Goal: Task Accomplishment & Management: Manage account settings

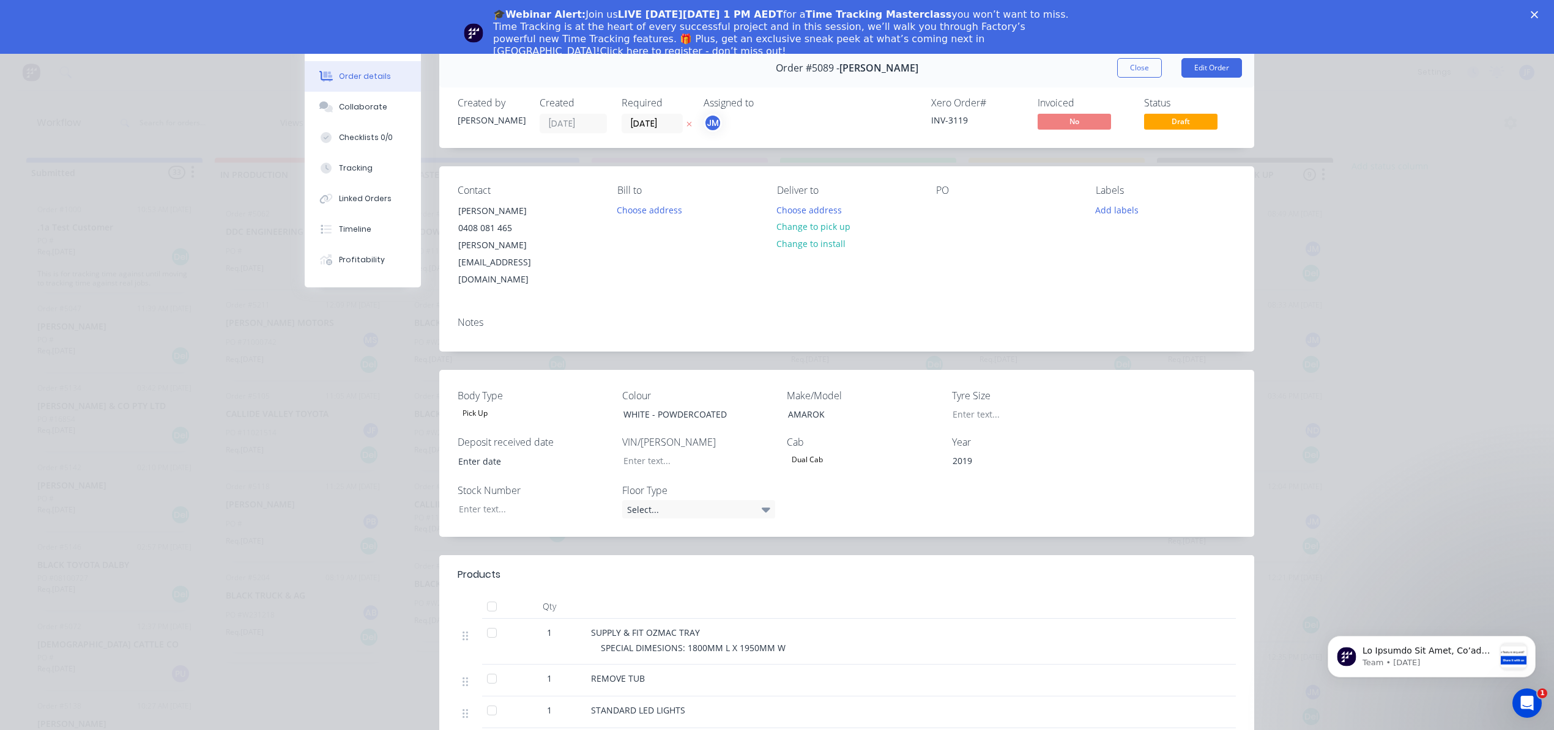
click at [1119, 64] on button "Close" at bounding box center [1139, 68] width 45 height 20
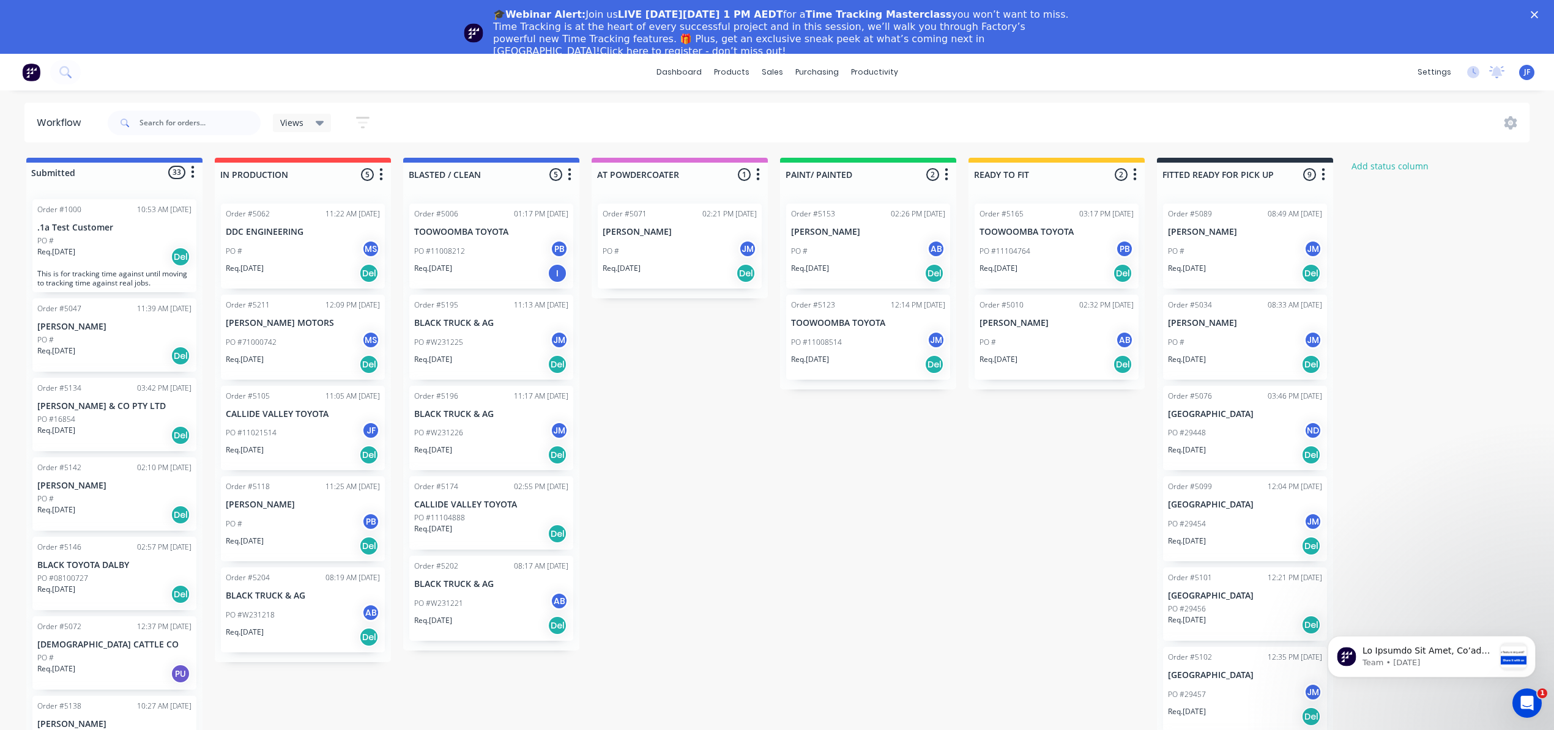
scroll to position [642, 0]
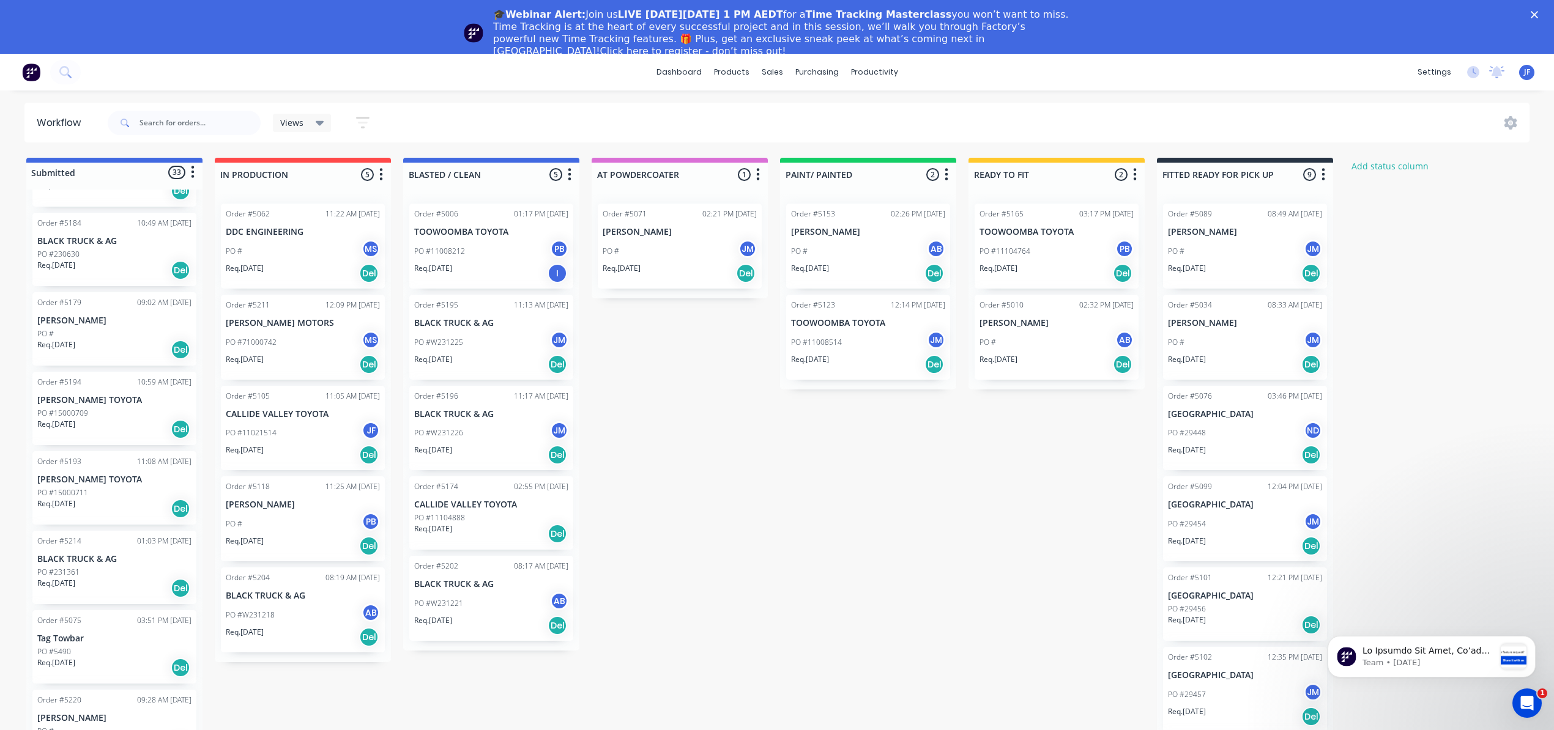
click at [1234, 262] on div "PO # JM" at bounding box center [1245, 251] width 154 height 23
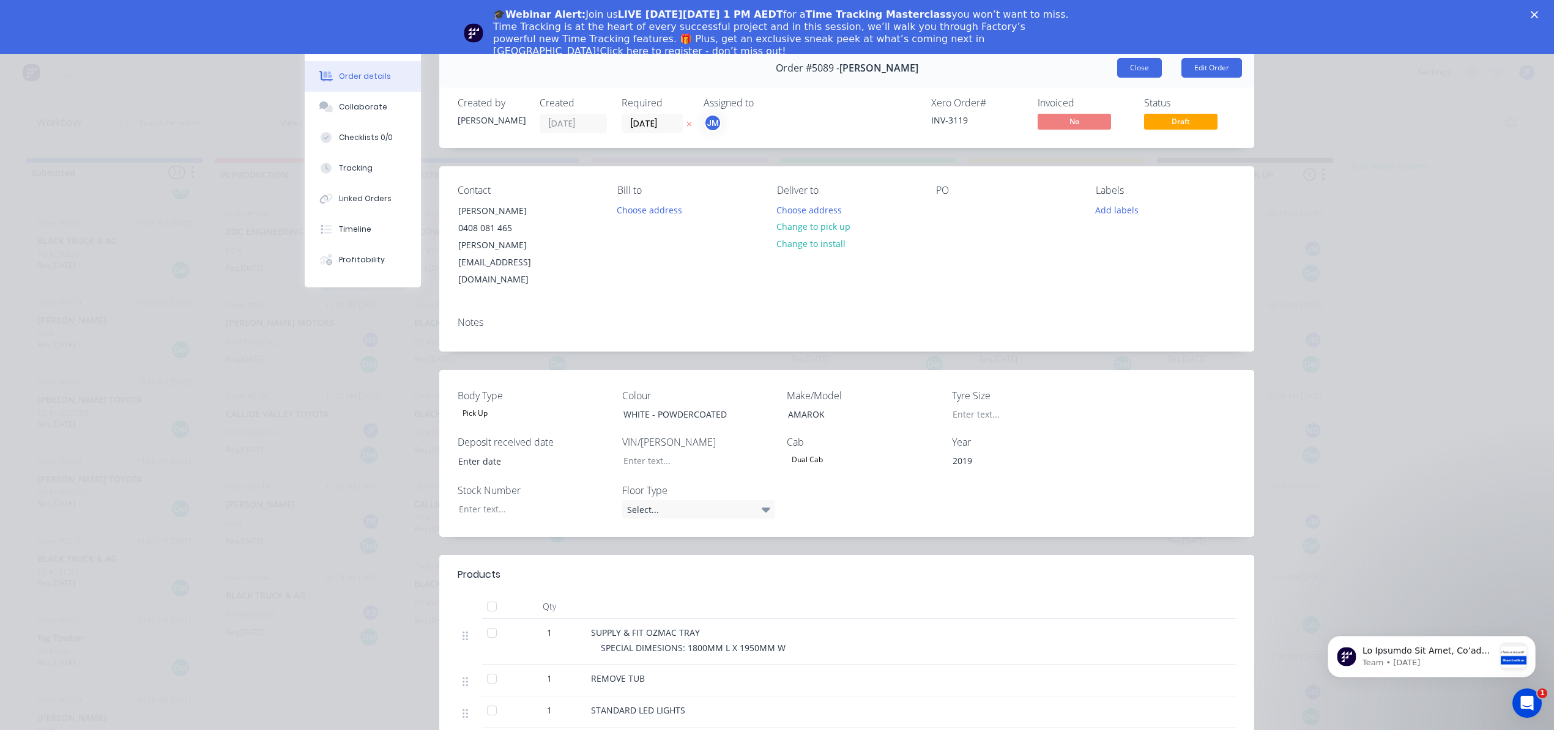
click at [1139, 66] on button "Close" at bounding box center [1139, 68] width 45 height 20
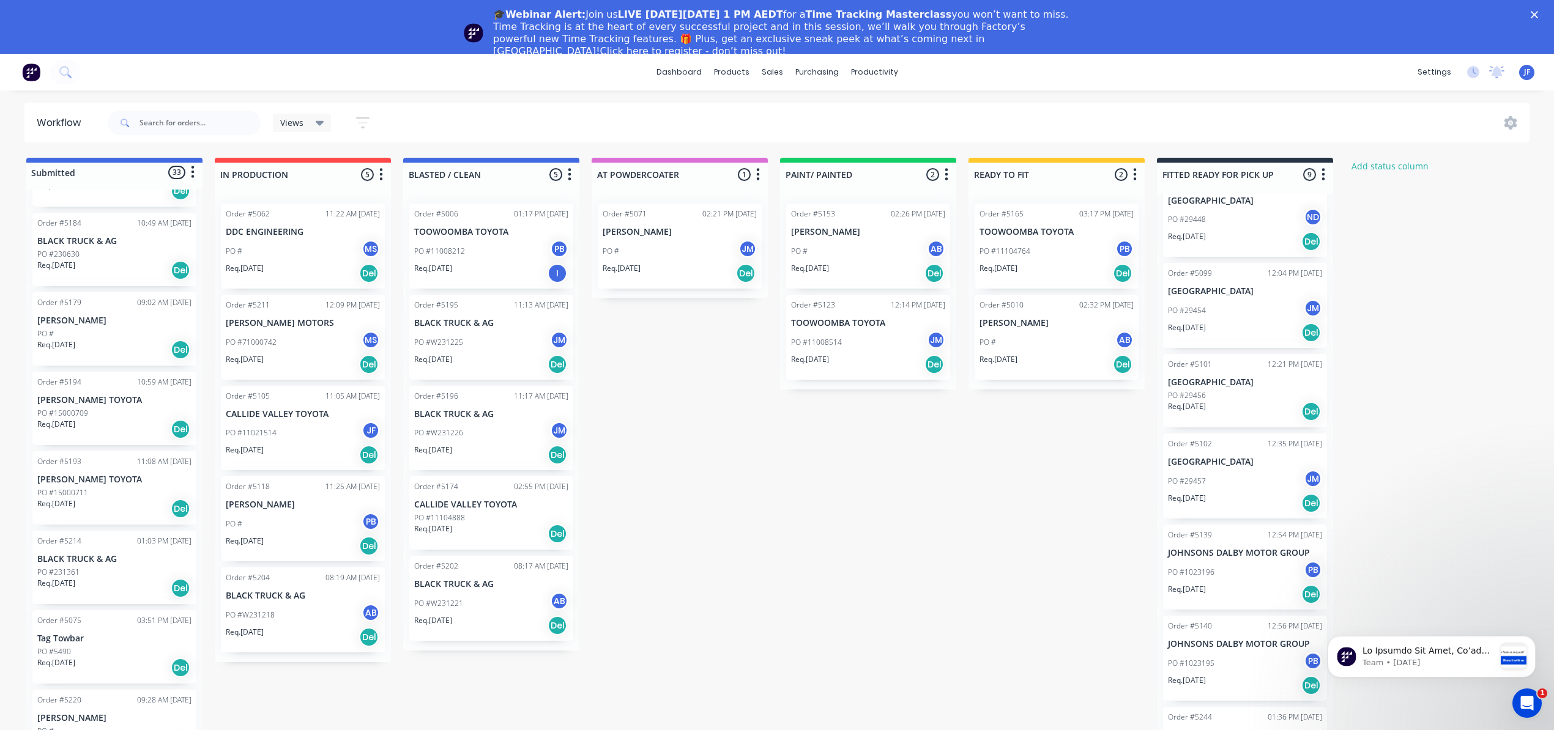
scroll to position [59, 0]
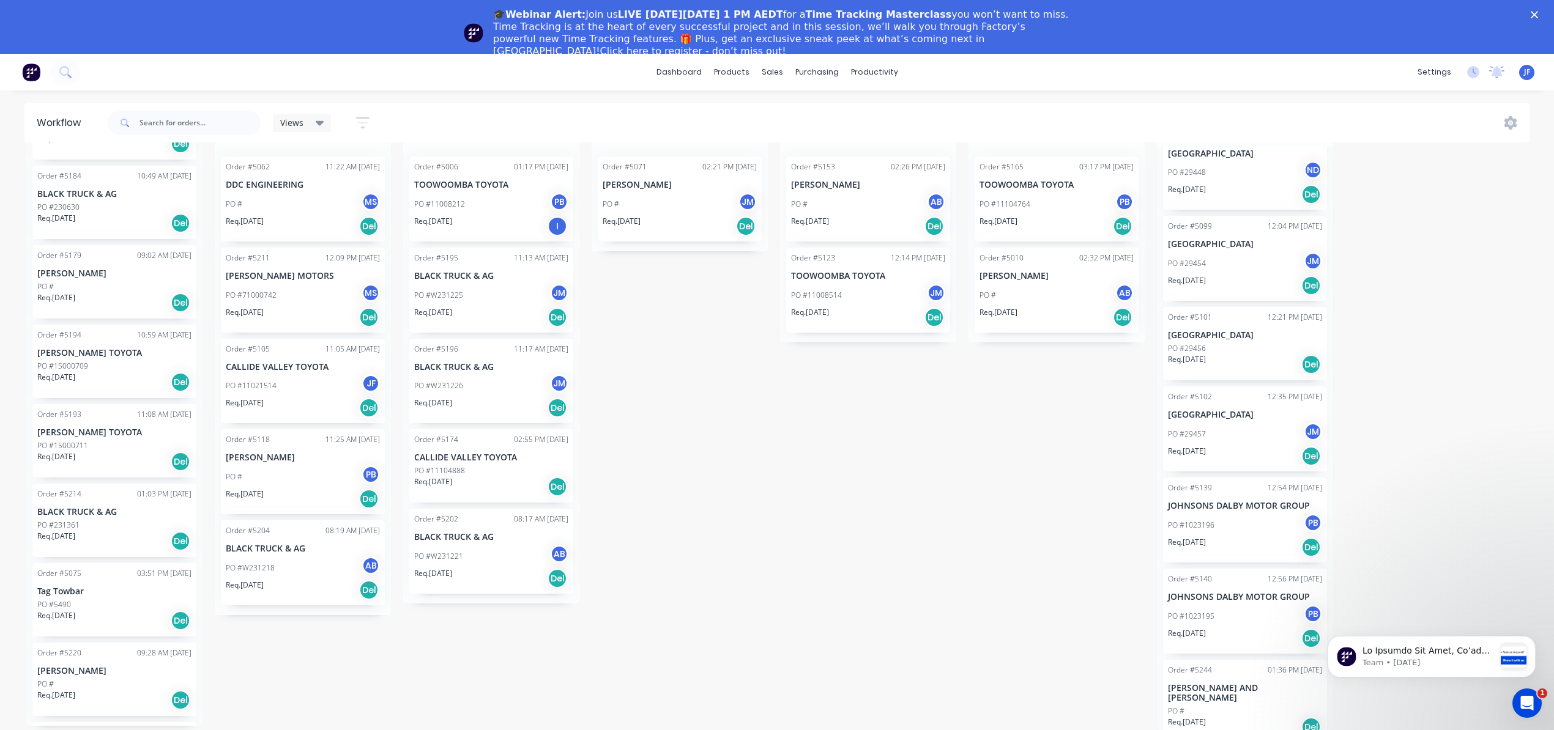
click at [1229, 706] on div "PO #" at bounding box center [1245, 711] width 154 height 11
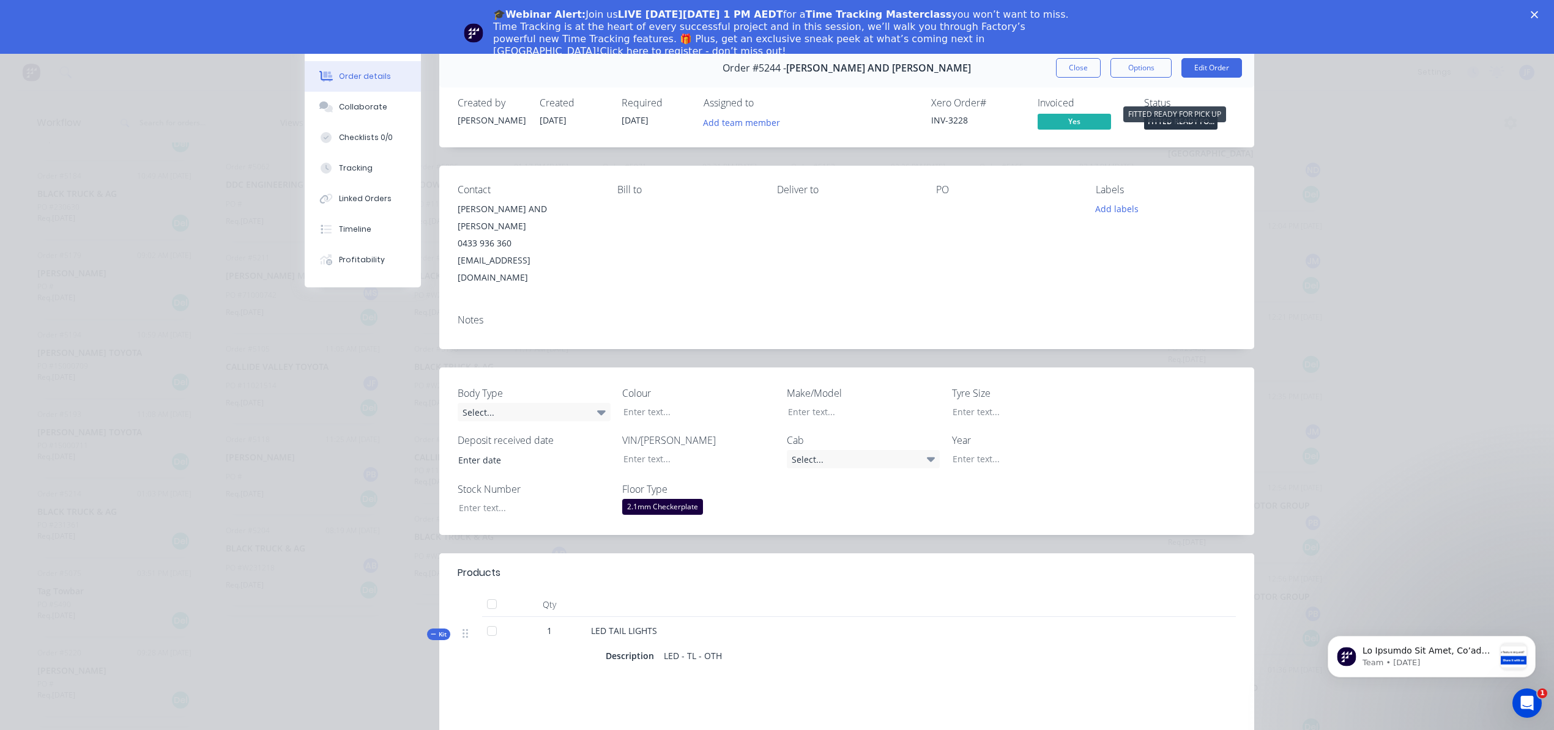
click at [1162, 122] on span "FITTED READY FO..." at bounding box center [1180, 121] width 73 height 15
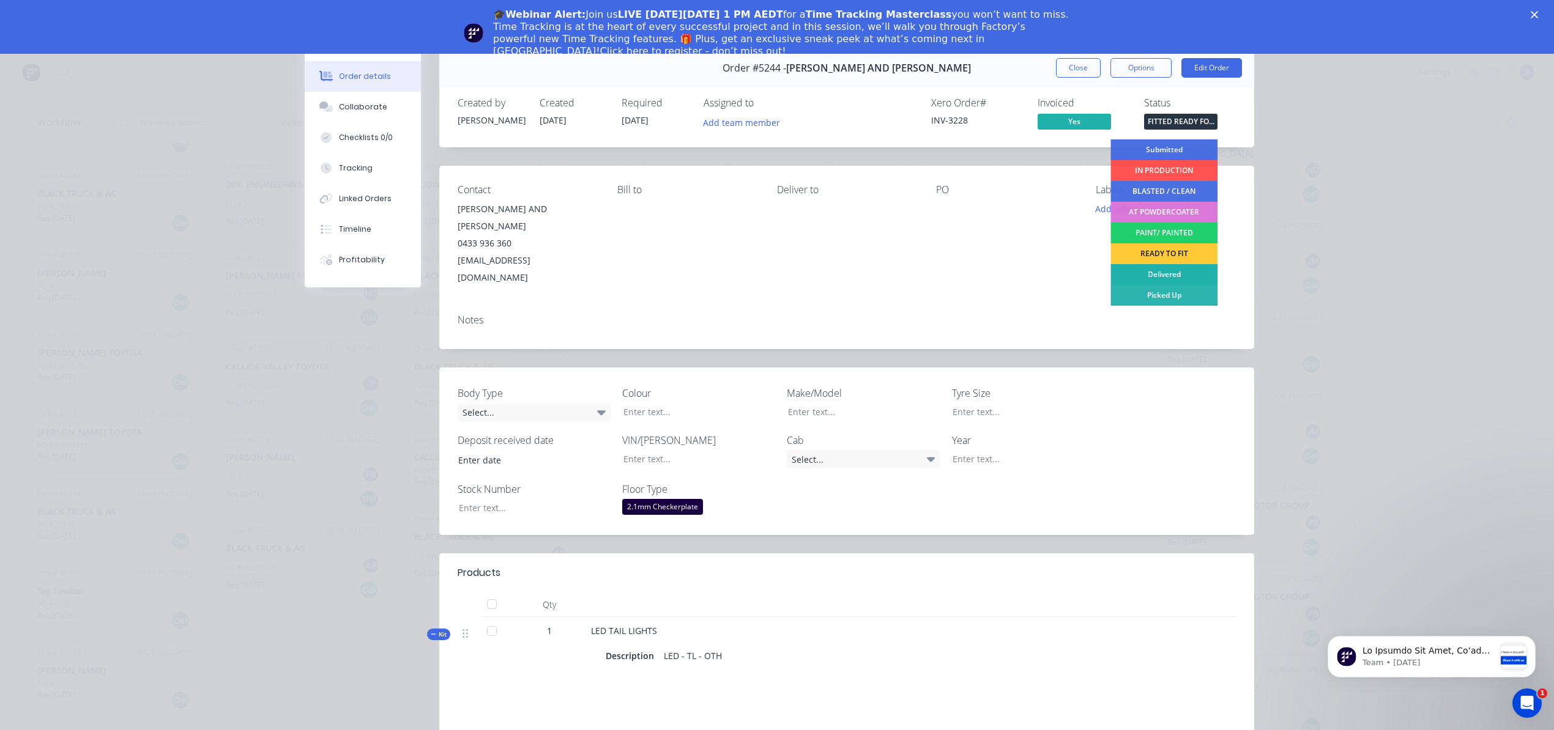
click at [1180, 269] on div "Delivered" at bounding box center [1163, 274] width 107 height 21
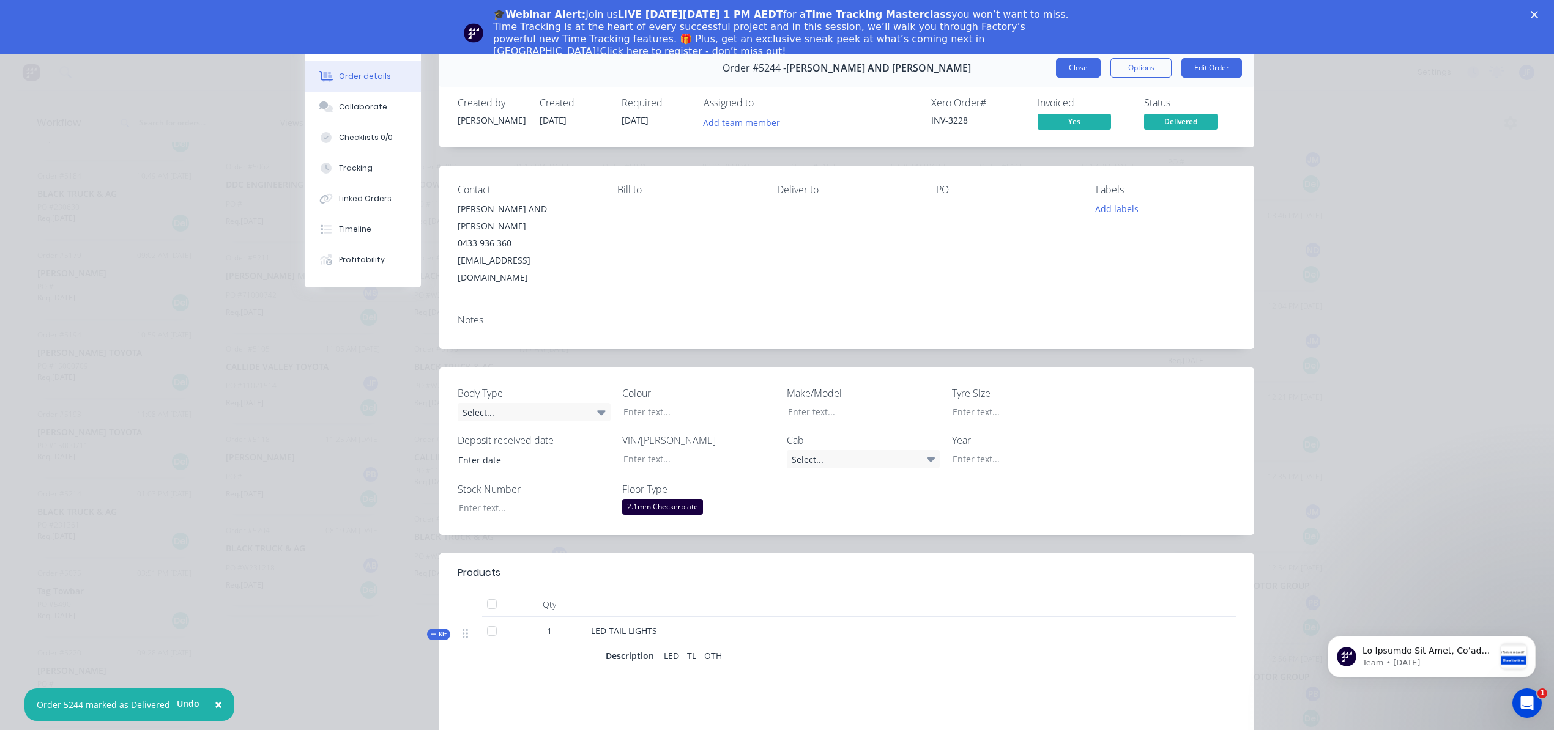
click at [1072, 70] on button "Close" at bounding box center [1078, 68] width 45 height 20
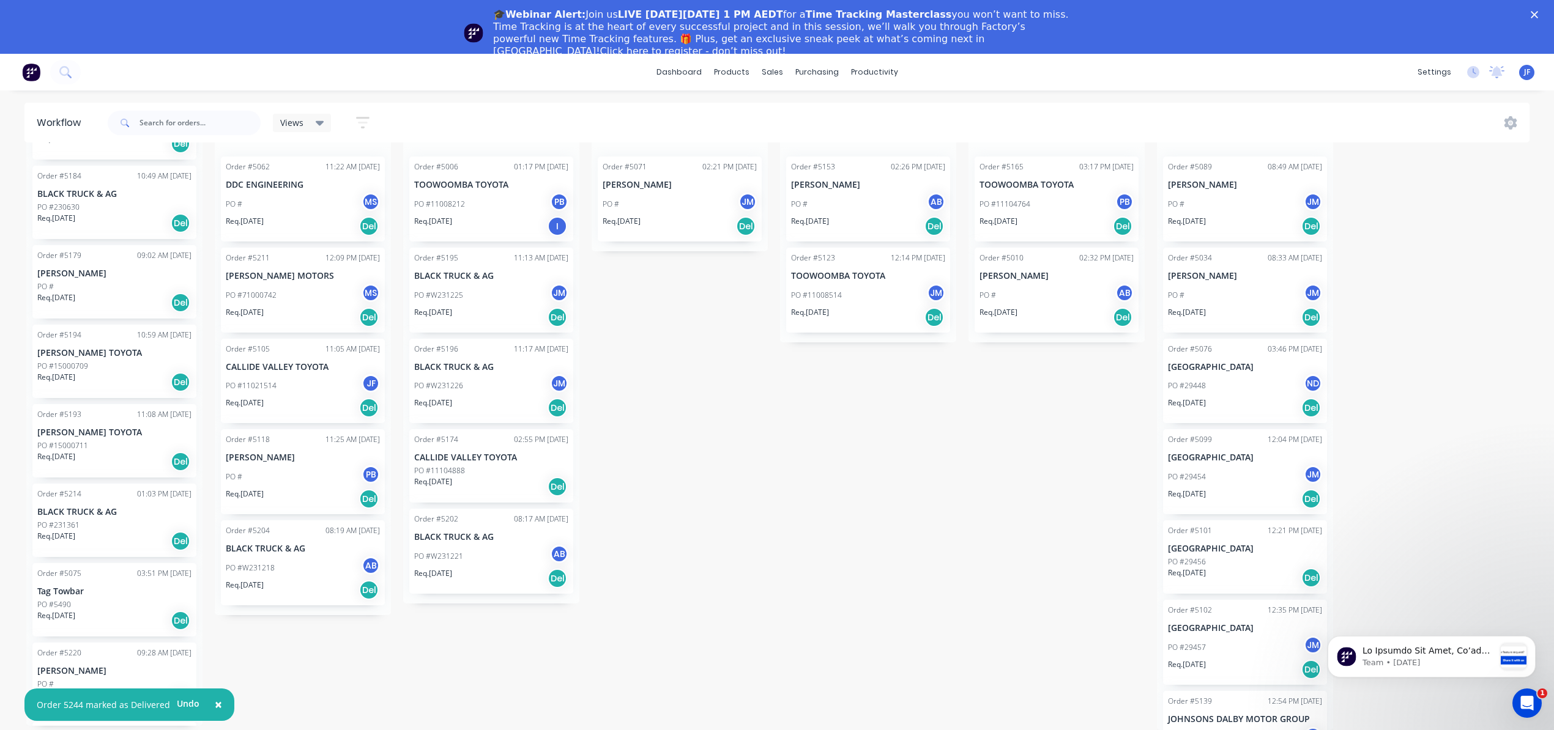
scroll to position [0, 0]
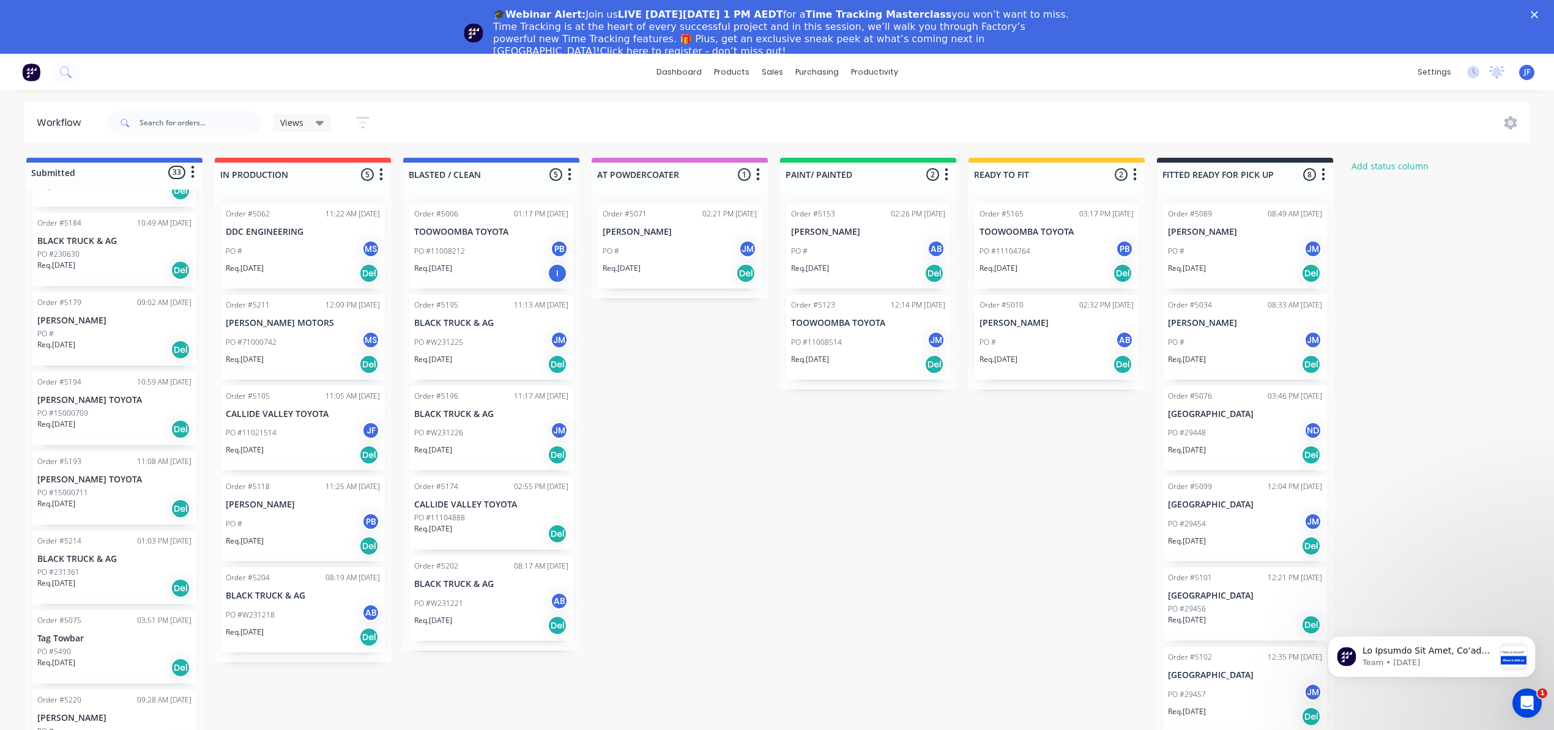
click at [1237, 267] on div "Req. [DATE] Del" at bounding box center [1245, 273] width 154 height 21
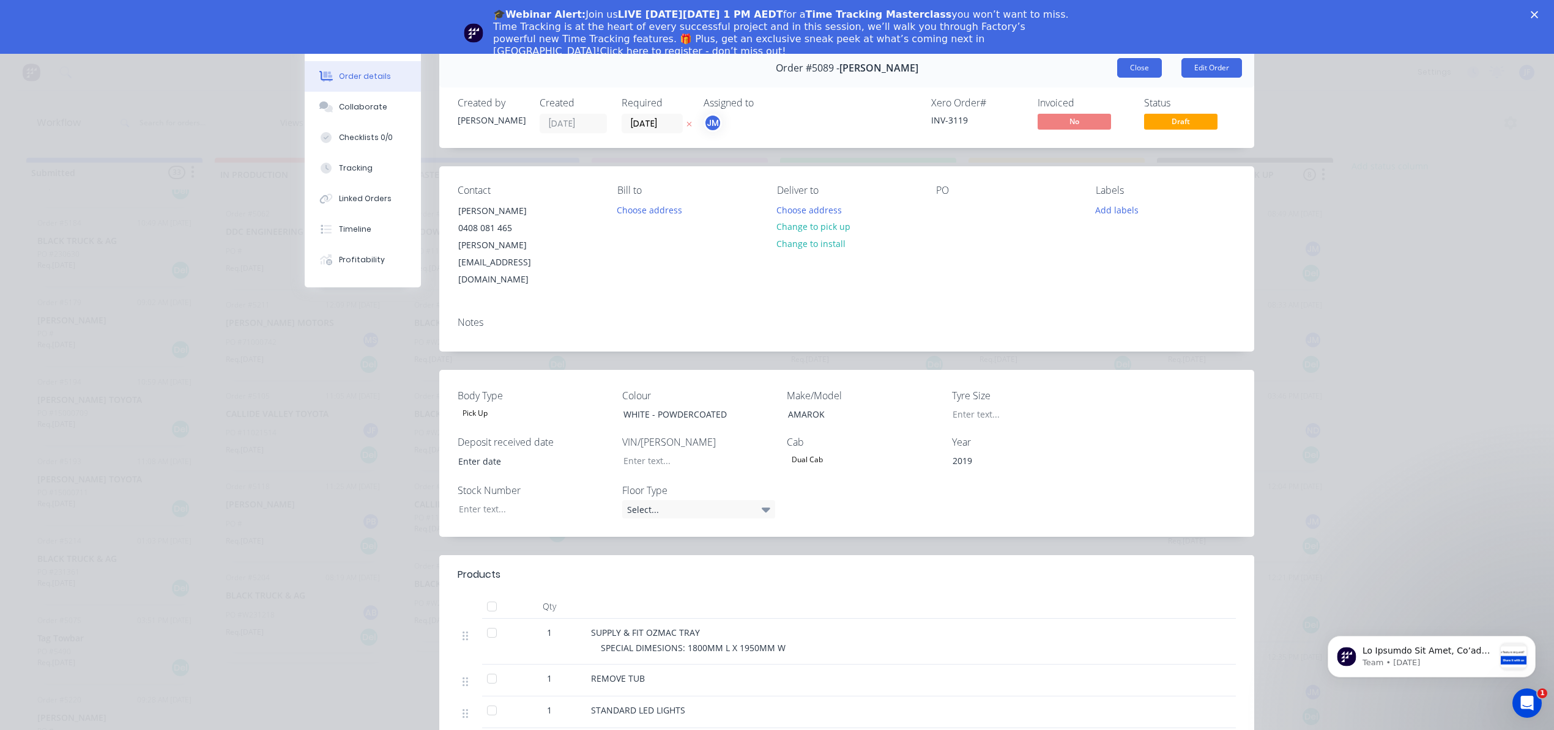
click at [1117, 71] on button "Close" at bounding box center [1139, 68] width 45 height 20
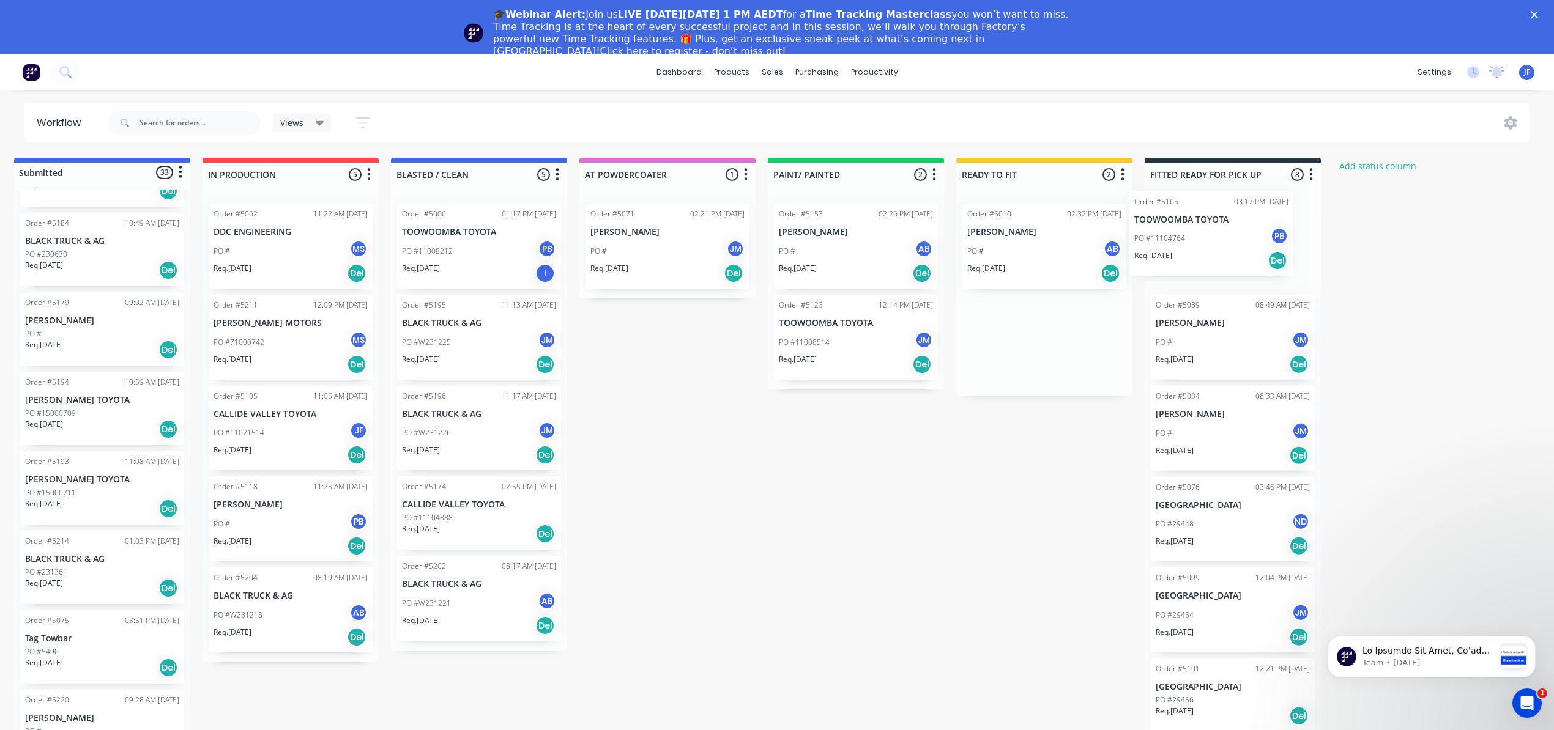
drag, startPoint x: 1055, startPoint y: 248, endPoint x: 1220, endPoint y: 234, distance: 165.2
click at [1220, 234] on div "Submitted 33 Status colour #4169E1 hex #4169E1 Save Cancel Summaries Total orde…" at bounding box center [821, 468] width 1685 height 620
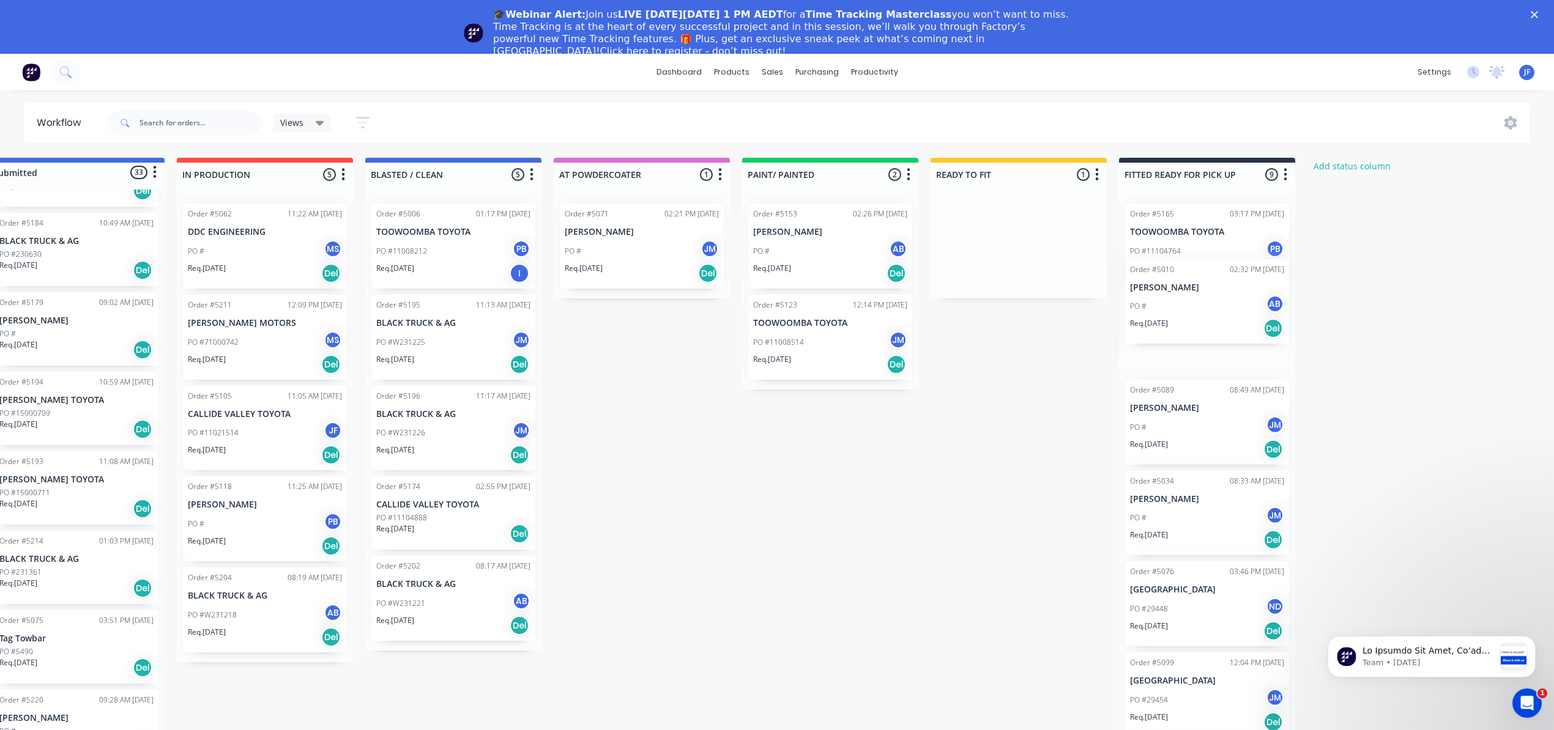
drag, startPoint x: 1035, startPoint y: 259, endPoint x: 1209, endPoint y: 316, distance: 182.6
click at [1209, 316] on div "Submitted 33 Status colour #4169E1 hex #4169E1 Save Cancel Summaries Total orde…" at bounding box center [795, 468] width 1685 height 620
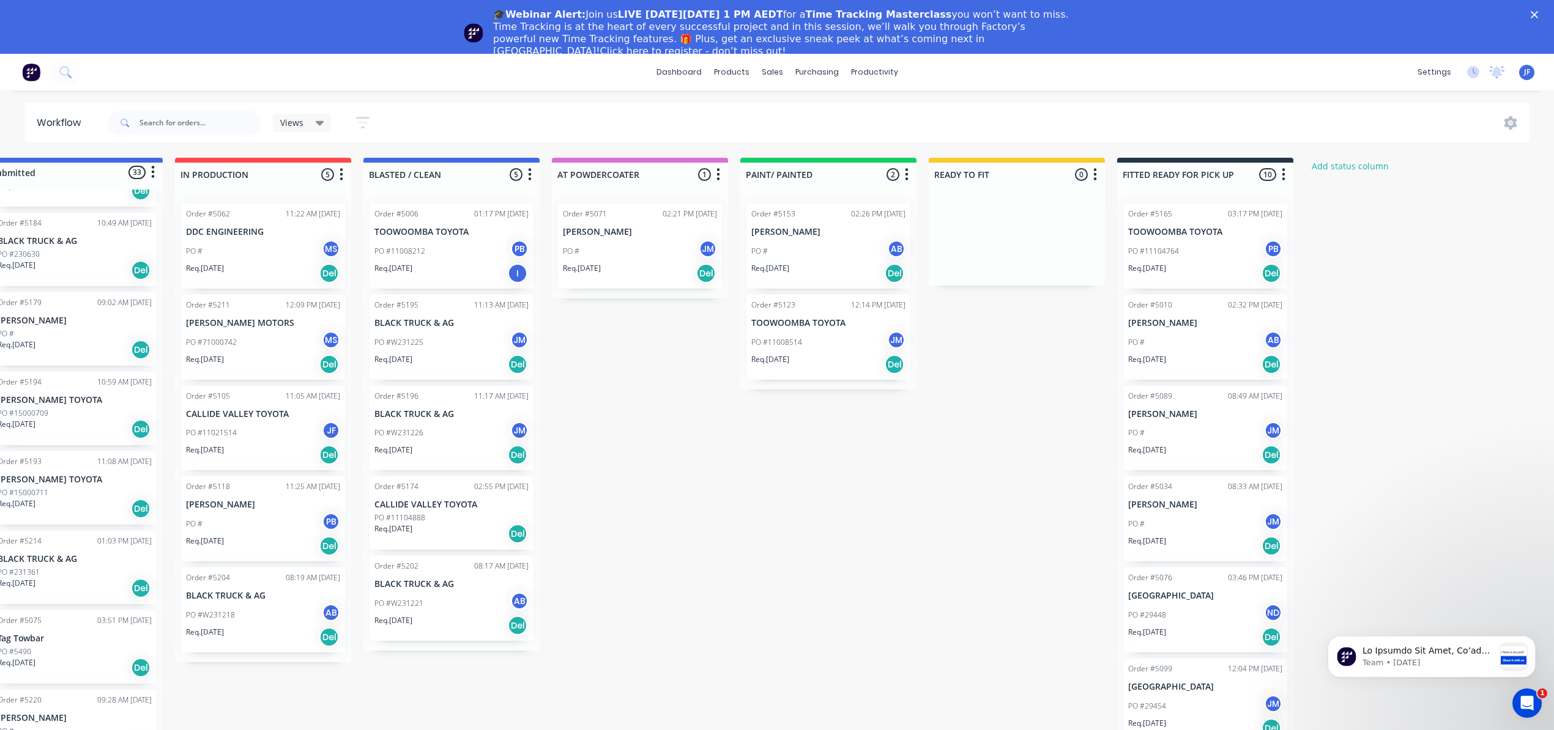
click at [825, 350] on div "PO #11008514 JM" at bounding box center [828, 342] width 154 height 23
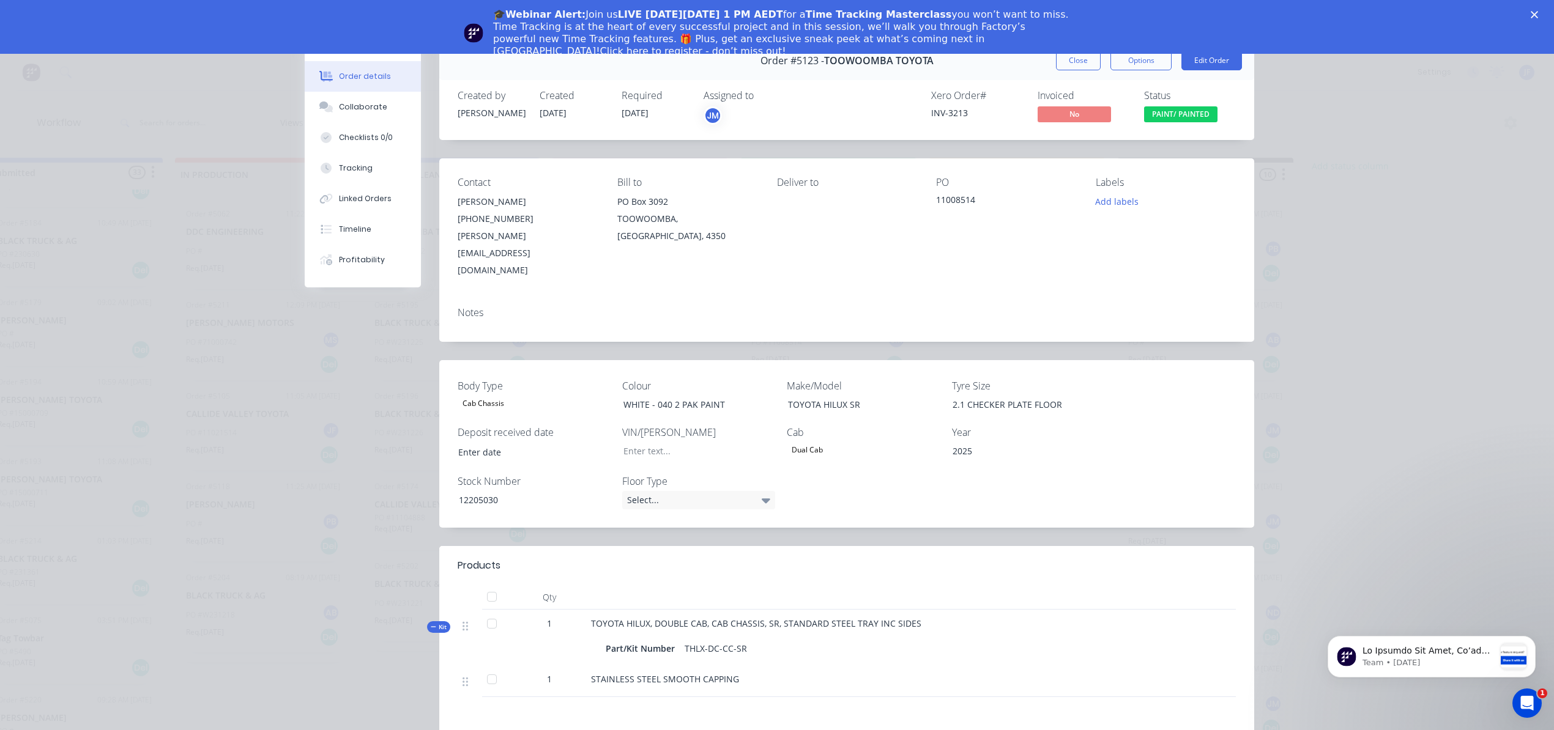
scroll to position [0, 0]
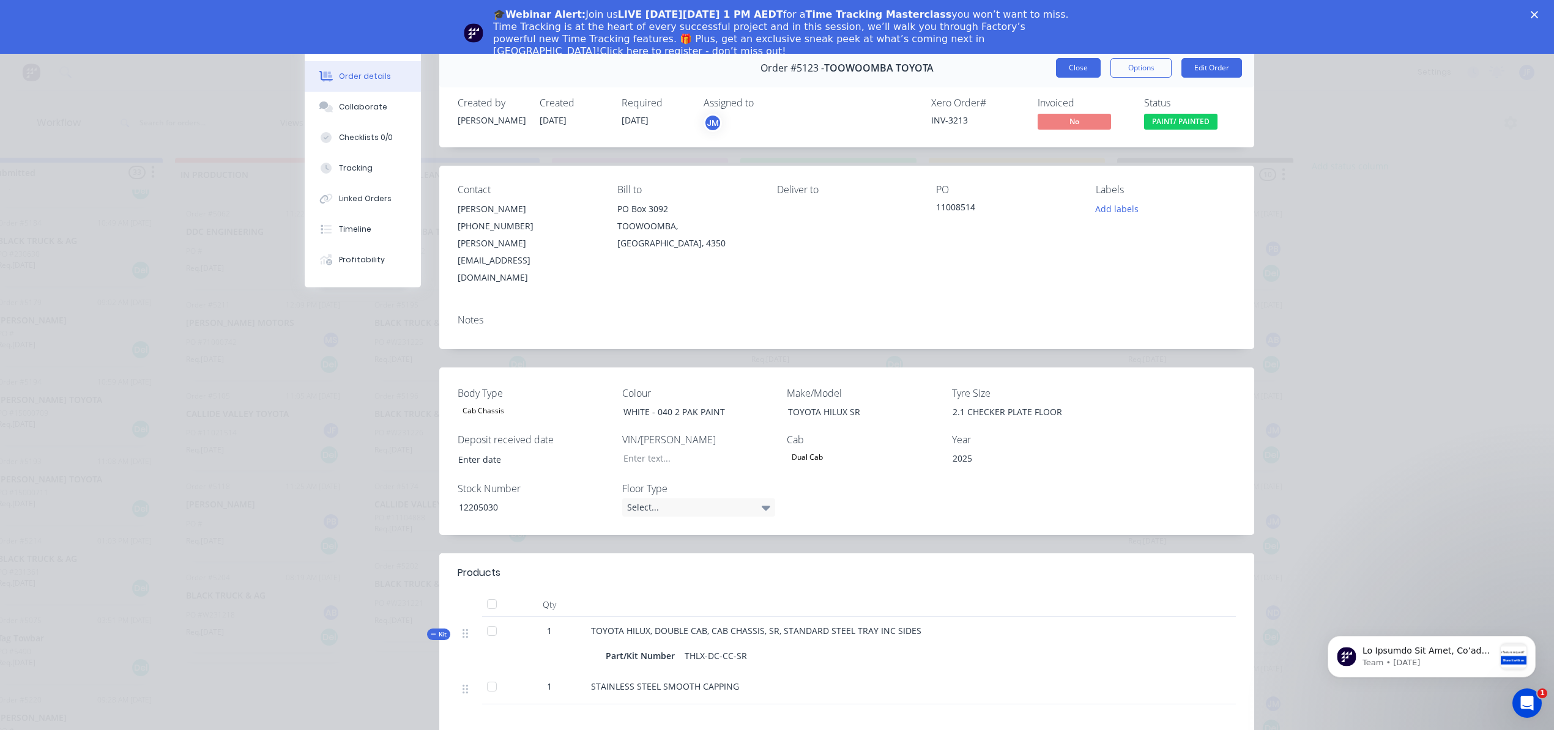
click at [1089, 69] on button "Close" at bounding box center [1078, 68] width 45 height 20
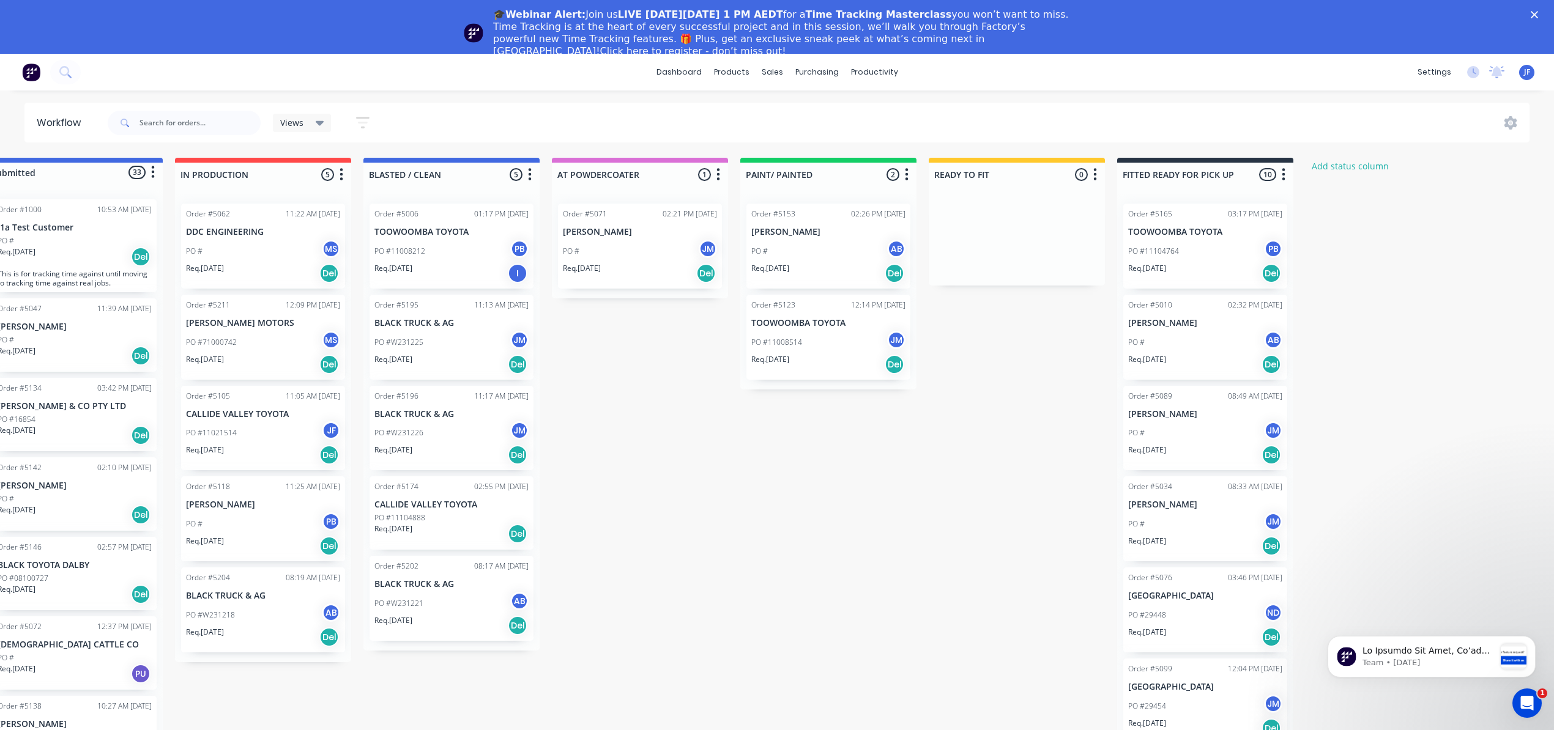
click at [265, 444] on div "PO #11021514 JF" at bounding box center [263, 432] width 154 height 23
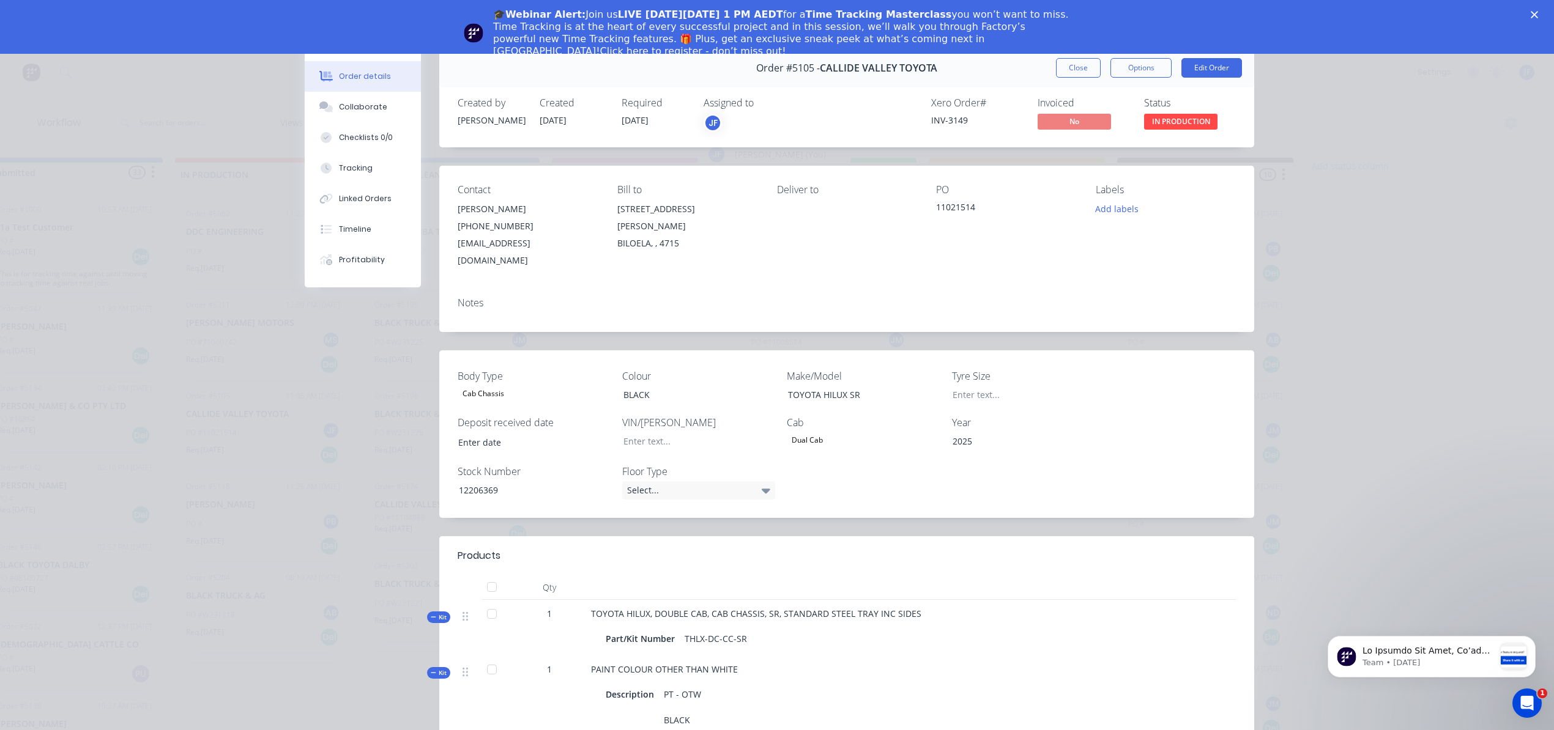
click at [708, 122] on div "JF" at bounding box center [712, 123] width 18 height 18
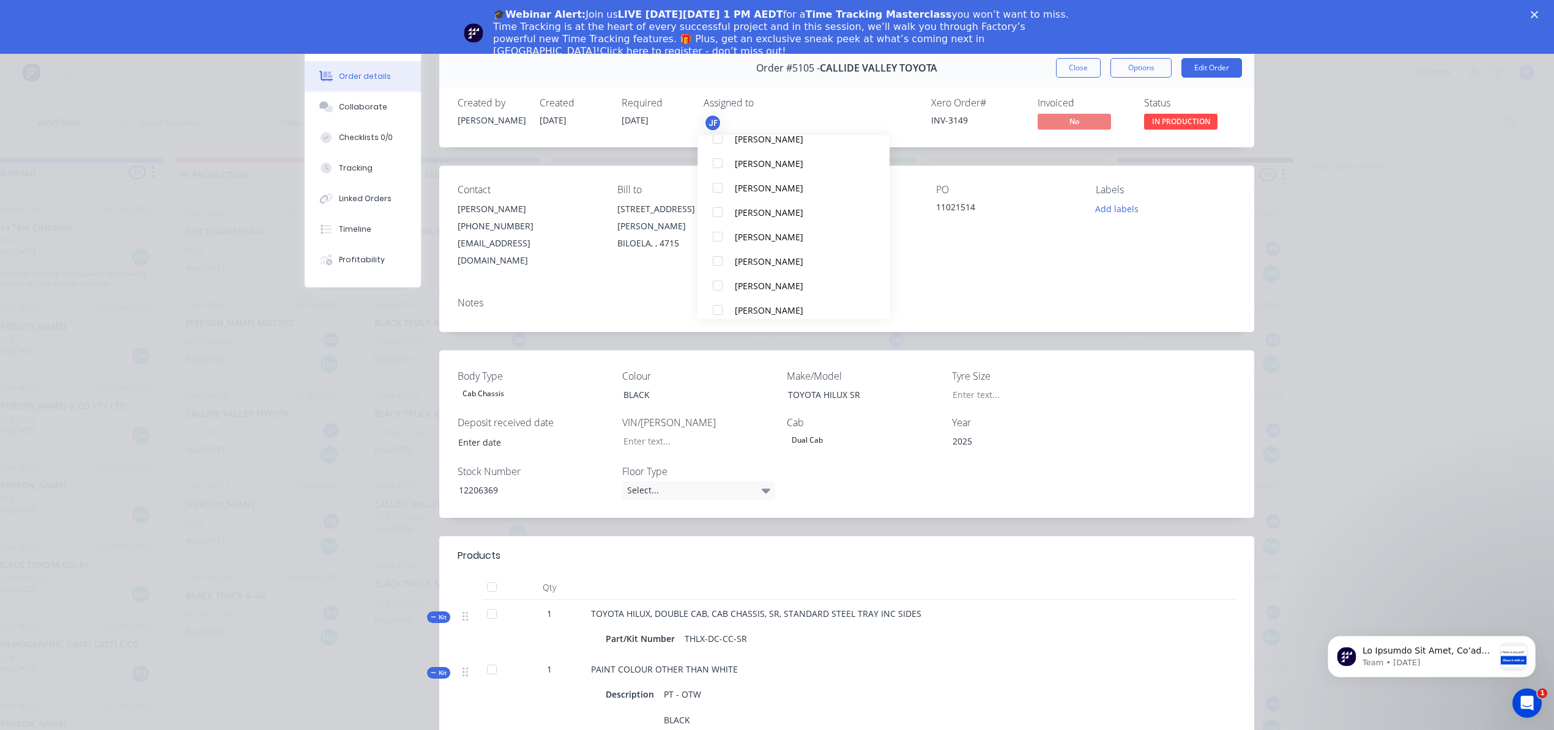
scroll to position [407, 0]
click at [714, 194] on div at bounding box center [717, 199] width 24 height 24
click at [716, 172] on div at bounding box center [717, 174] width 24 height 24
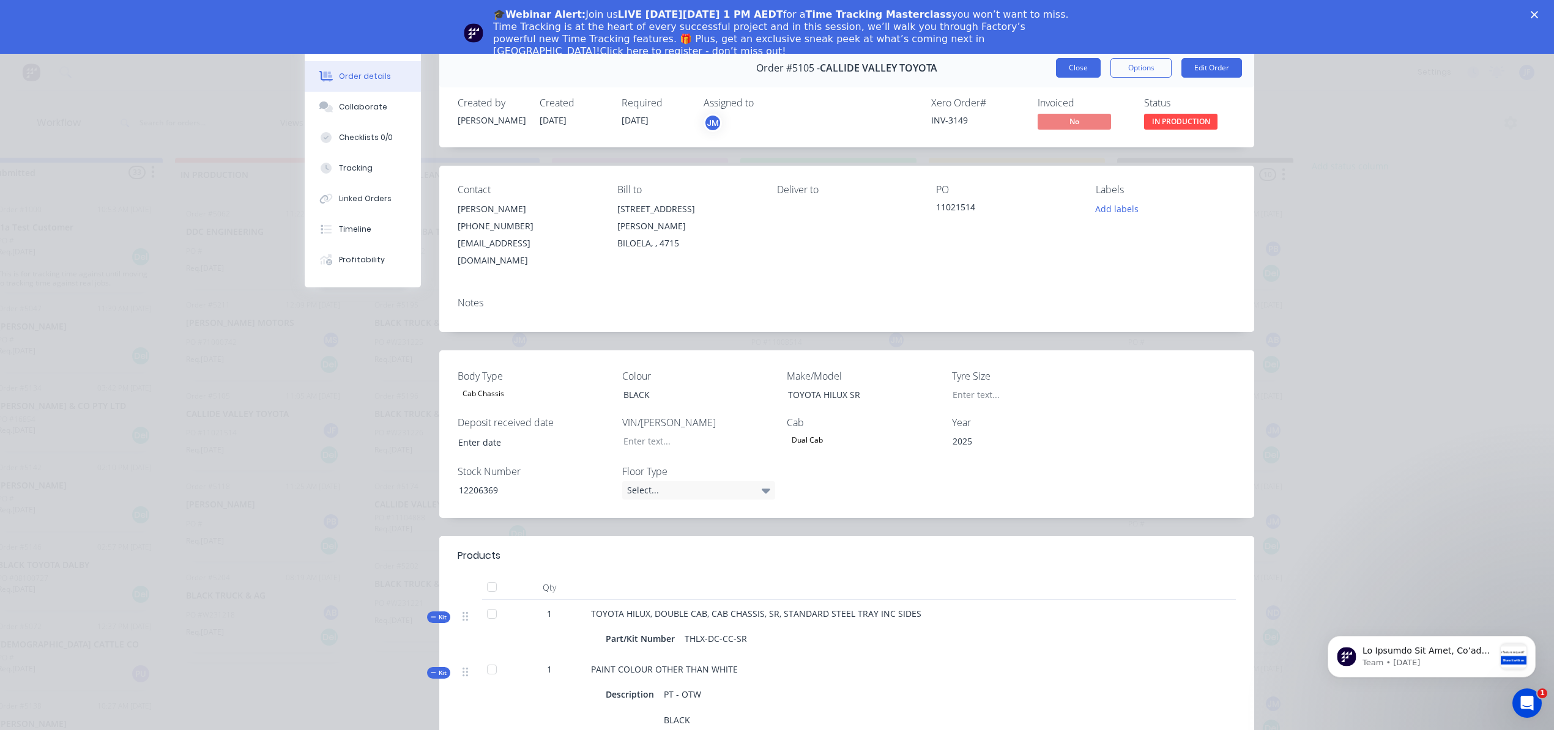
click at [1056, 70] on button "Close" at bounding box center [1078, 68] width 45 height 20
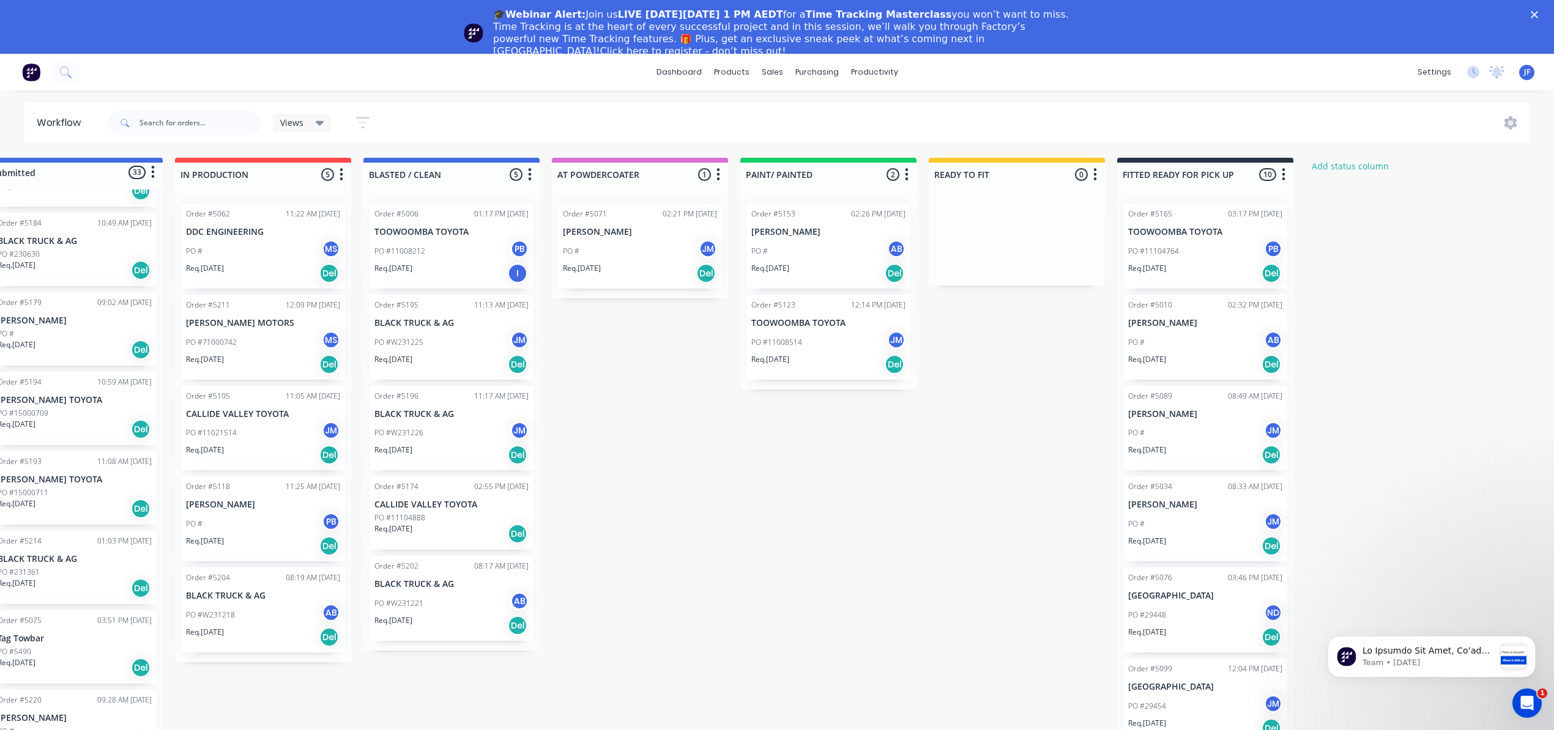
click at [278, 620] on div "PO #W231218 AB" at bounding box center [263, 615] width 154 height 23
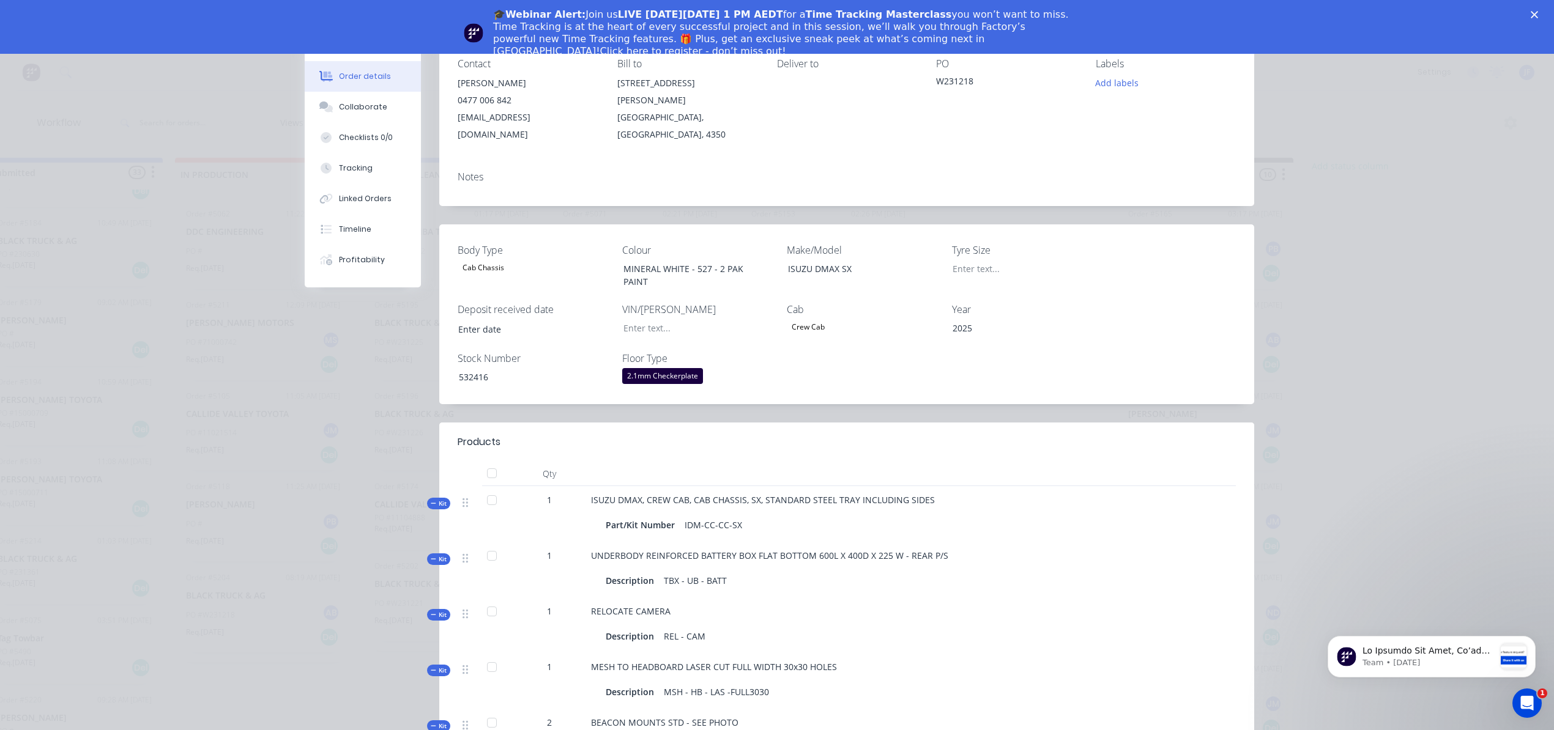
scroll to position [0, 0]
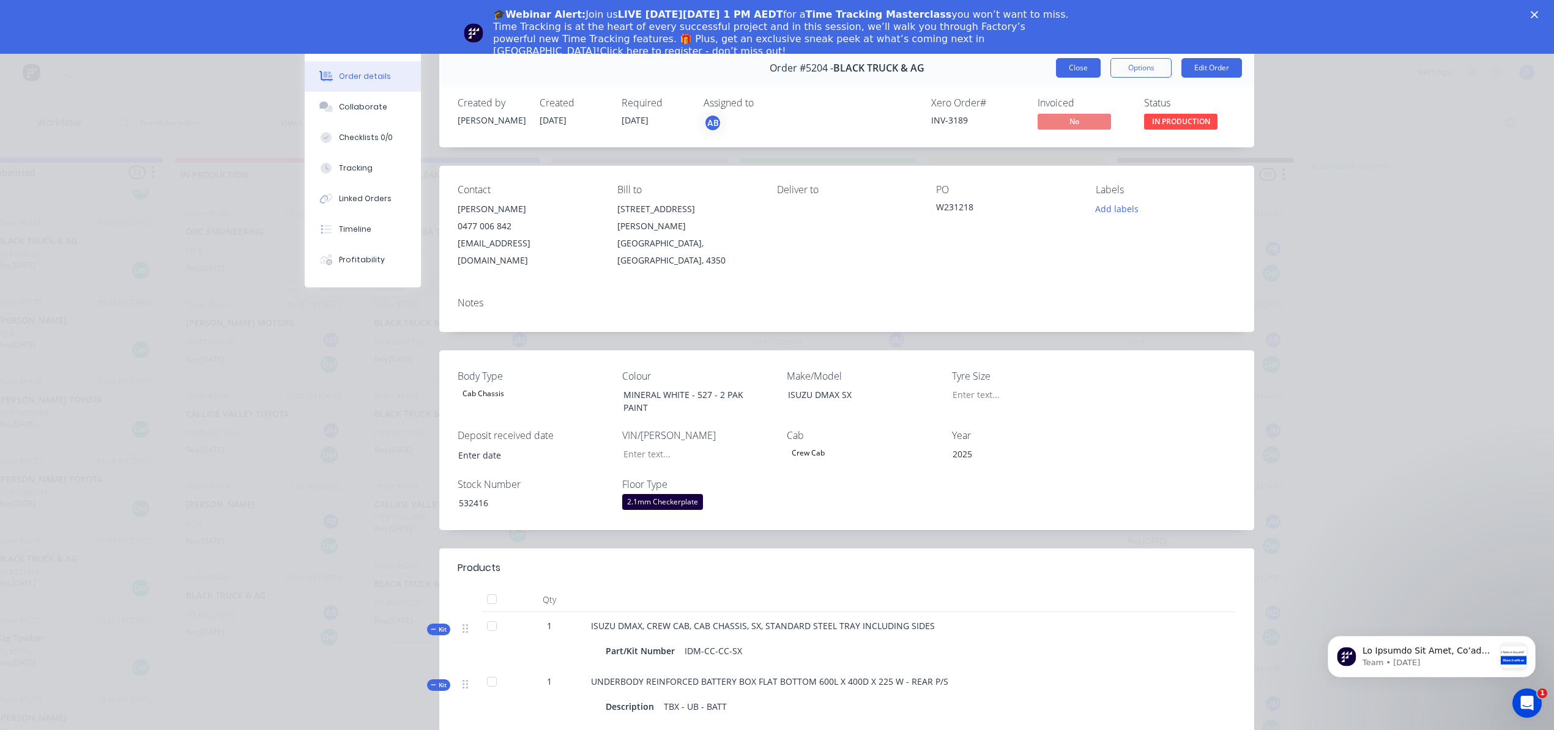
click at [1073, 72] on button "Close" at bounding box center [1078, 68] width 45 height 20
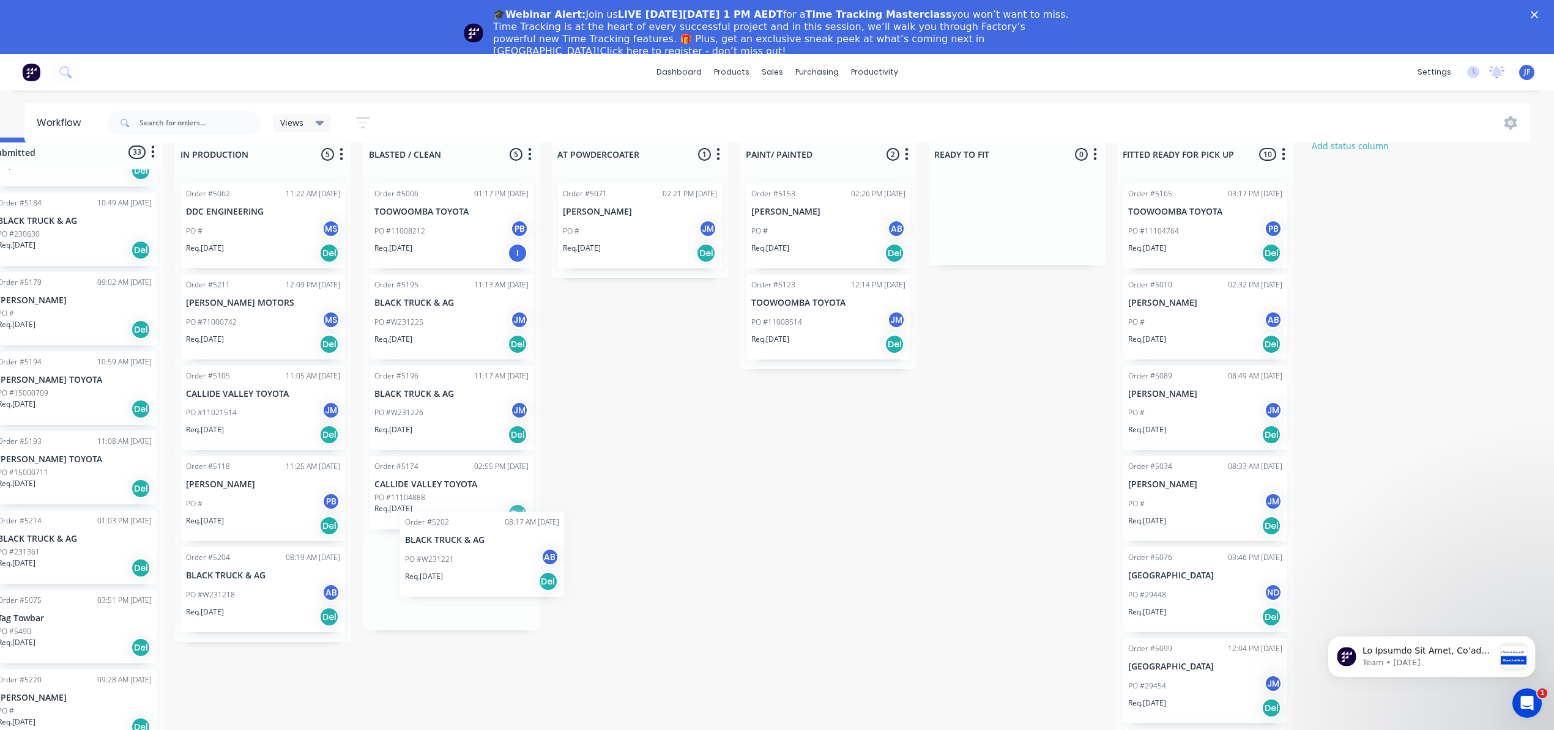
scroll to position [24, 40]
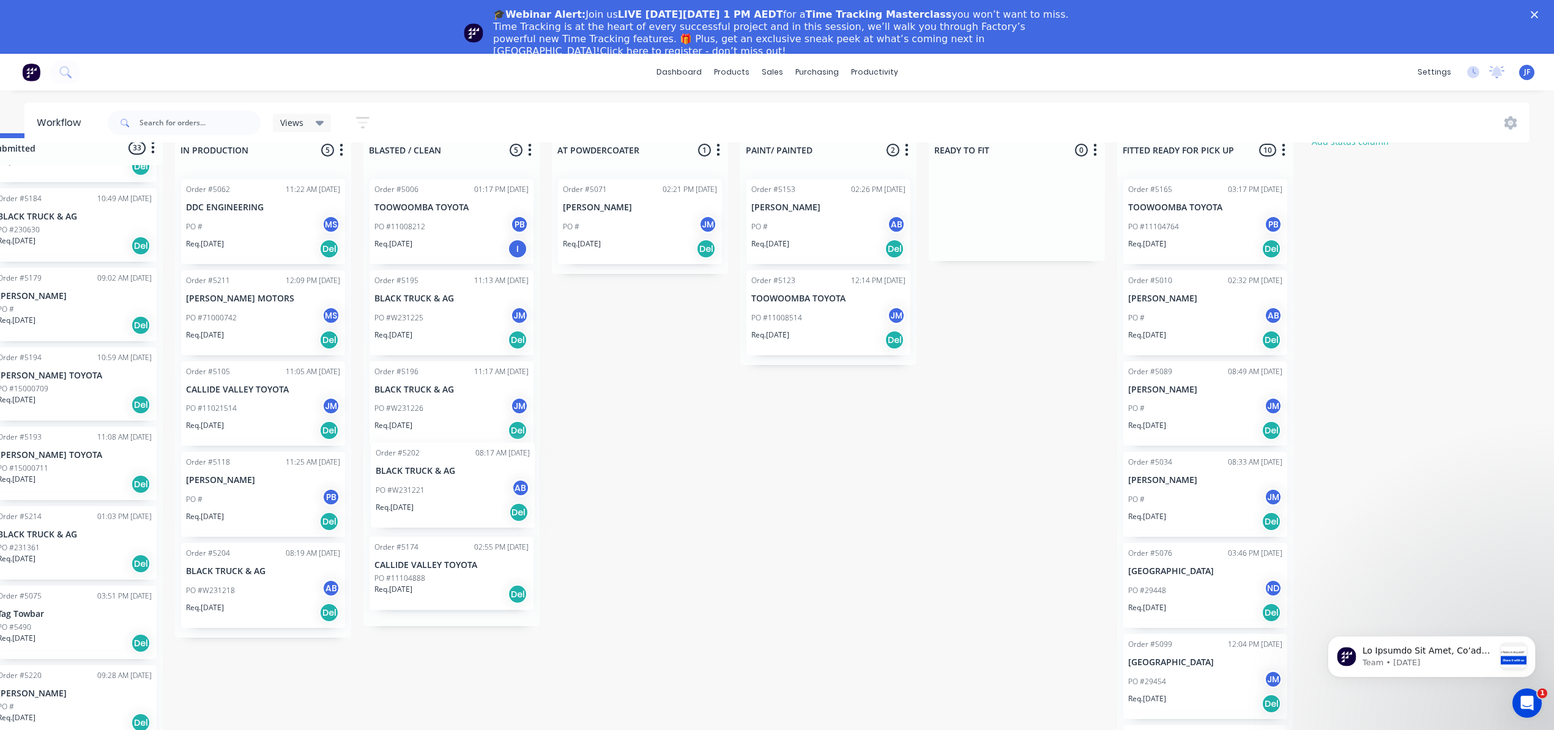
drag, startPoint x: 470, startPoint y: 604, endPoint x: 476, endPoint y: 489, distance: 115.1
click at [476, 489] on div "Order #5006 01:17 PM [DATE] TOOWOOMBA TOYOTA PO #11008212 PB Req. [DATE] I Orde…" at bounding box center [451, 397] width 176 height 457
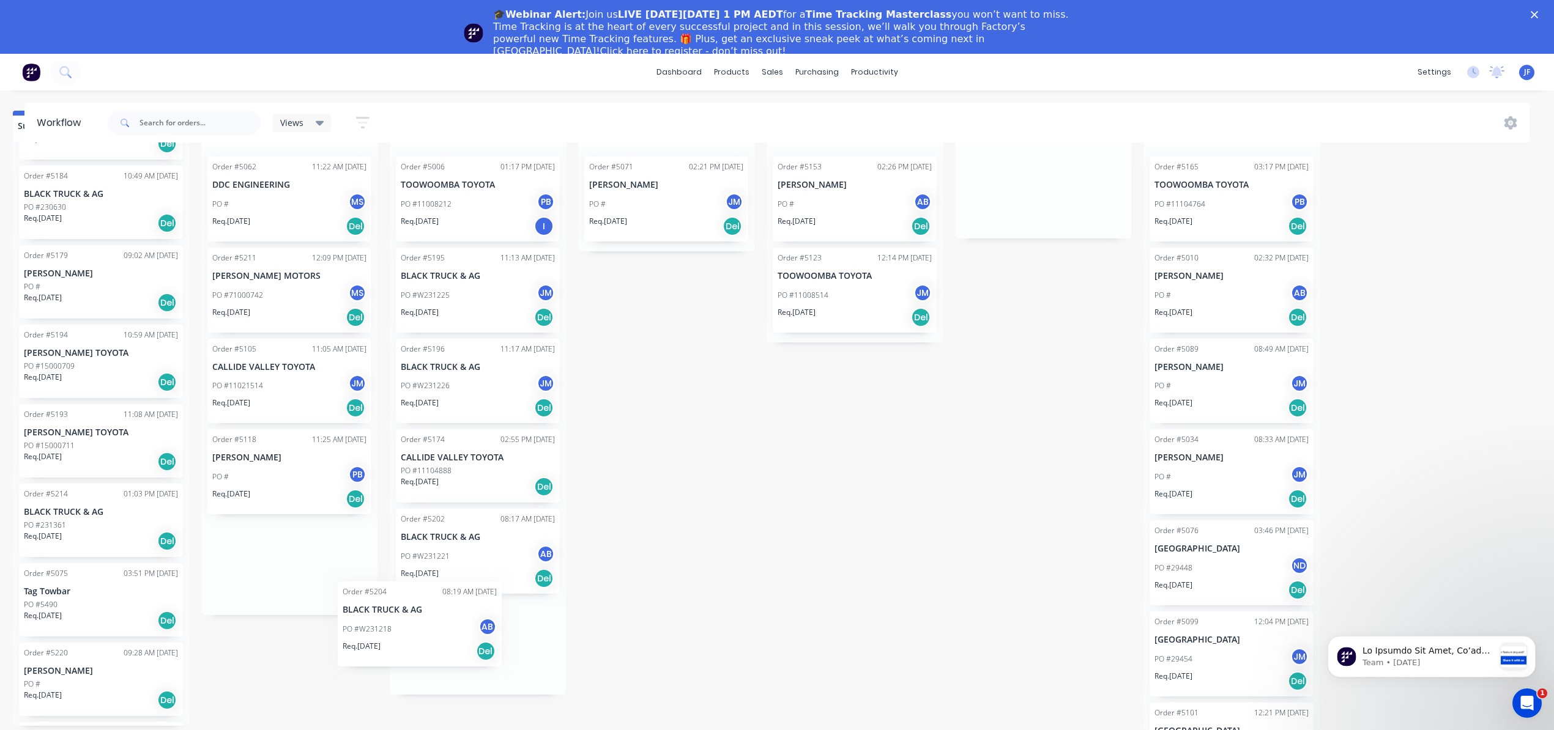
scroll to position [59, 13]
drag, startPoint x: 265, startPoint y: 608, endPoint x: 461, endPoint y: 648, distance: 200.4
click at [466, 648] on div "Submitted 33 Status colour #4169E1 hex #4169E1 Save Cancel Summaries Total orde…" at bounding box center [819, 421] width 1685 height 620
click at [1229, 376] on div "PO # JM" at bounding box center [1231, 385] width 154 height 23
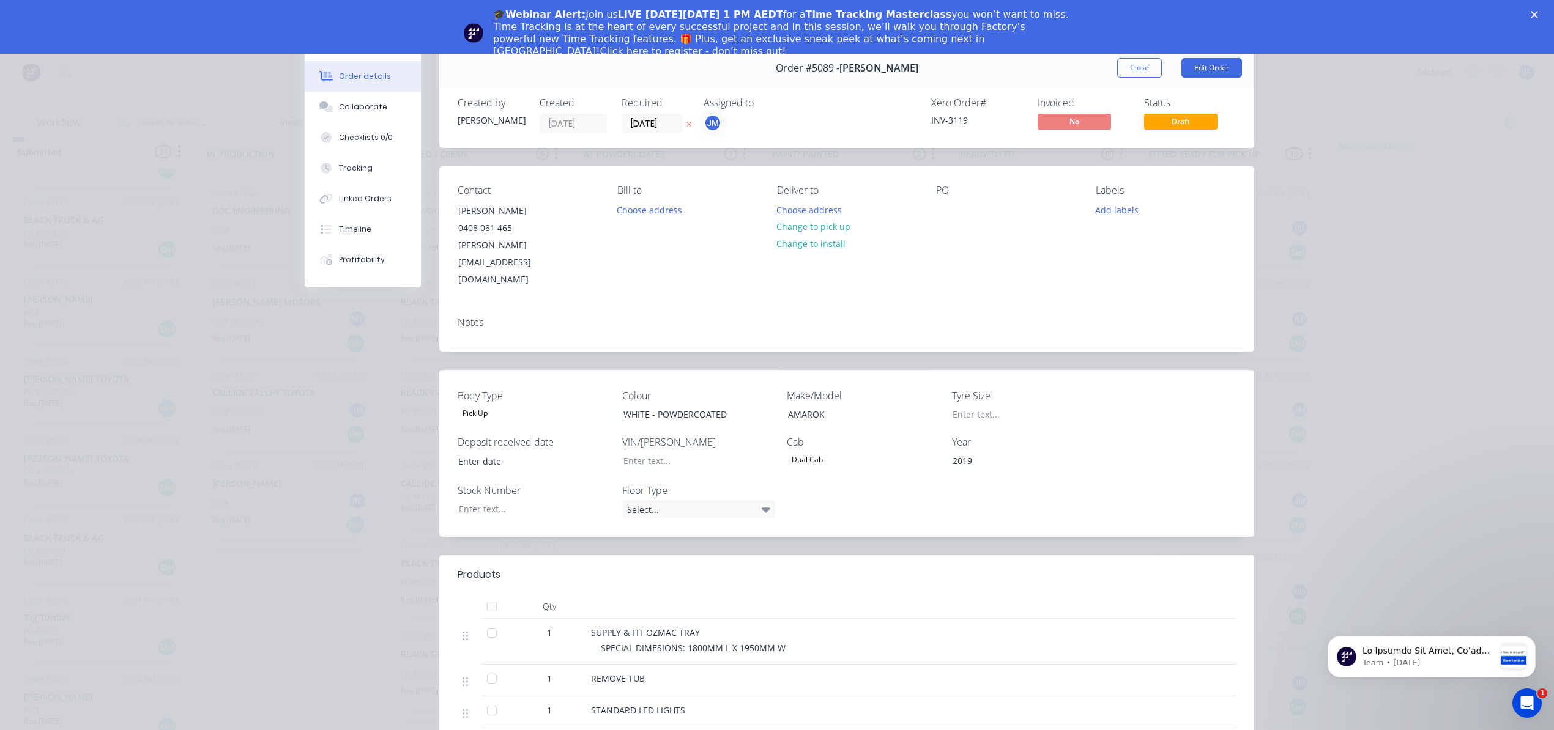
scroll to position [0, 13]
click at [1172, 123] on span "Draft" at bounding box center [1180, 121] width 73 height 15
click at [1154, 124] on span "Draft" at bounding box center [1180, 121] width 73 height 15
click at [1152, 132] on div "Status Draft" at bounding box center [1190, 115] width 92 height 36
click at [1158, 123] on span "Draft" at bounding box center [1180, 121] width 73 height 15
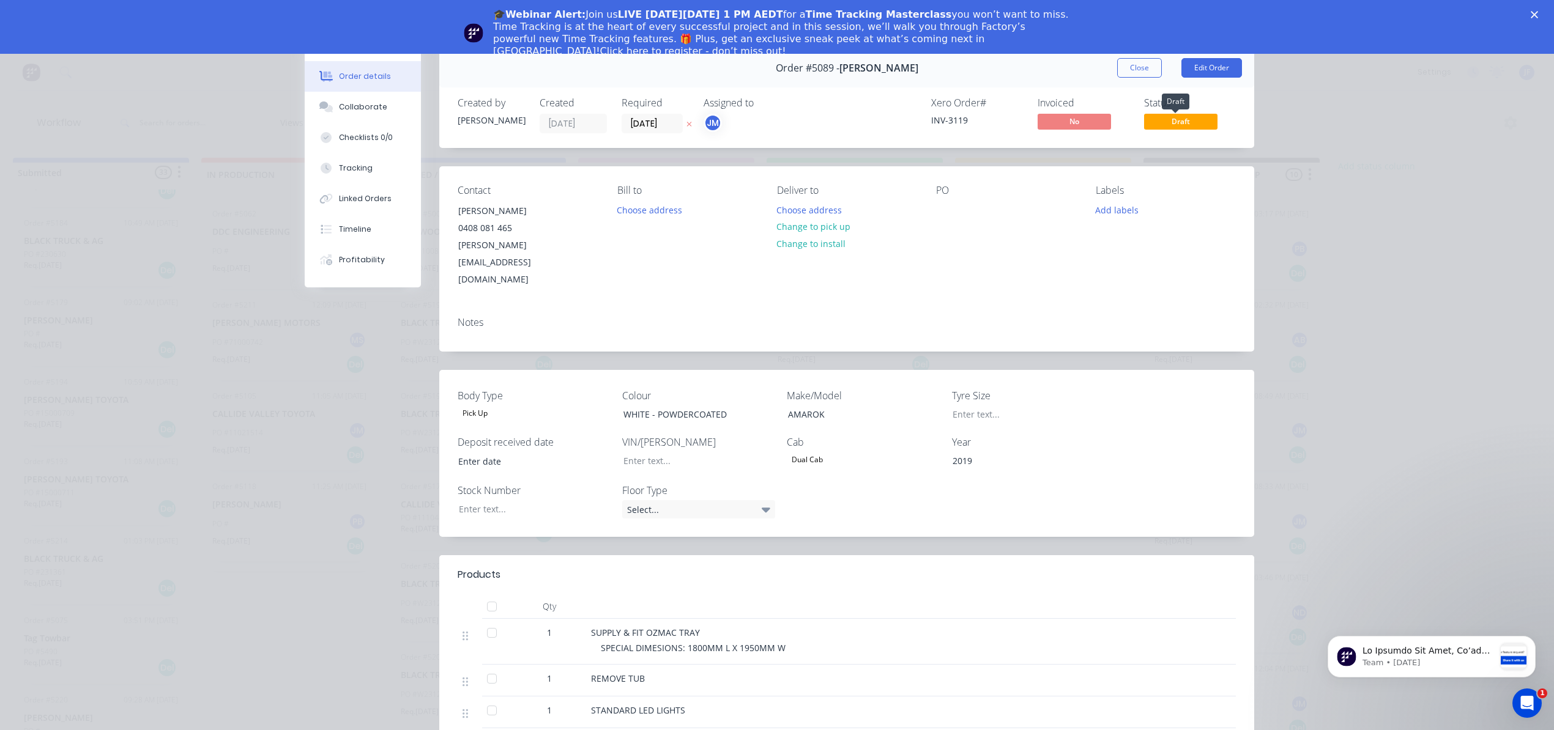
click at [1170, 128] on span "Draft" at bounding box center [1180, 121] width 73 height 15
click at [1221, 65] on button "Edit Order" at bounding box center [1211, 68] width 61 height 20
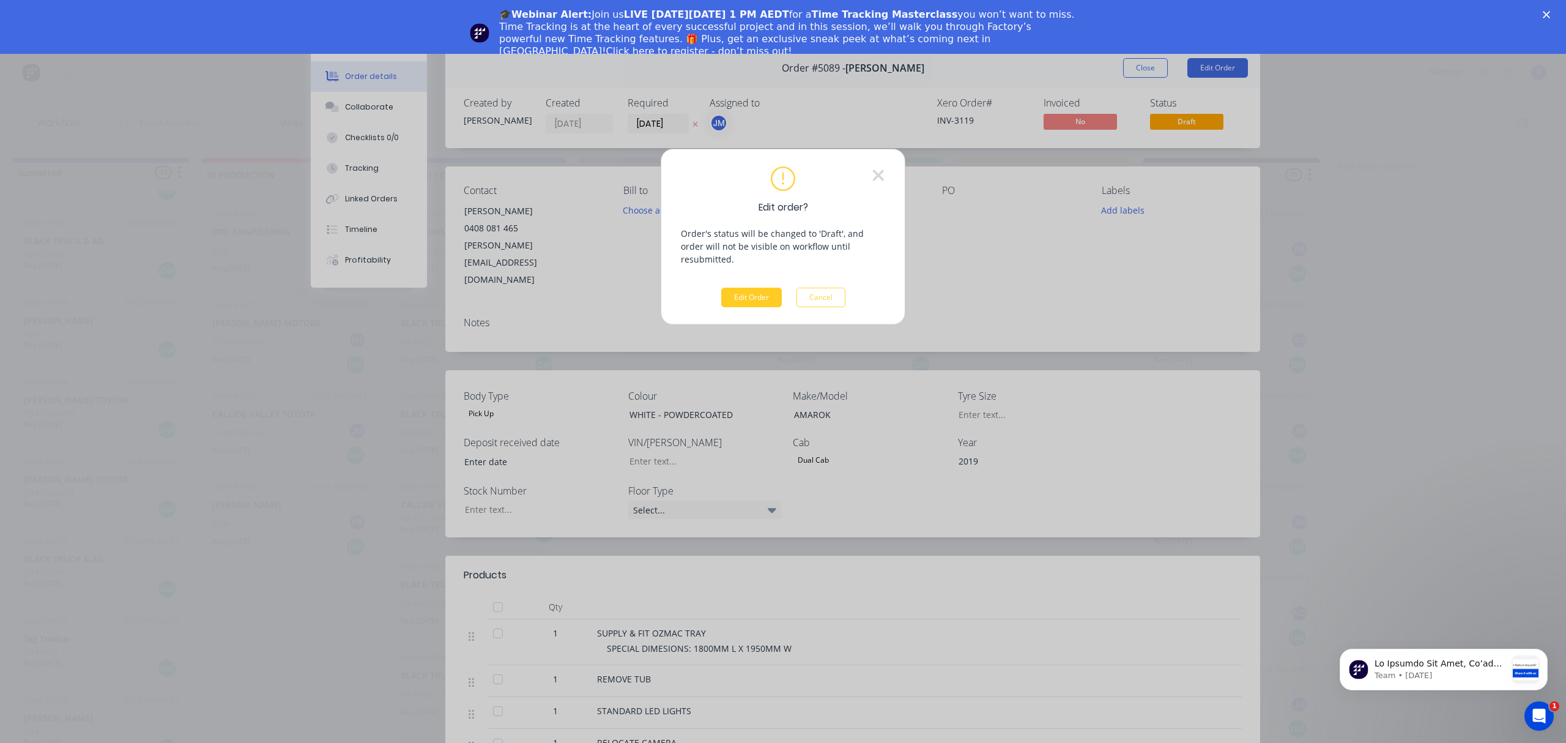
click at [761, 287] on button "Edit Order" at bounding box center [751, 297] width 61 height 20
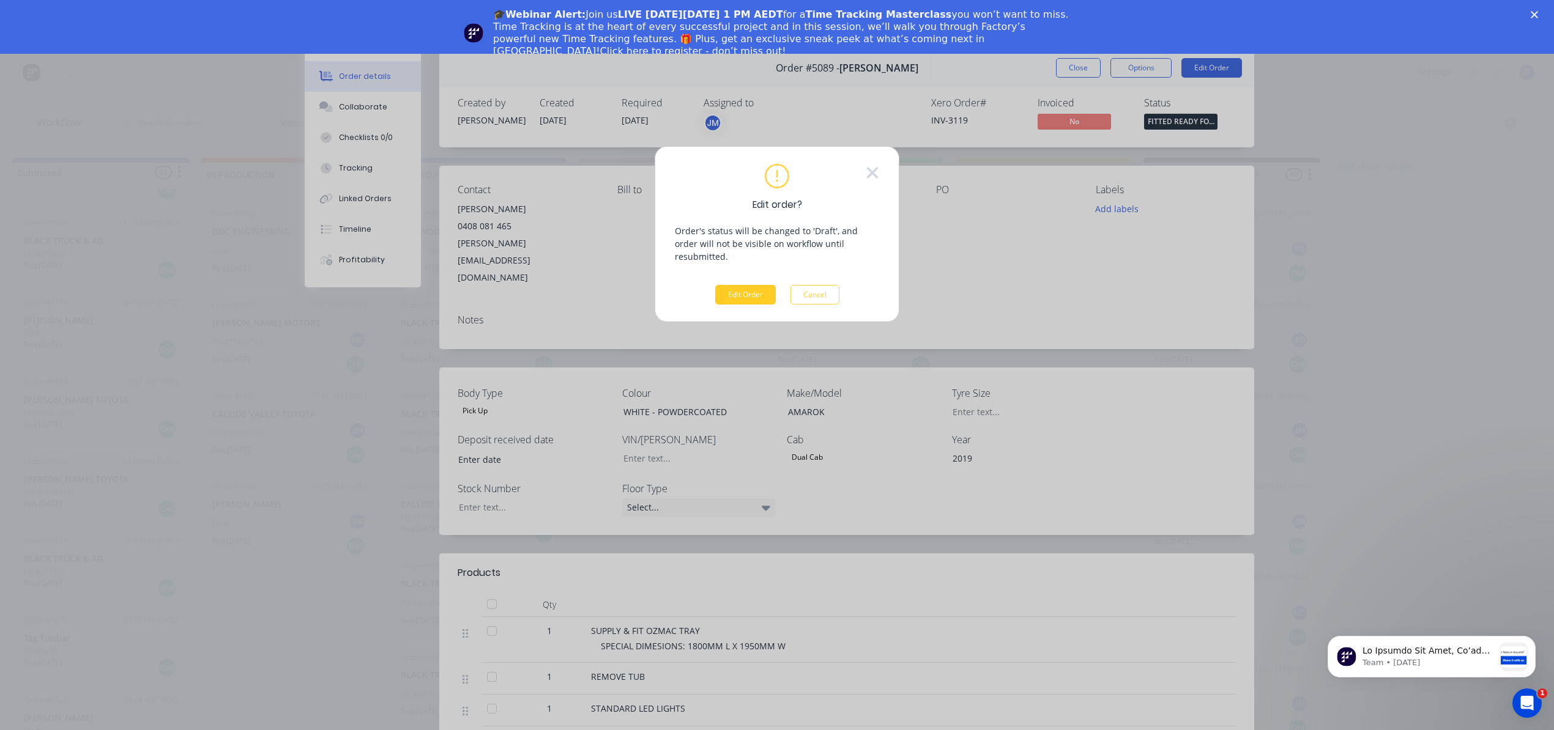
click at [757, 290] on button "Edit Order" at bounding box center [745, 295] width 61 height 20
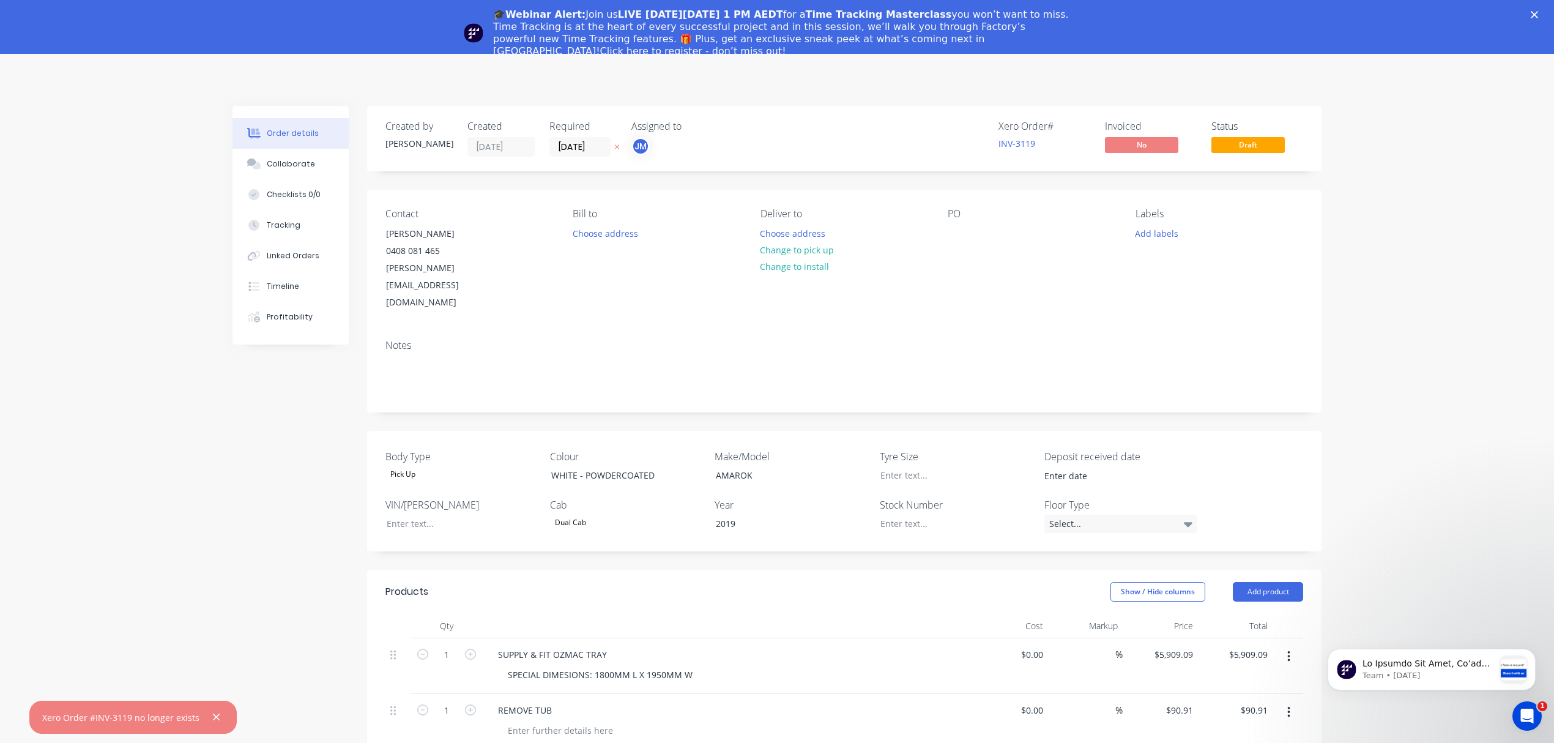
click at [1538, 12] on polygon "Close" at bounding box center [1533, 14] width 7 height 7
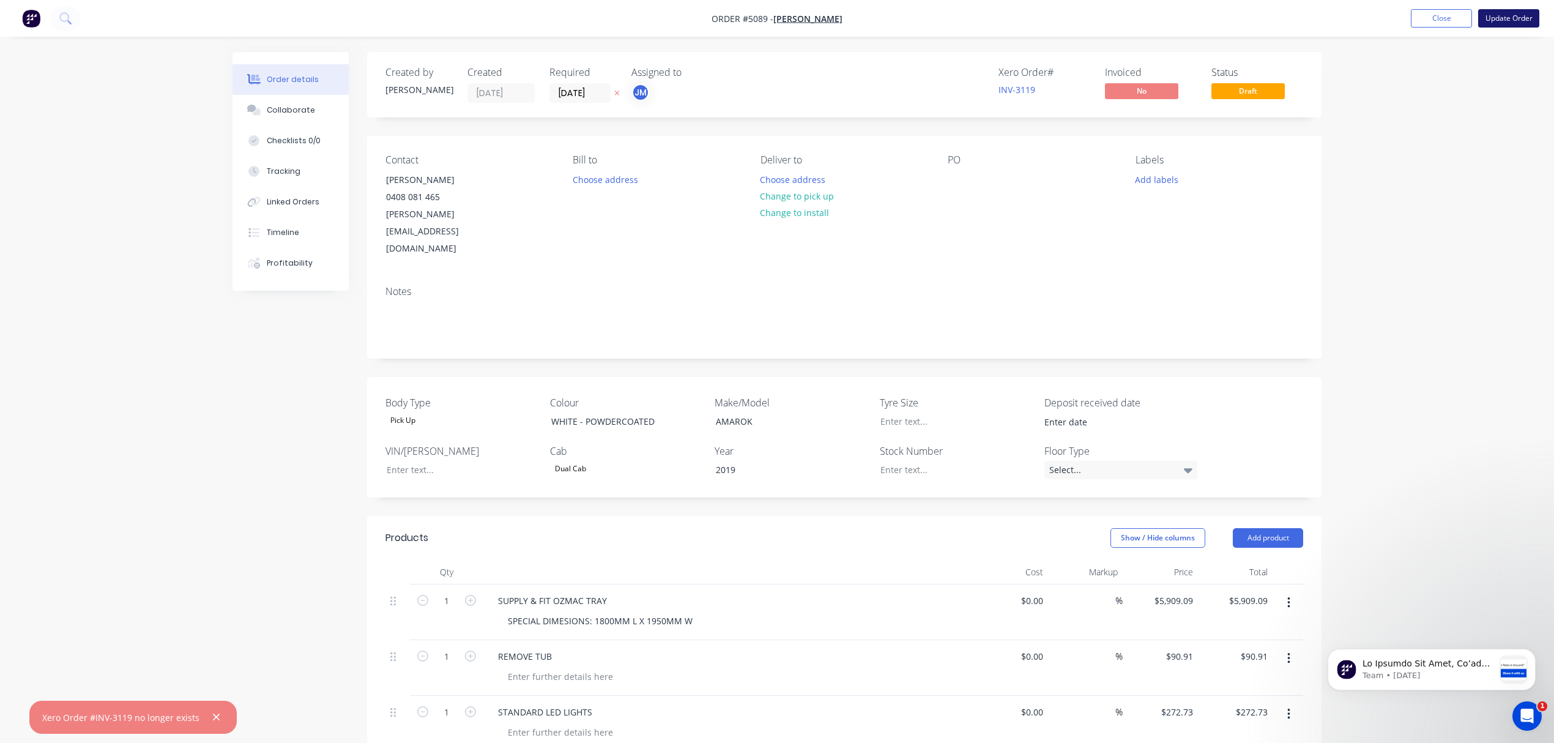
click at [1503, 17] on button "Update Order" at bounding box center [1508, 18] width 61 height 18
click at [311, 380] on div "Created by [PERSON_NAME] Created [DATE] Required [DATE] Assigned to JM Xero Ord…" at bounding box center [776, 736] width 1089 height 1369
click at [1242, 94] on span "Draft" at bounding box center [1247, 90] width 73 height 15
click at [1237, 86] on span "Draft" at bounding box center [1247, 90] width 73 height 15
click at [1219, 89] on span "Draft" at bounding box center [1247, 90] width 73 height 15
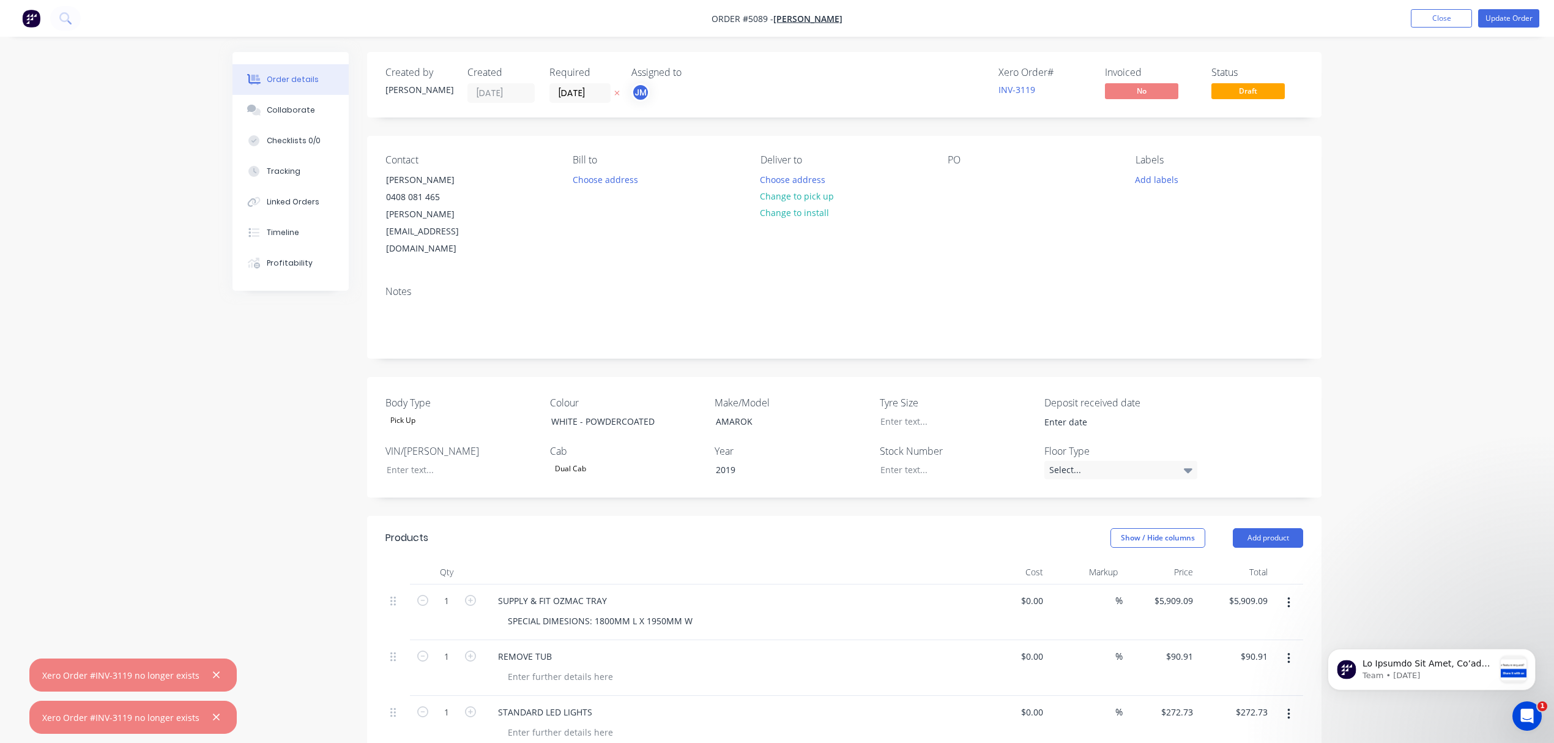
click at [1209, 96] on div "Xero Order # INV-3119 Invoiced No Status Draft" at bounding box center [1028, 85] width 549 height 36
click at [1380, 206] on div "Order details Collaborate Checklists 0/0 Tracking Linked Orders Timeline Profit…" at bounding box center [777, 710] width 1554 height 1421
click at [1427, 25] on button "Close" at bounding box center [1440, 18] width 61 height 18
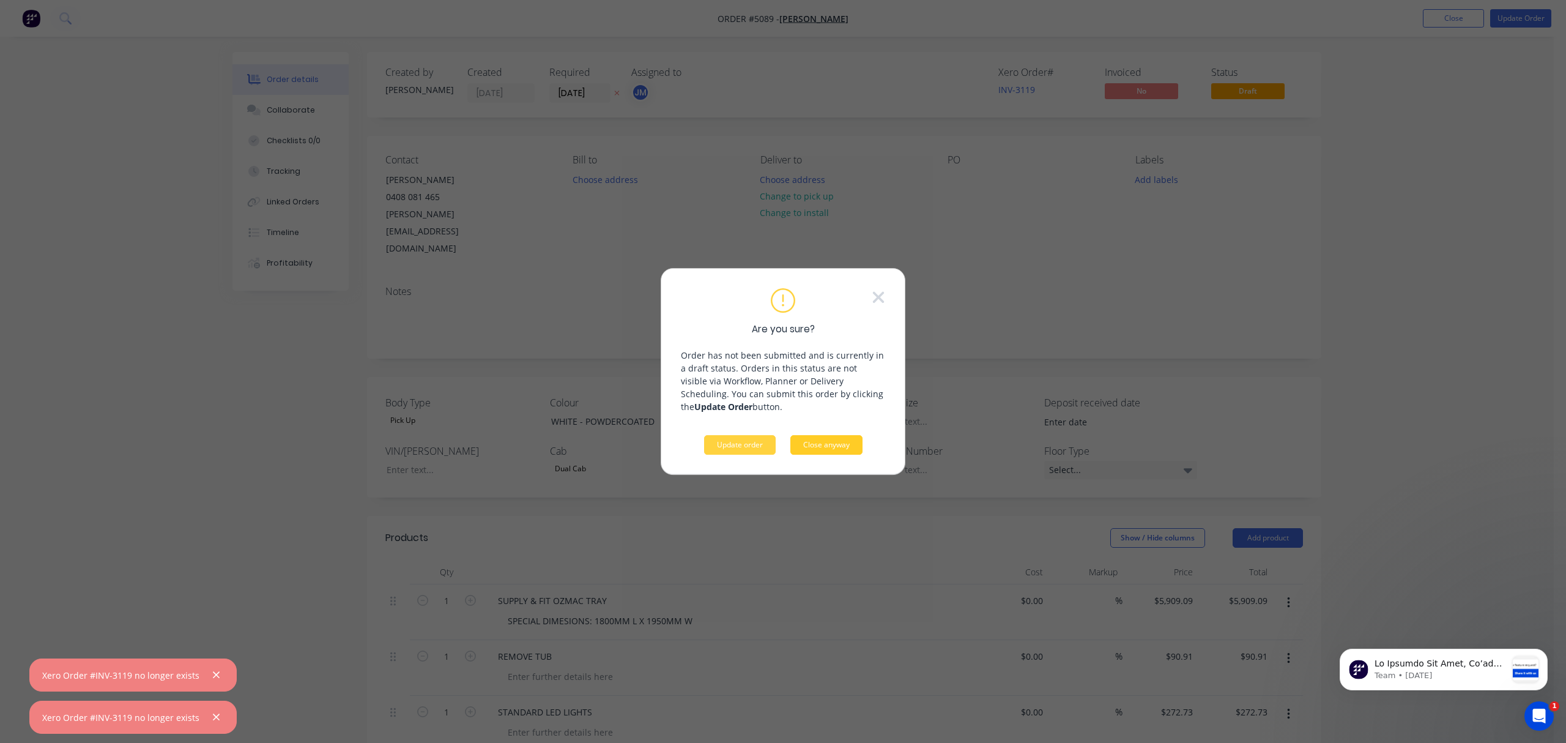
click at [831, 449] on button "Close anyway" at bounding box center [826, 445] width 72 height 20
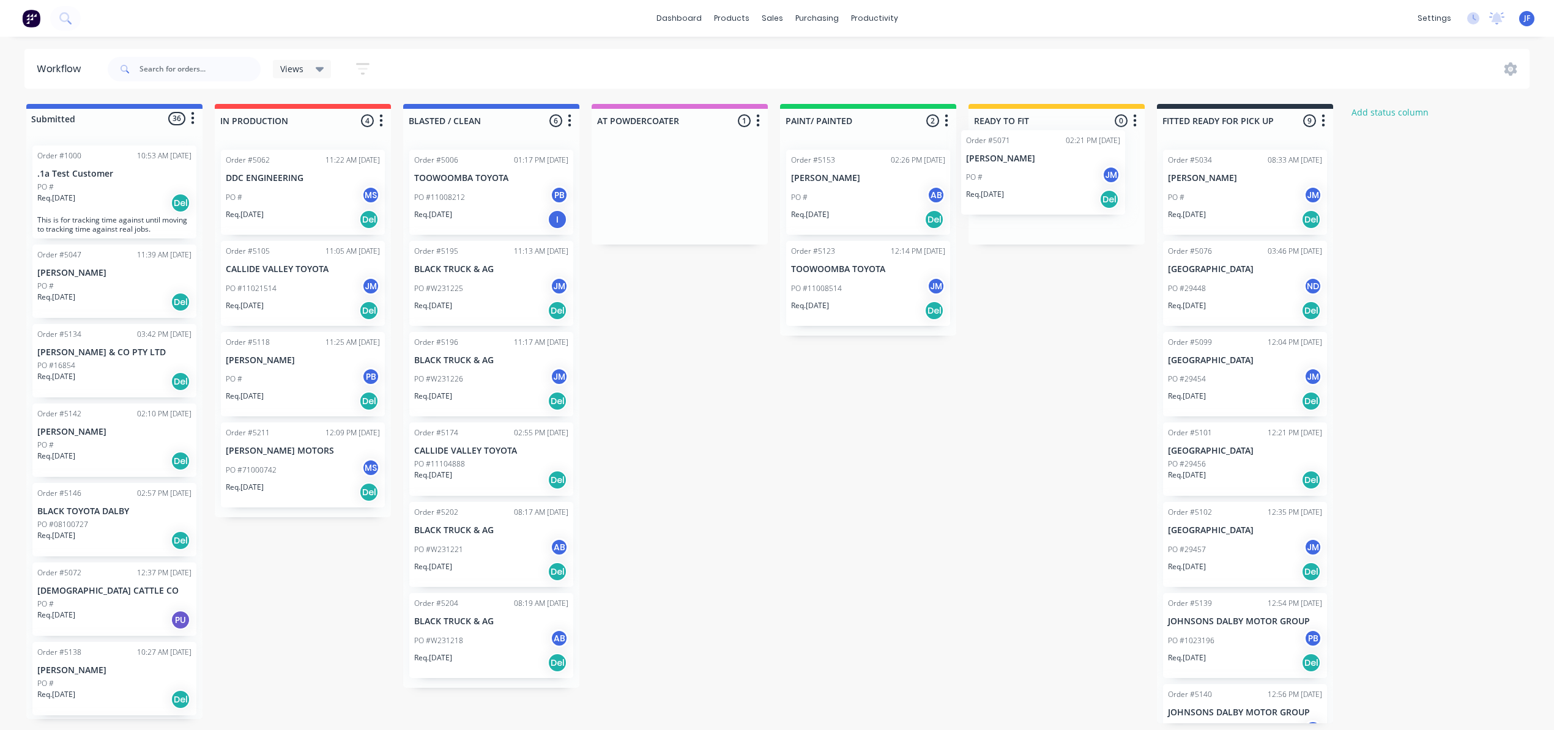
drag, startPoint x: 678, startPoint y: 204, endPoint x: 1052, endPoint y: 188, distance: 374.0
click at [1052, 188] on div "Submitted 36 Status colour #4169E1 hex #4169E1 Save Cancel Summaries Total orde…" at bounding box center [833, 414] width 1685 height 620
click at [1007, 407] on div "Submitted 36 Status colour #4169E1 hex #4169E1 Save Cancel Summaries Total orde…" at bounding box center [833, 414] width 1685 height 620
click at [503, 199] on div "PO #11008212 PB" at bounding box center [491, 197] width 154 height 23
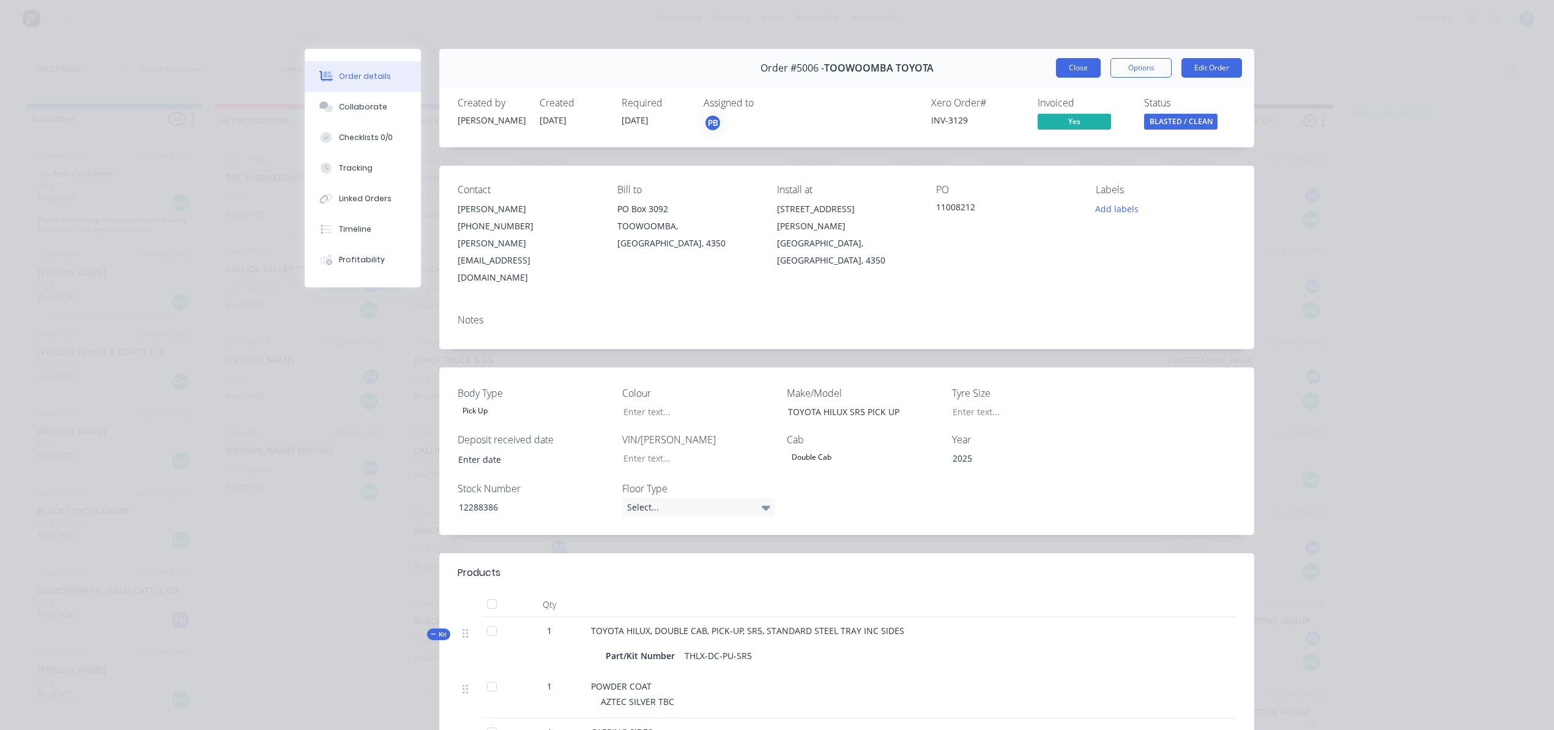
click at [1067, 72] on button "Close" at bounding box center [1078, 68] width 45 height 20
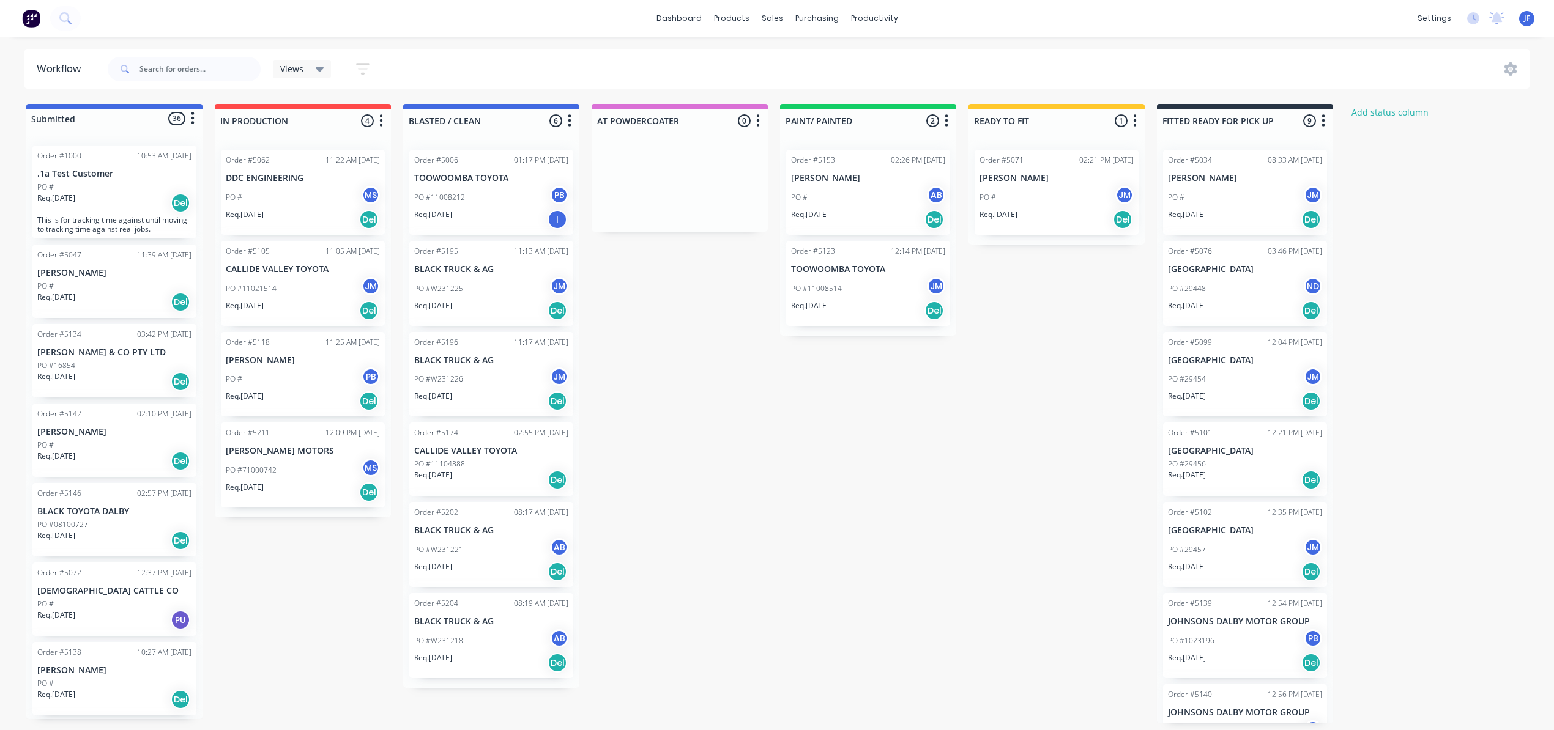
click at [487, 201] on div "PO #11008212 PB" at bounding box center [491, 197] width 154 height 23
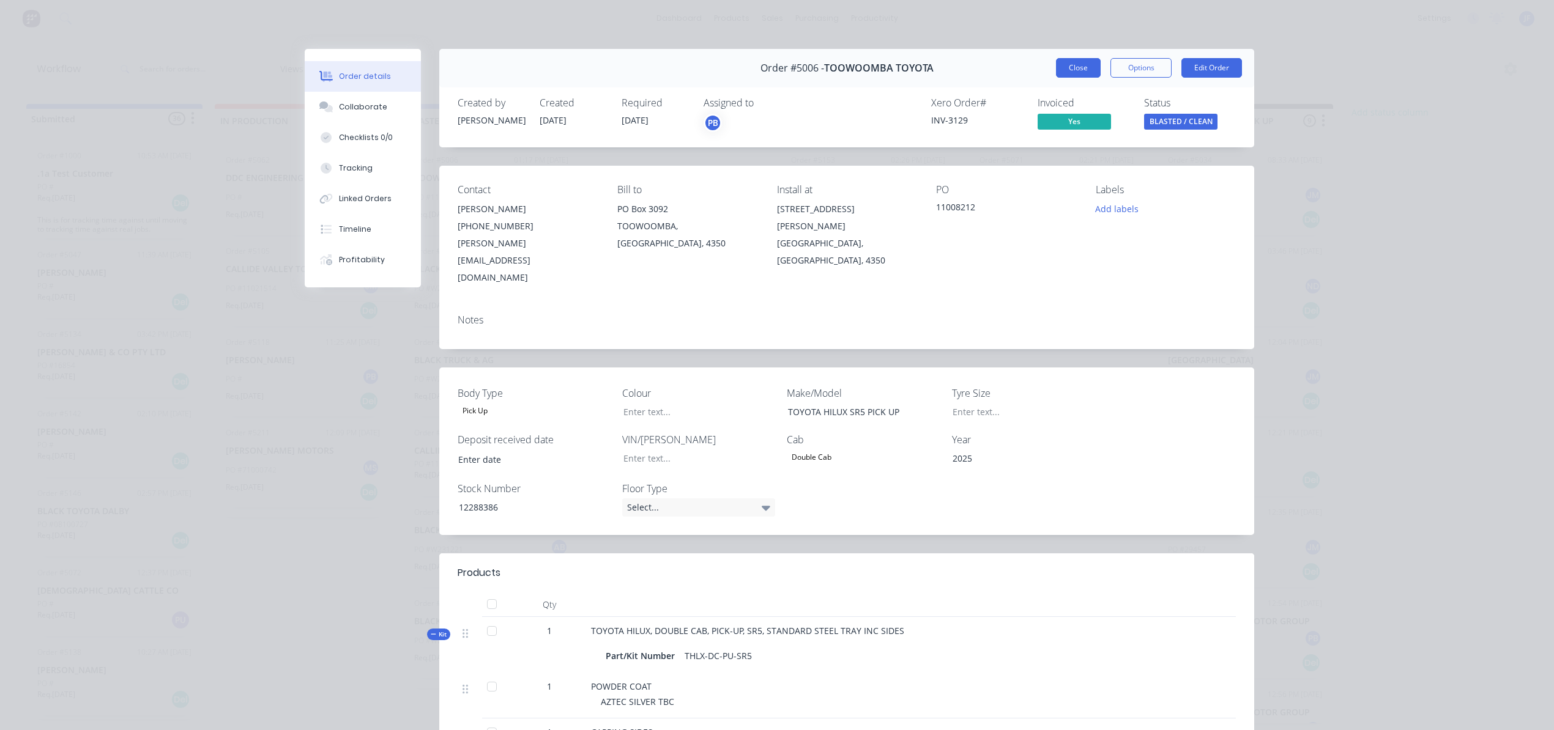
click at [1058, 67] on button "Close" at bounding box center [1078, 68] width 45 height 20
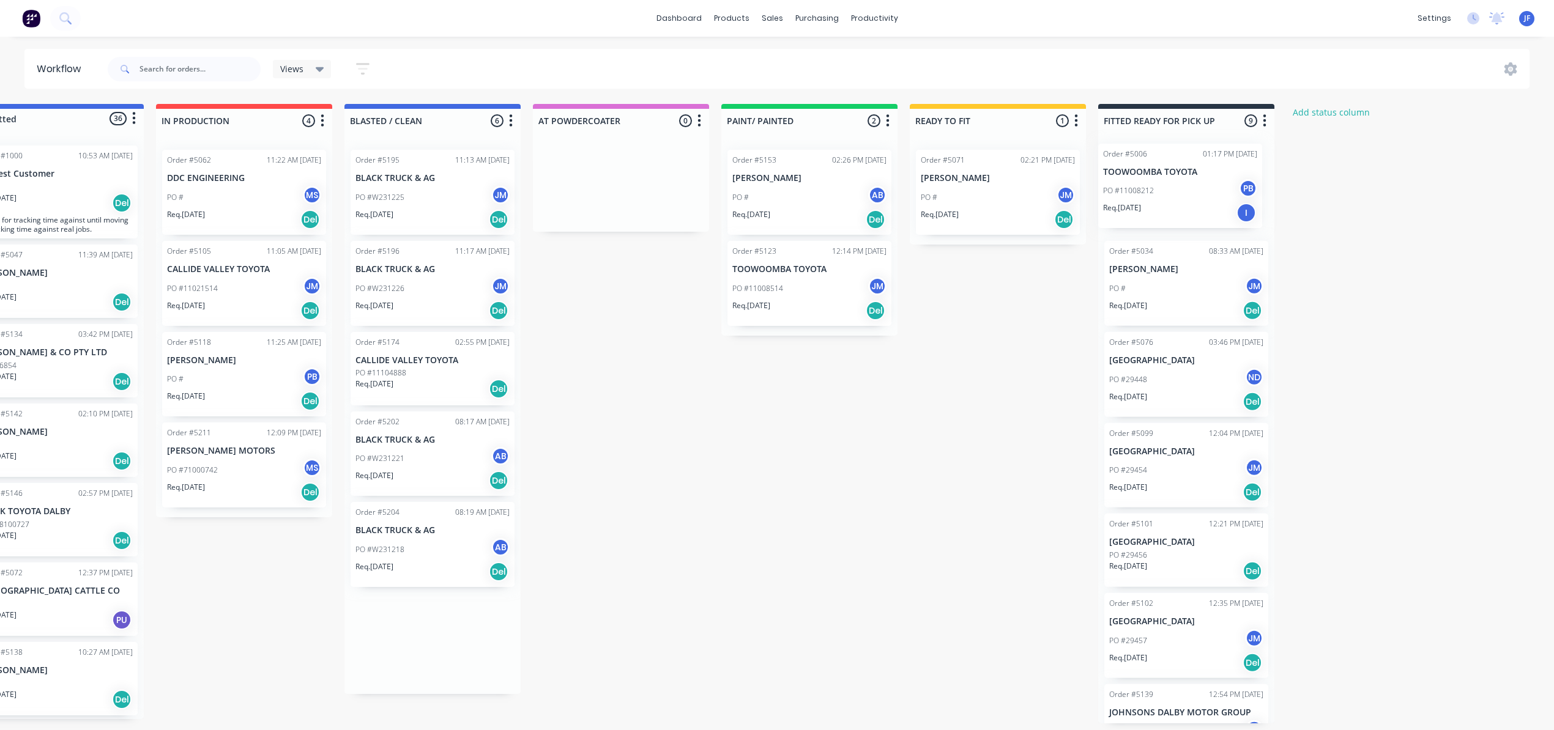
drag, startPoint x: 489, startPoint y: 206, endPoint x: 1189, endPoint y: 199, distance: 699.7
click at [1189, 199] on div "Submitted 36 Status colour #4169E1 hex #4169E1 Save Cancel Summaries Total orde…" at bounding box center [774, 414] width 1685 height 620
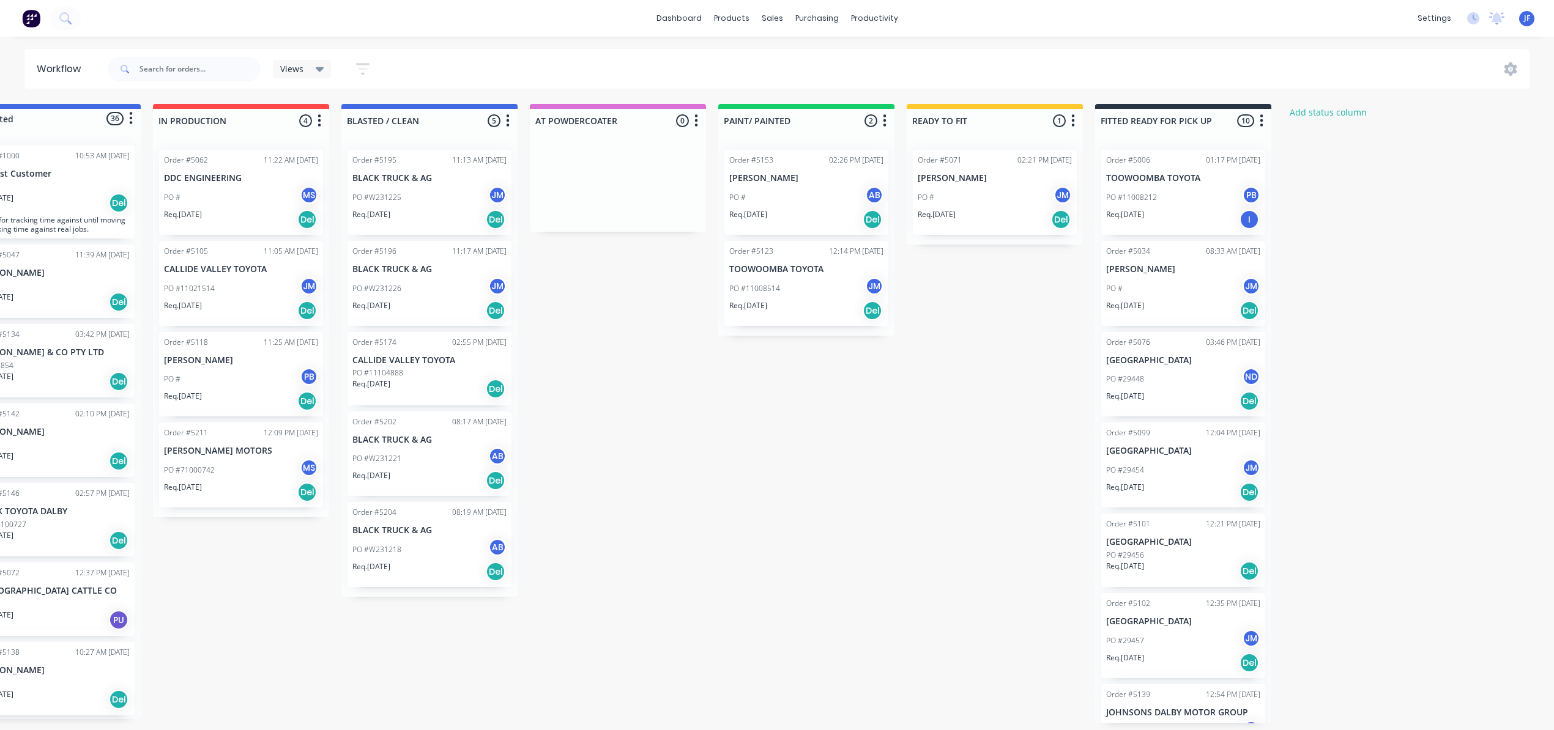
click at [1189, 199] on div "PO #11008212 PB" at bounding box center [1183, 197] width 154 height 23
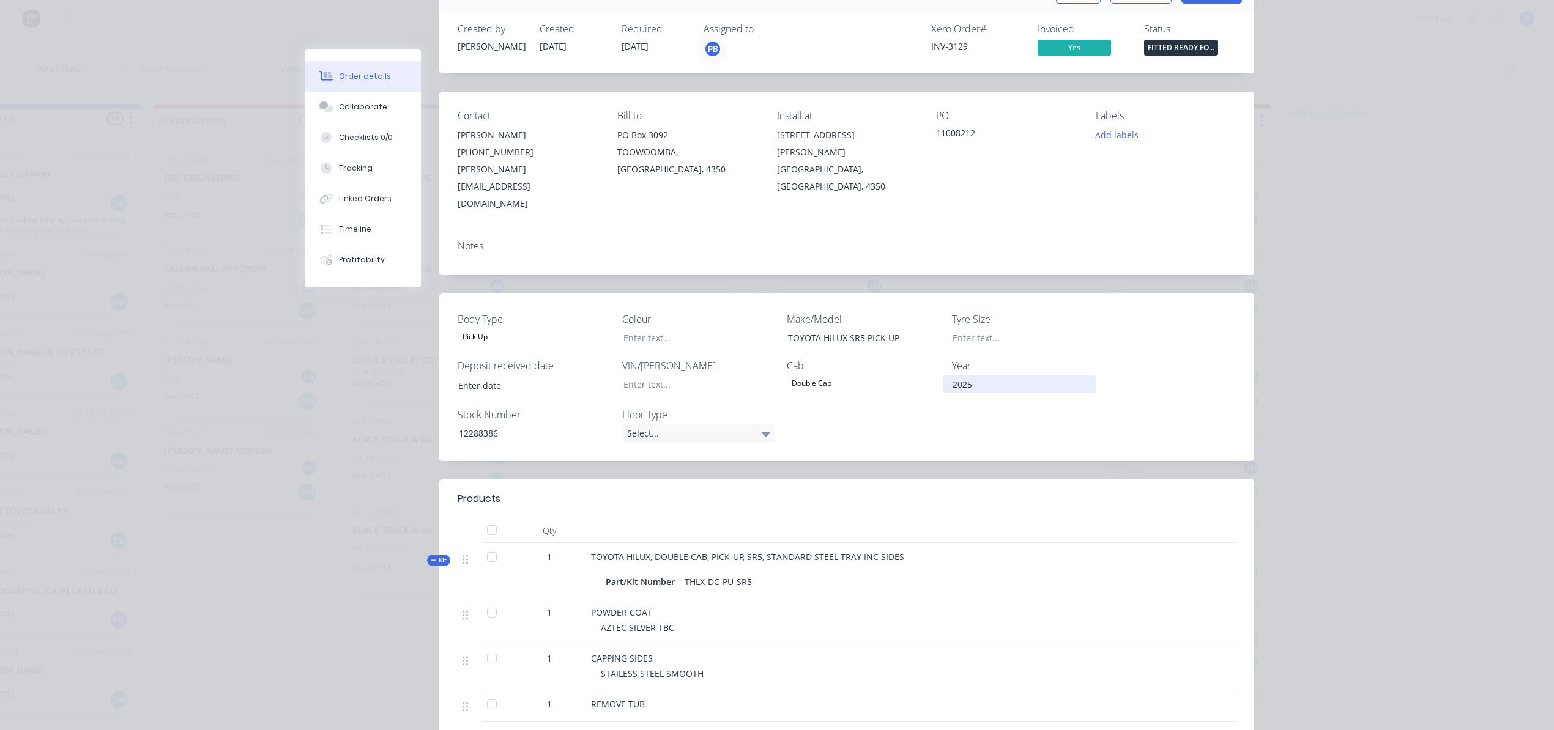
scroll to position [0, 0]
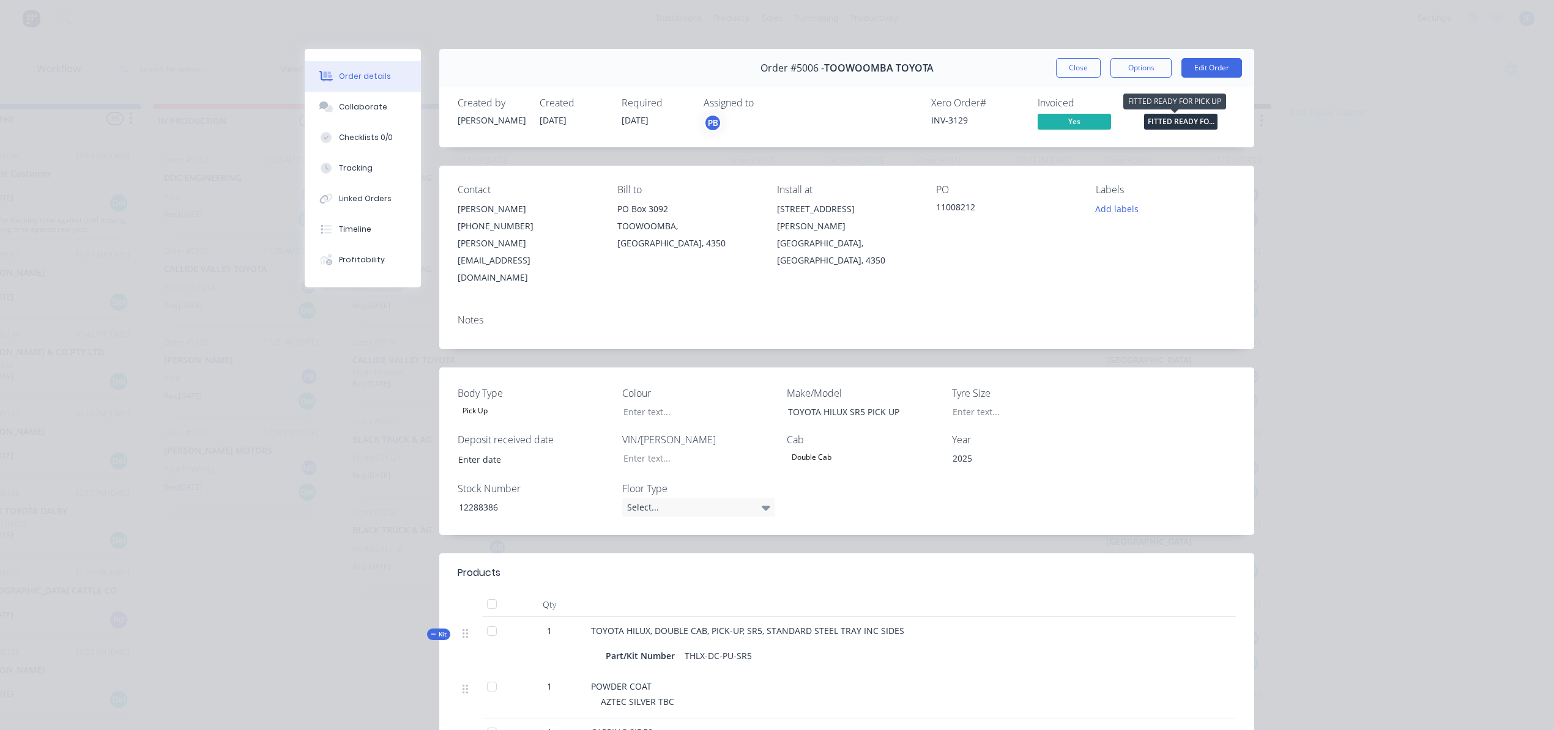
click at [1163, 120] on span "FITTED READY FO..." at bounding box center [1180, 121] width 73 height 15
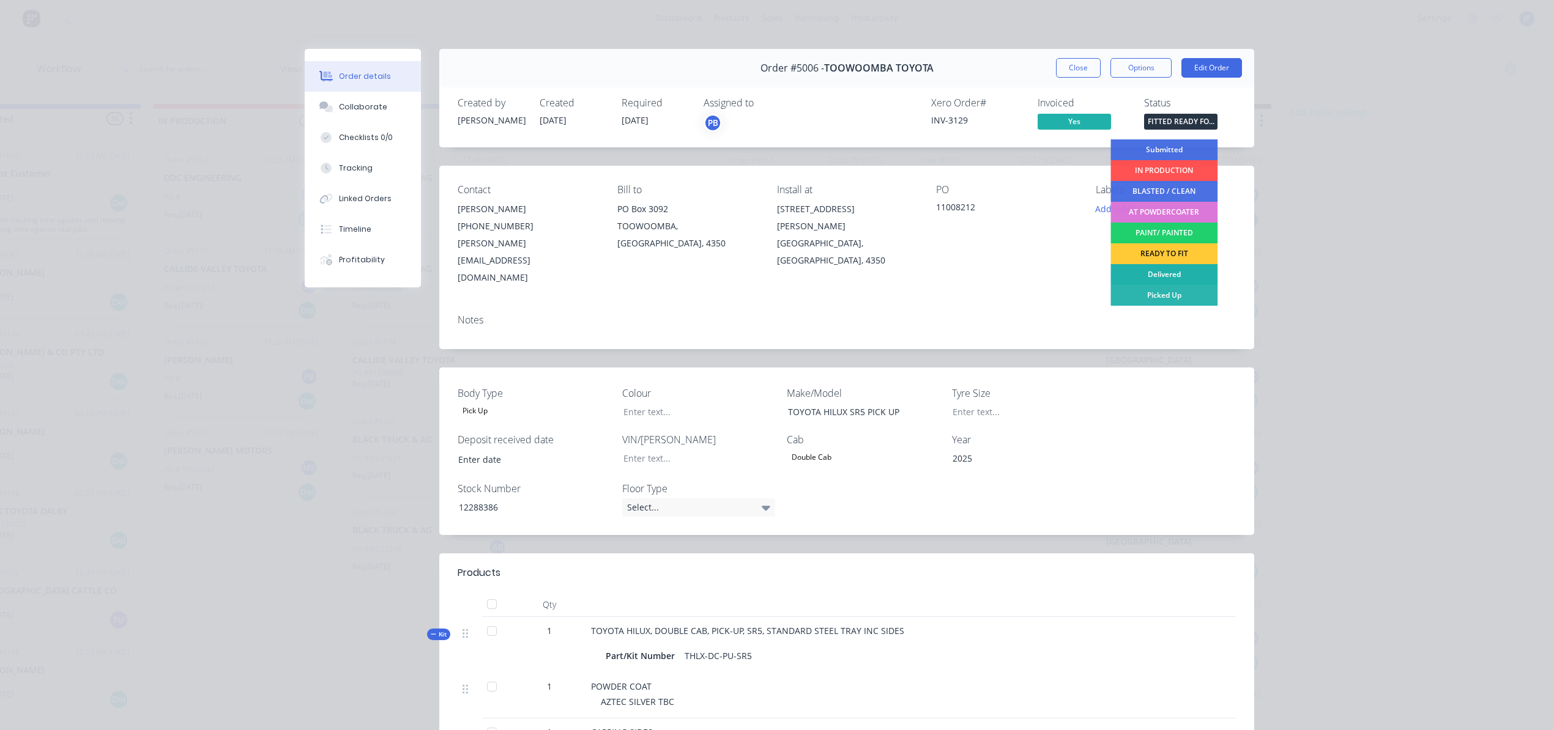
click at [1172, 274] on div "Delivered" at bounding box center [1163, 274] width 107 height 21
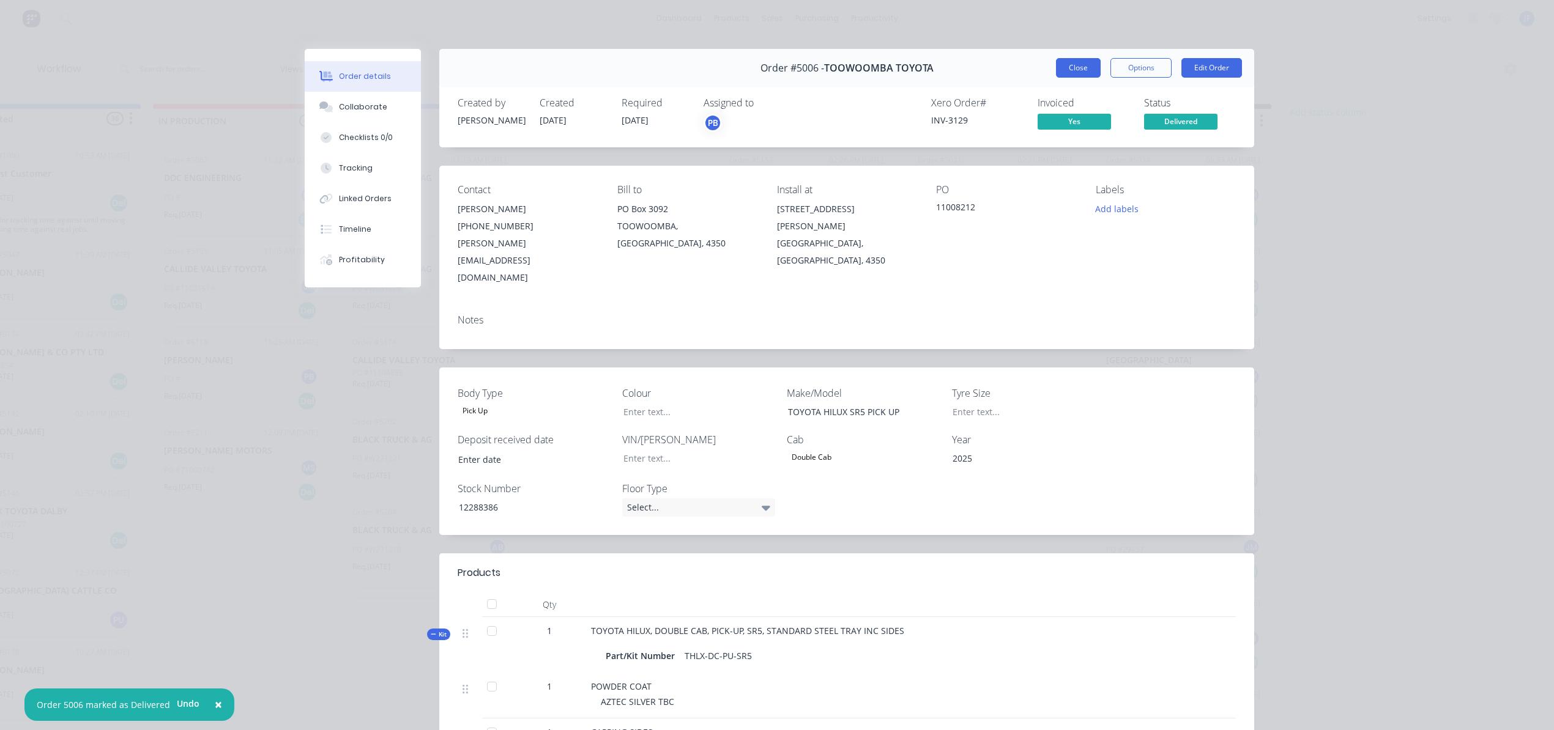
click at [1074, 71] on button "Close" at bounding box center [1078, 68] width 45 height 20
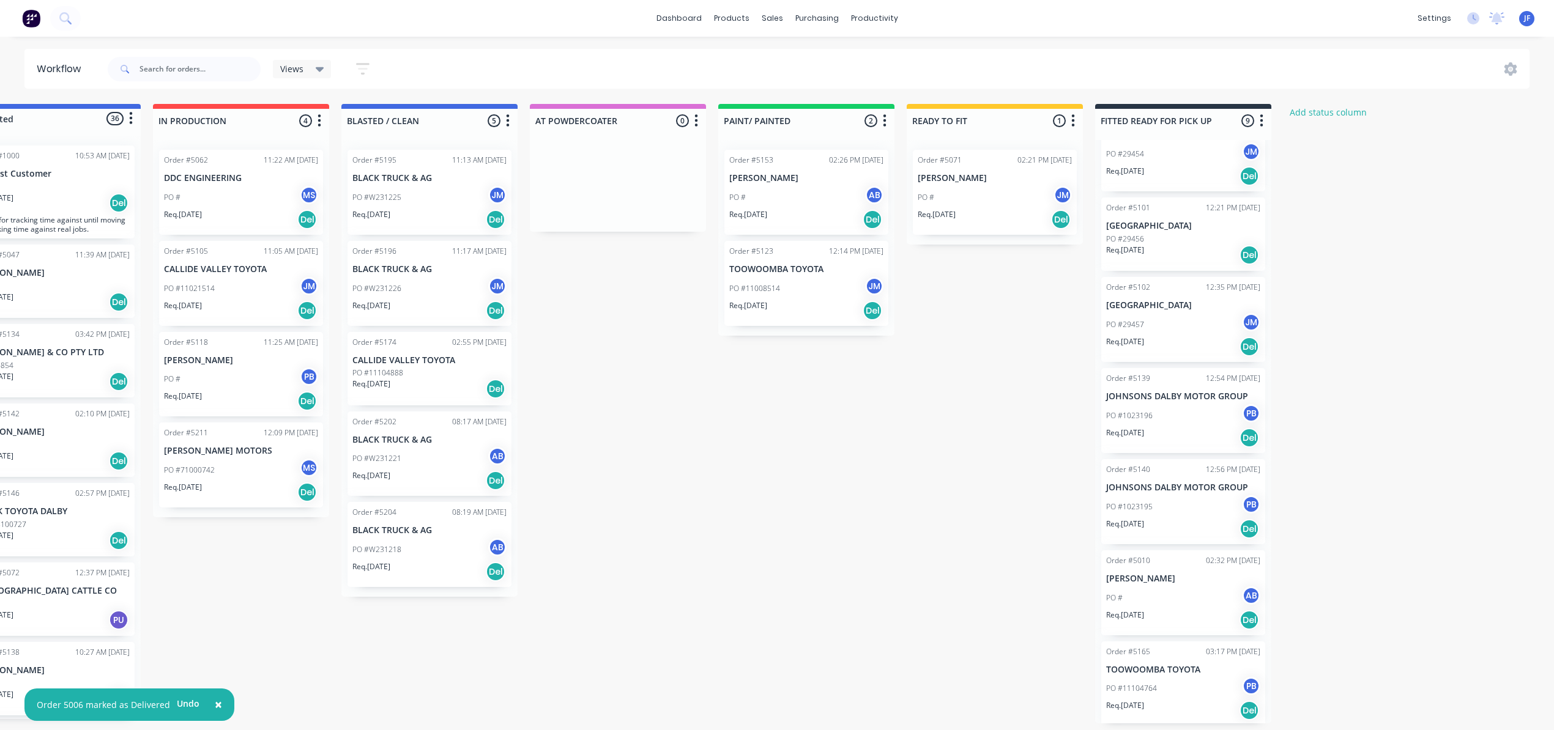
scroll to position [6, 62]
click at [1180, 499] on div "PO #1023195 PB" at bounding box center [1183, 506] width 154 height 23
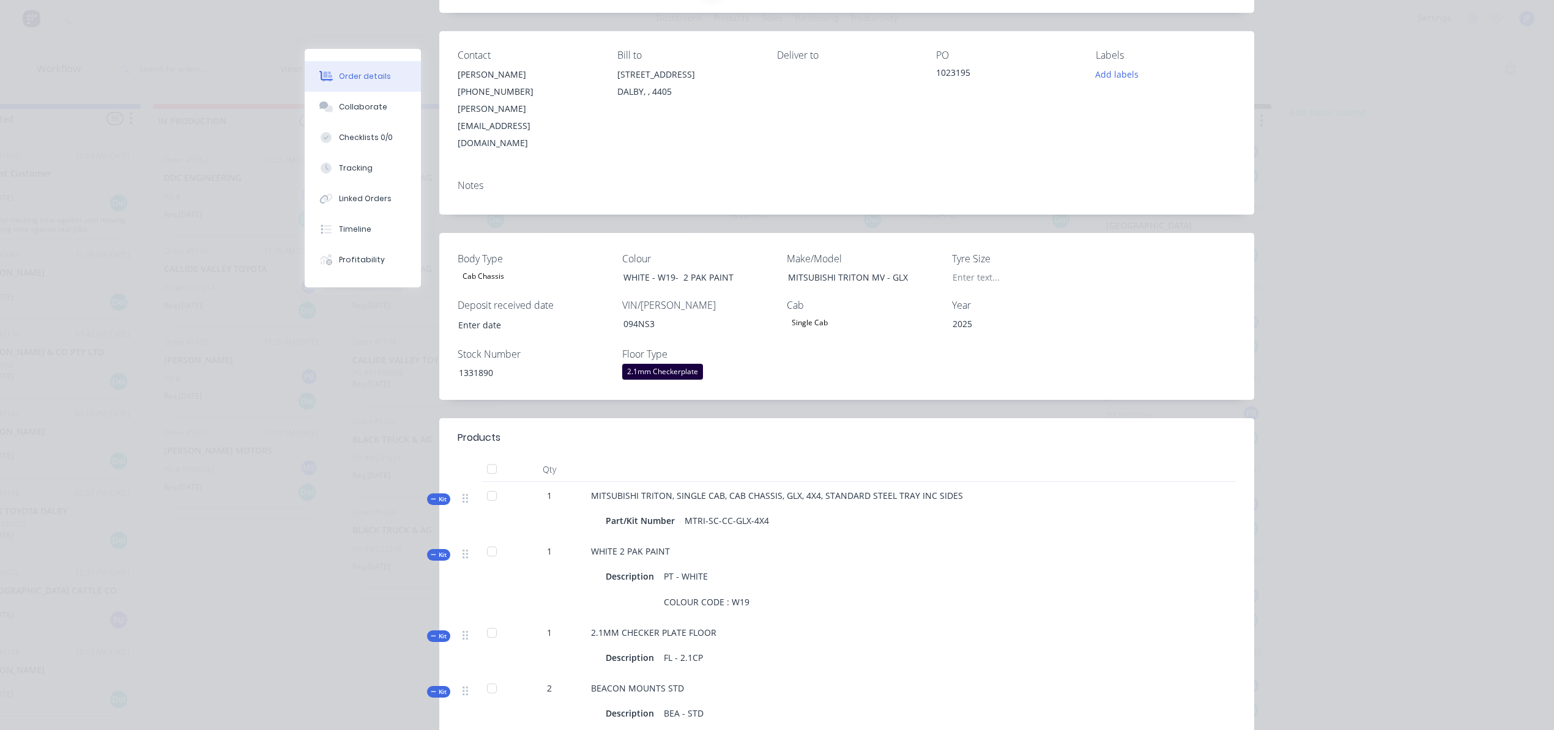
scroll to position [0, 0]
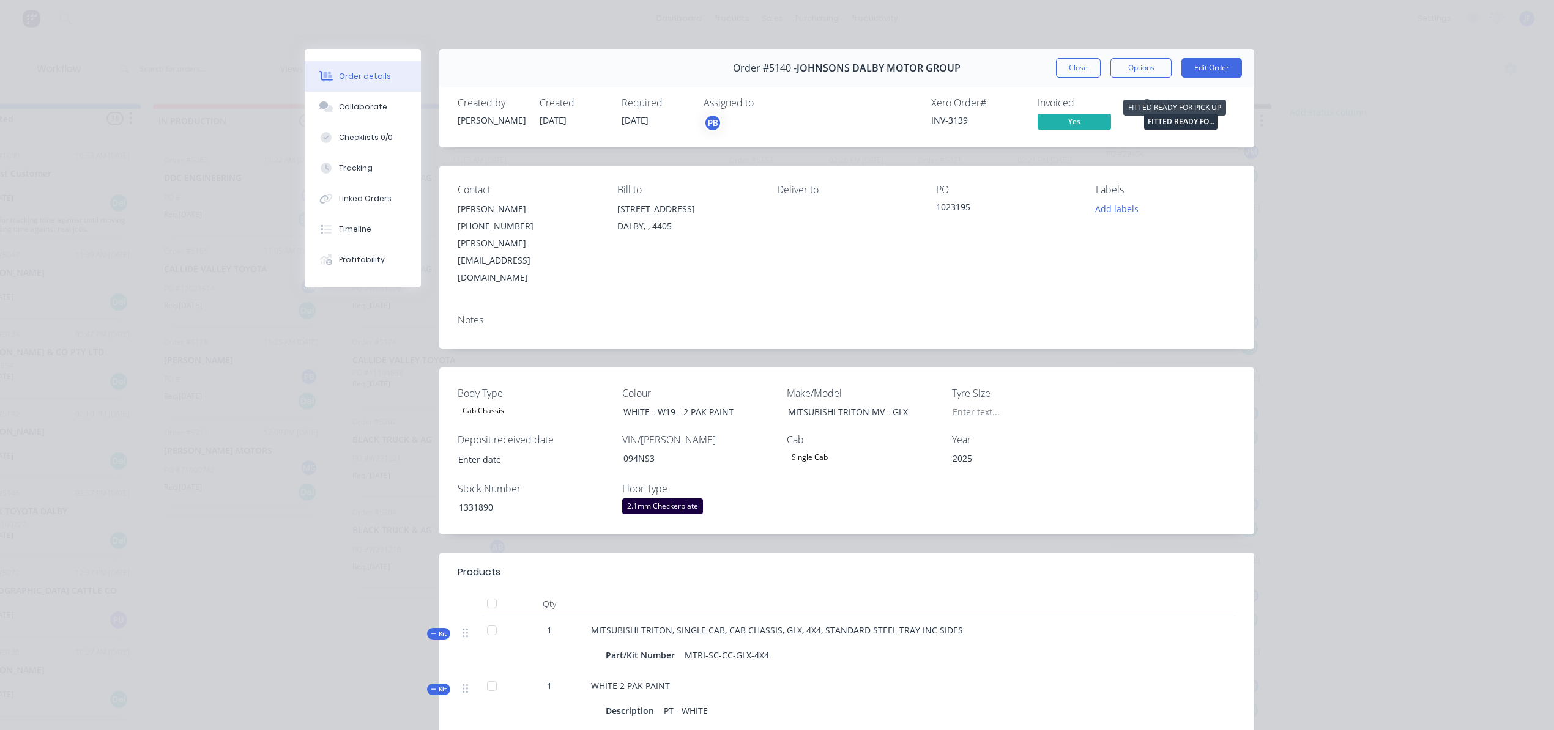
click at [1172, 118] on span "FITTED READY FO..." at bounding box center [1180, 121] width 73 height 15
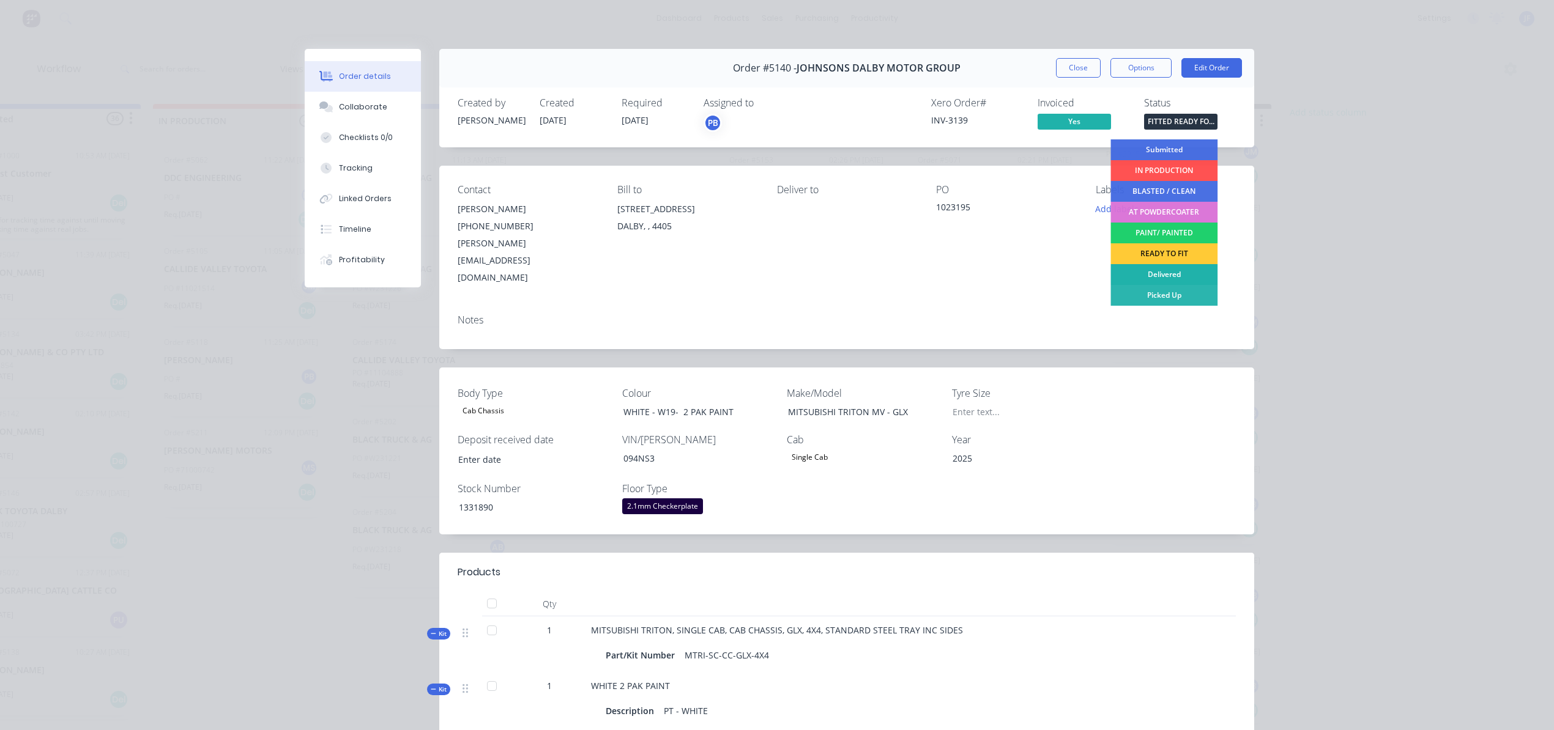
click at [1165, 274] on div "Delivered" at bounding box center [1163, 274] width 107 height 21
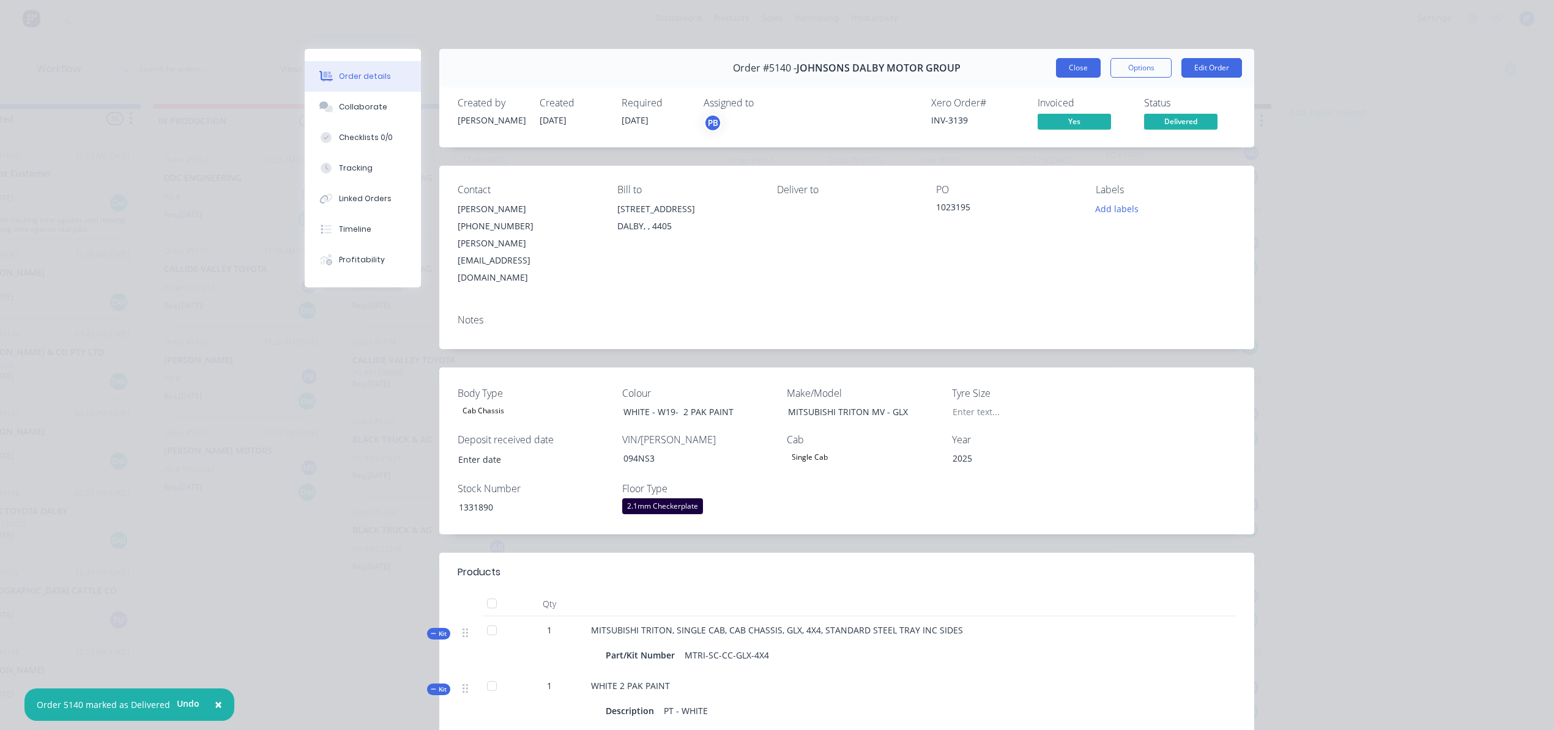
click at [1078, 77] on button "Close" at bounding box center [1078, 68] width 45 height 20
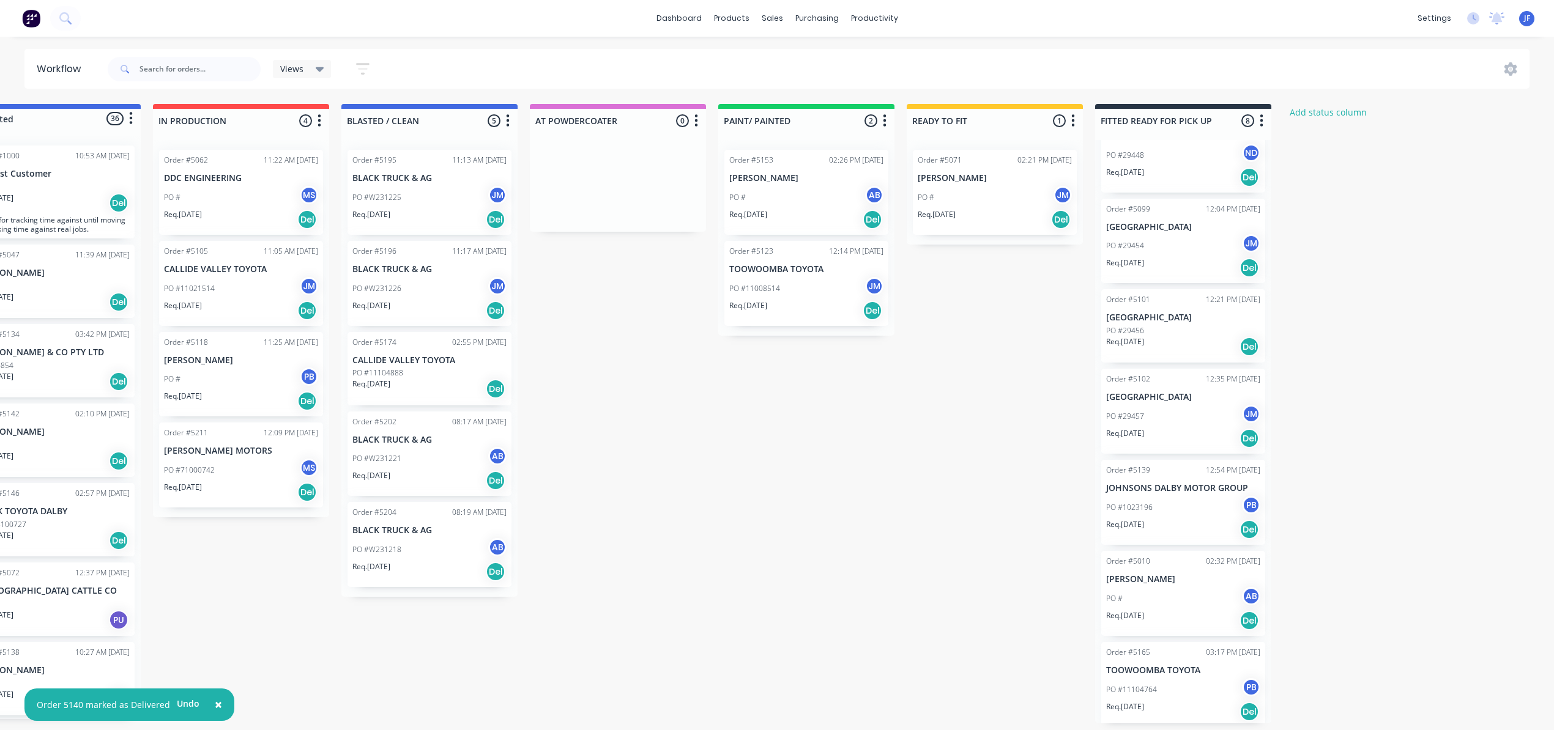
click at [1177, 588] on div "PO # AB" at bounding box center [1183, 598] width 154 height 23
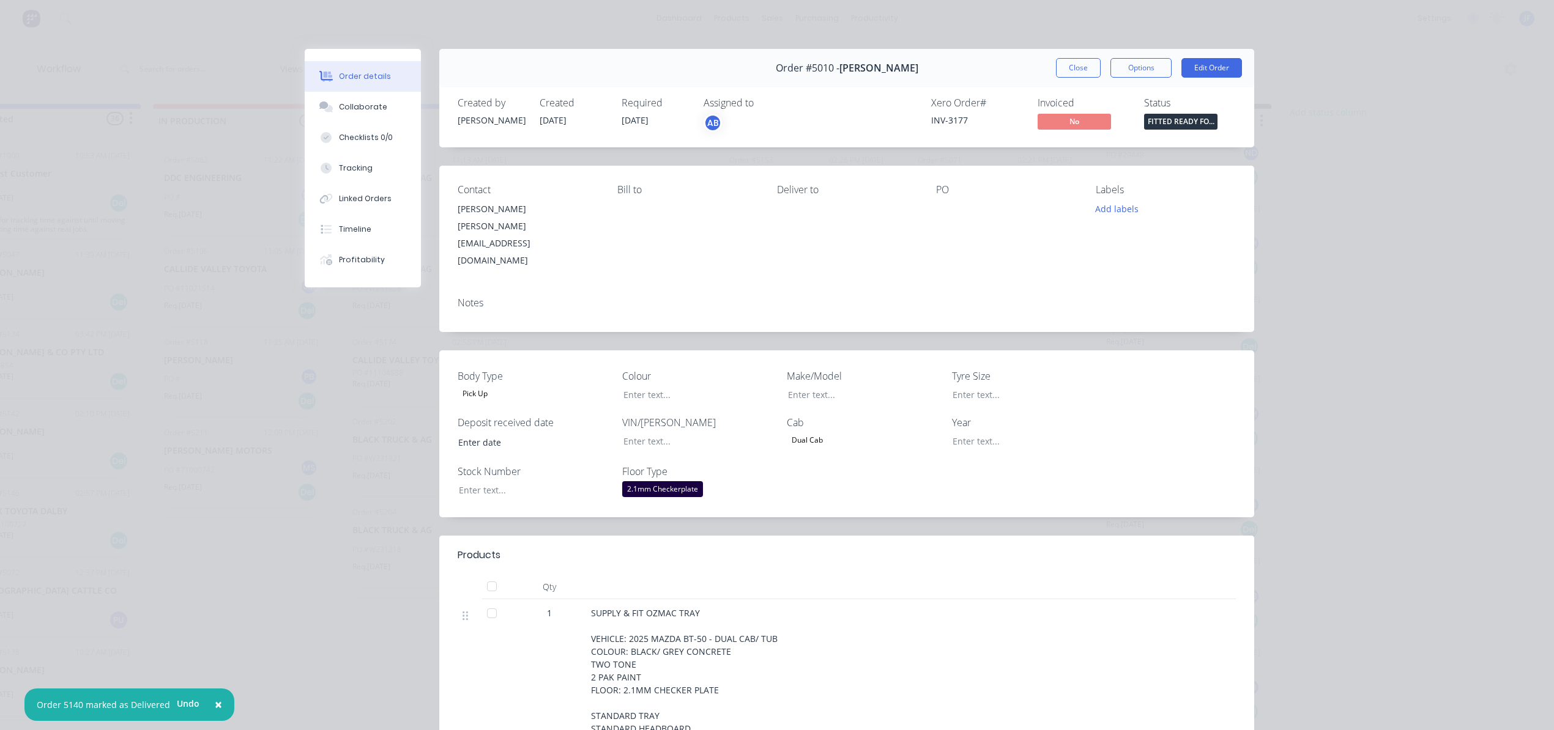
type input "03/09/2025"
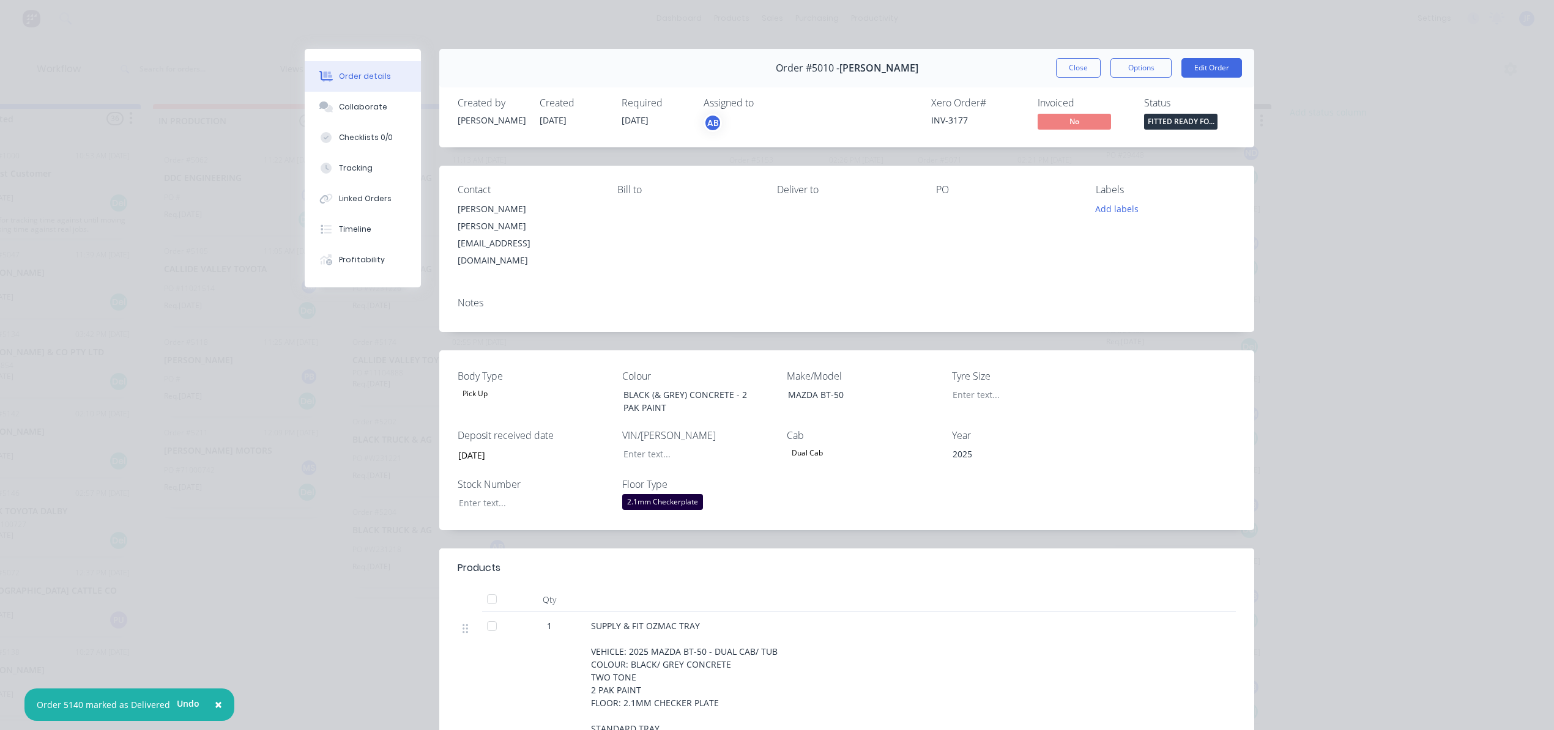
click at [1053, 79] on div "Order #5010 - Jeremy Jones Close Options Edit Order" at bounding box center [846, 68] width 815 height 39
click at [1068, 72] on button "Close" at bounding box center [1078, 68] width 45 height 20
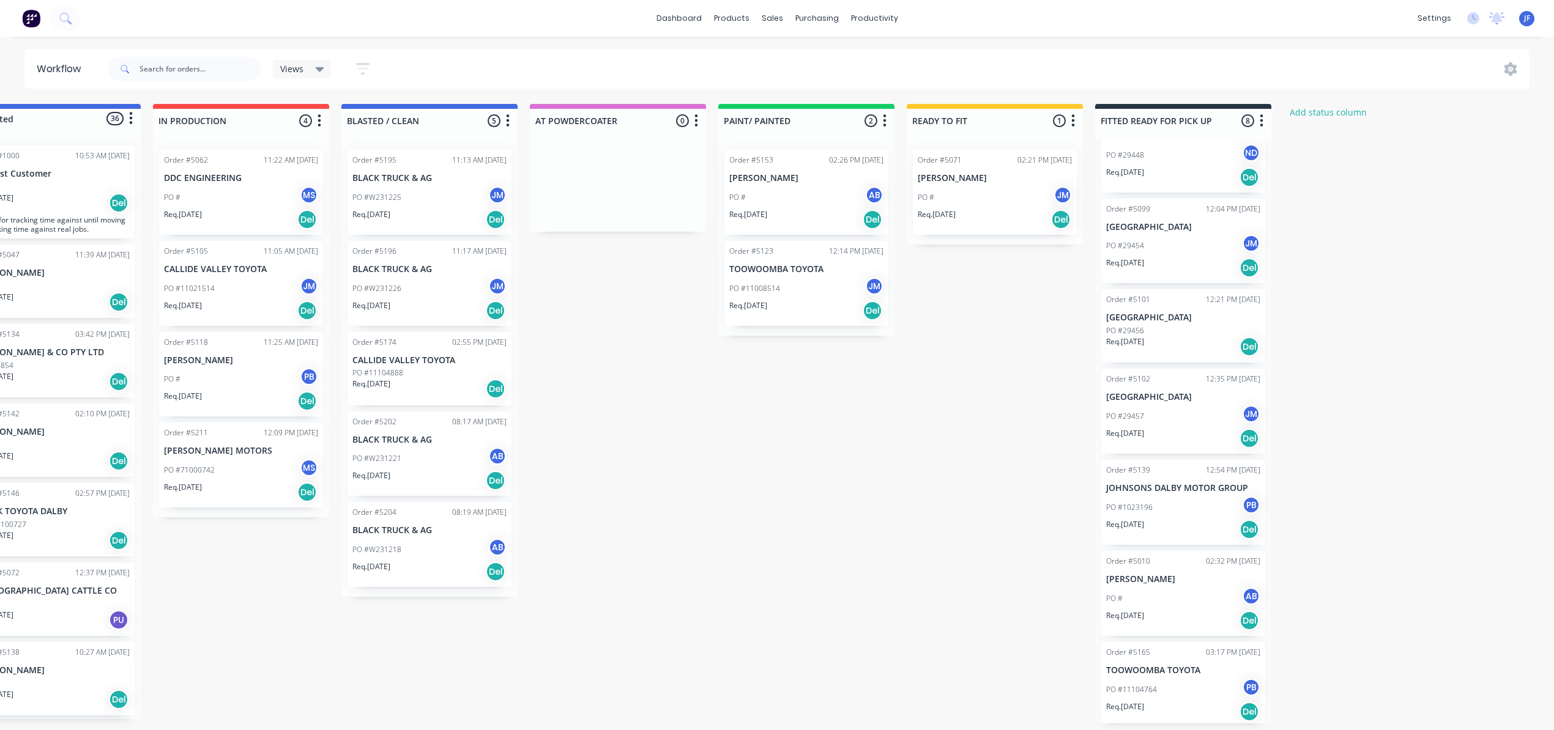
click at [800, 199] on div "PO # AB" at bounding box center [806, 197] width 154 height 23
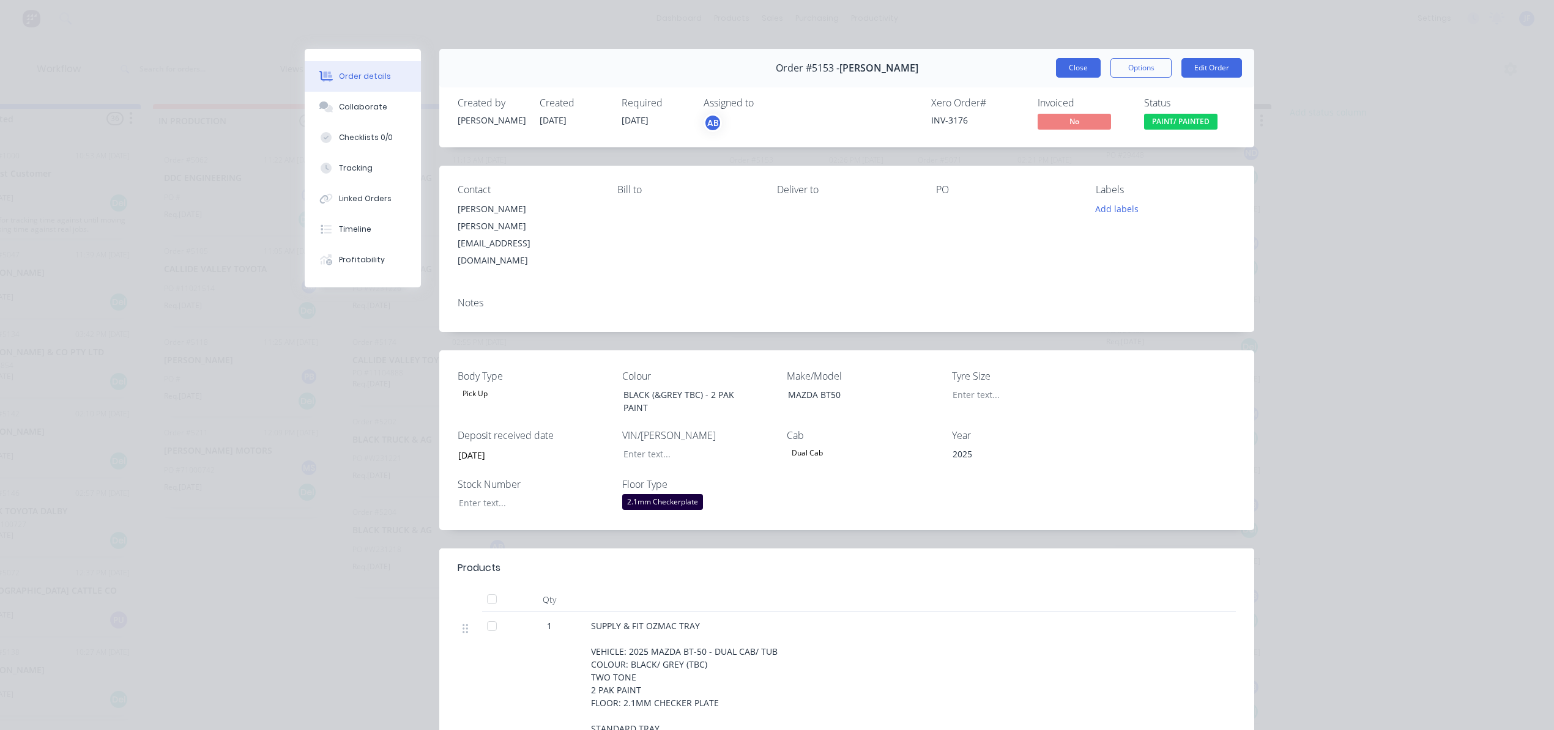
click at [1074, 69] on button "Close" at bounding box center [1078, 68] width 45 height 20
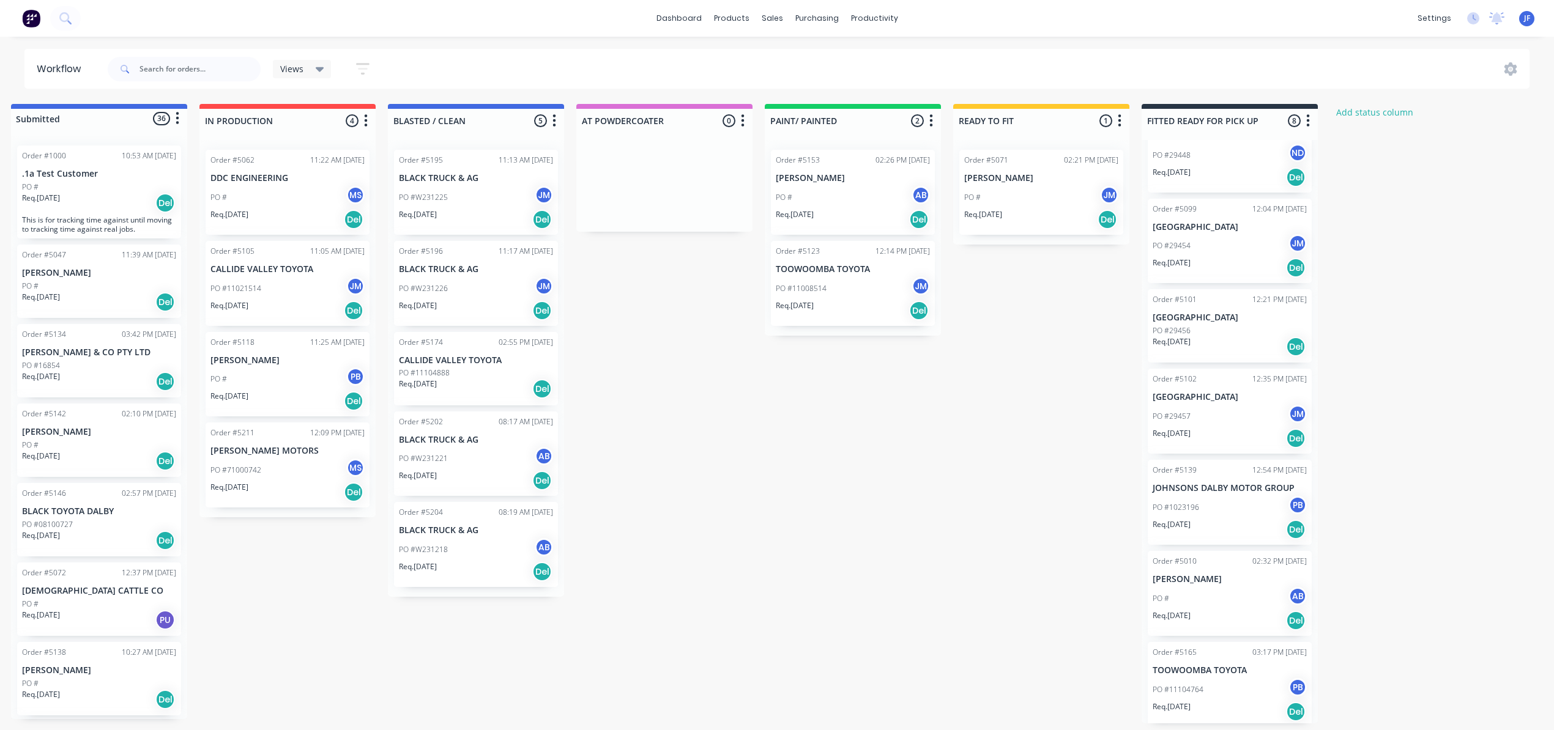
scroll to position [6, 0]
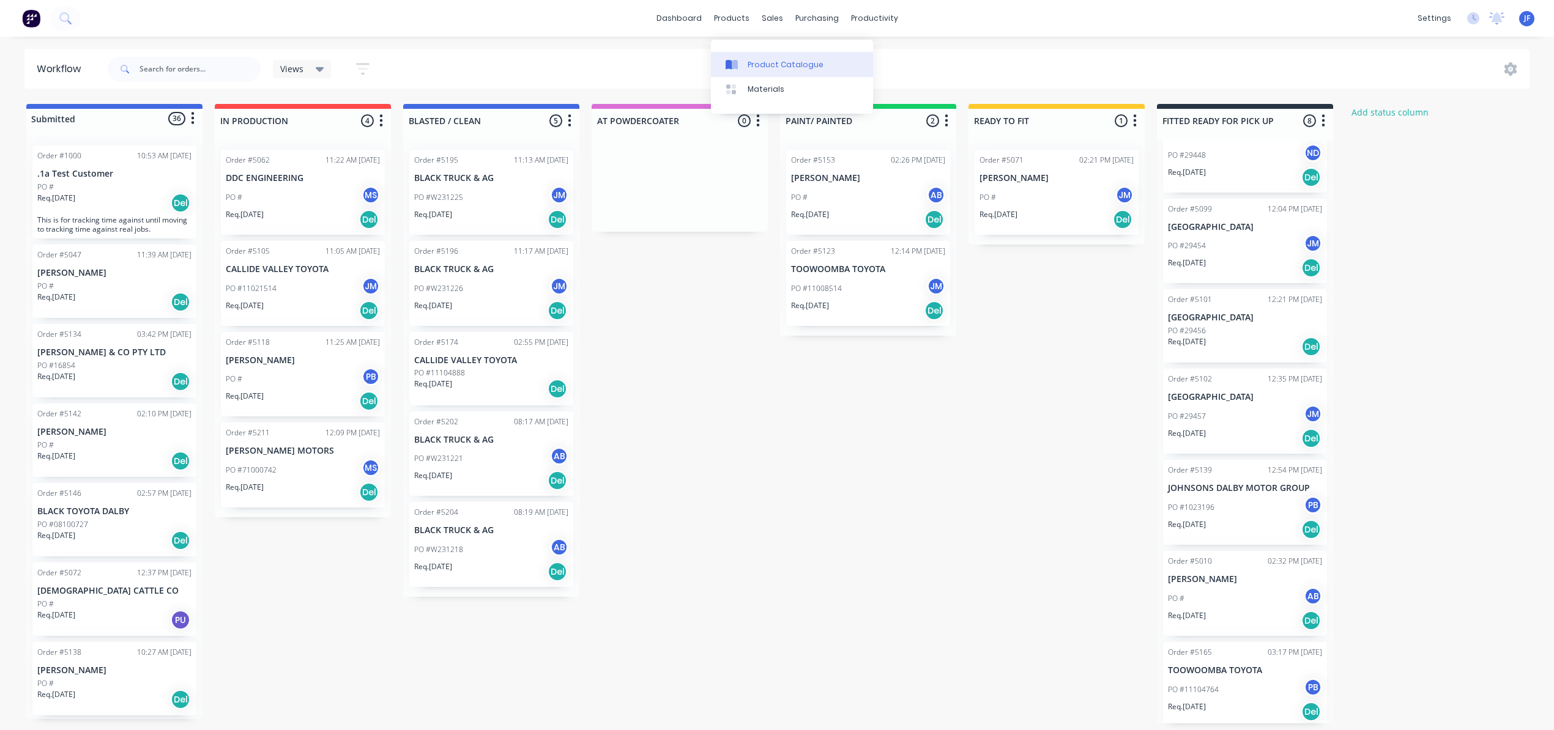
click at [759, 59] on div "Product Catalogue" at bounding box center [785, 64] width 76 height 11
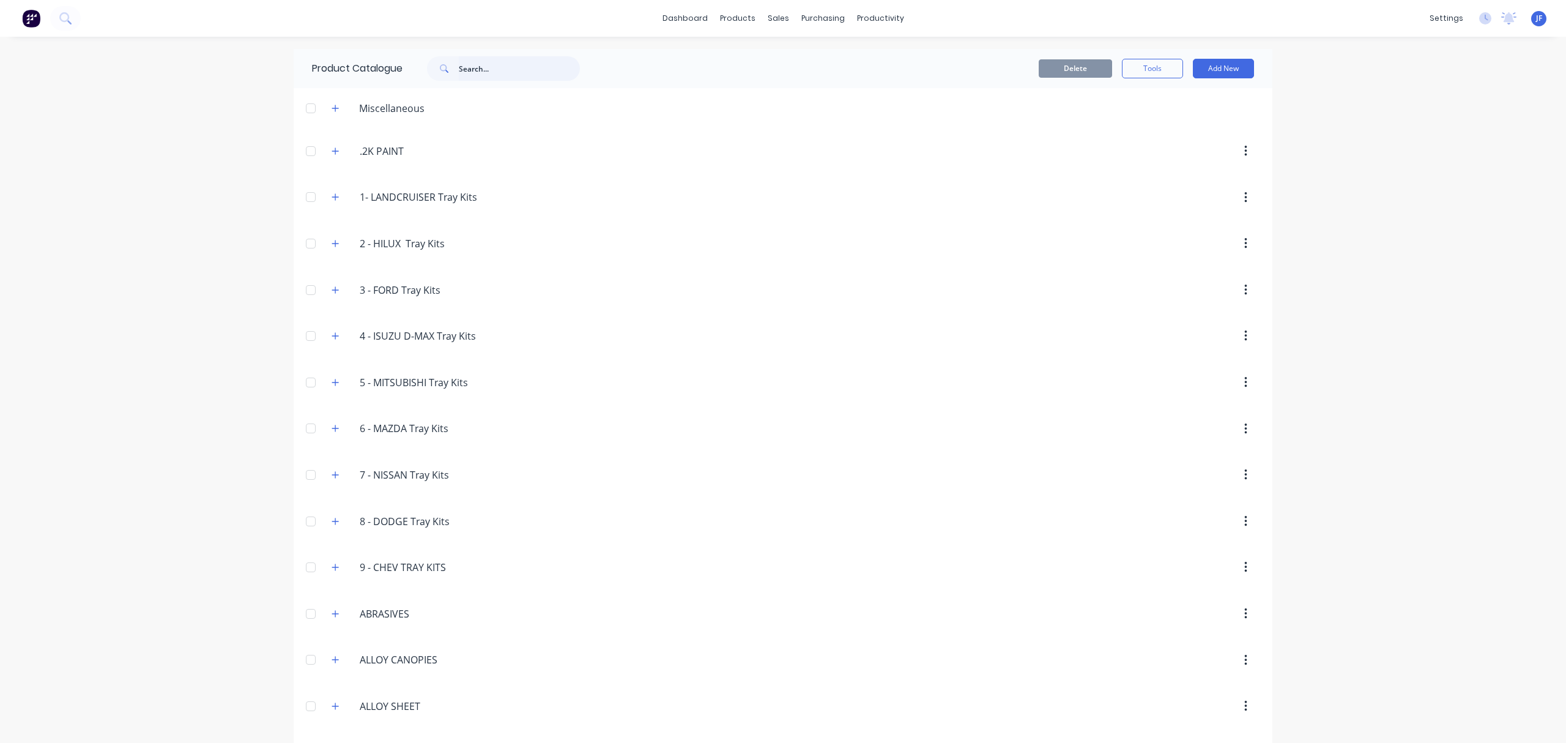
click at [487, 69] on input "text" at bounding box center [519, 68] width 121 height 24
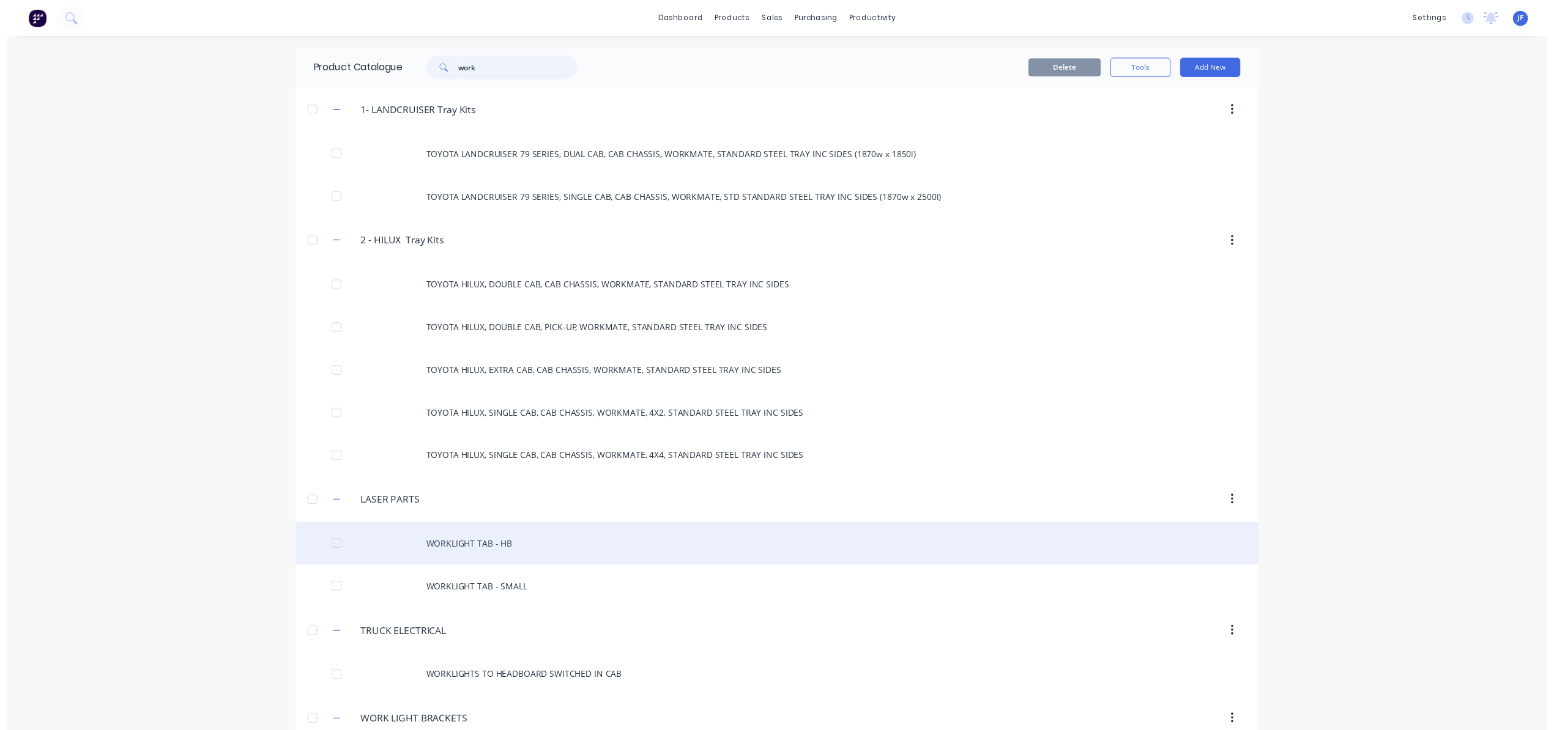
scroll to position [69, 0]
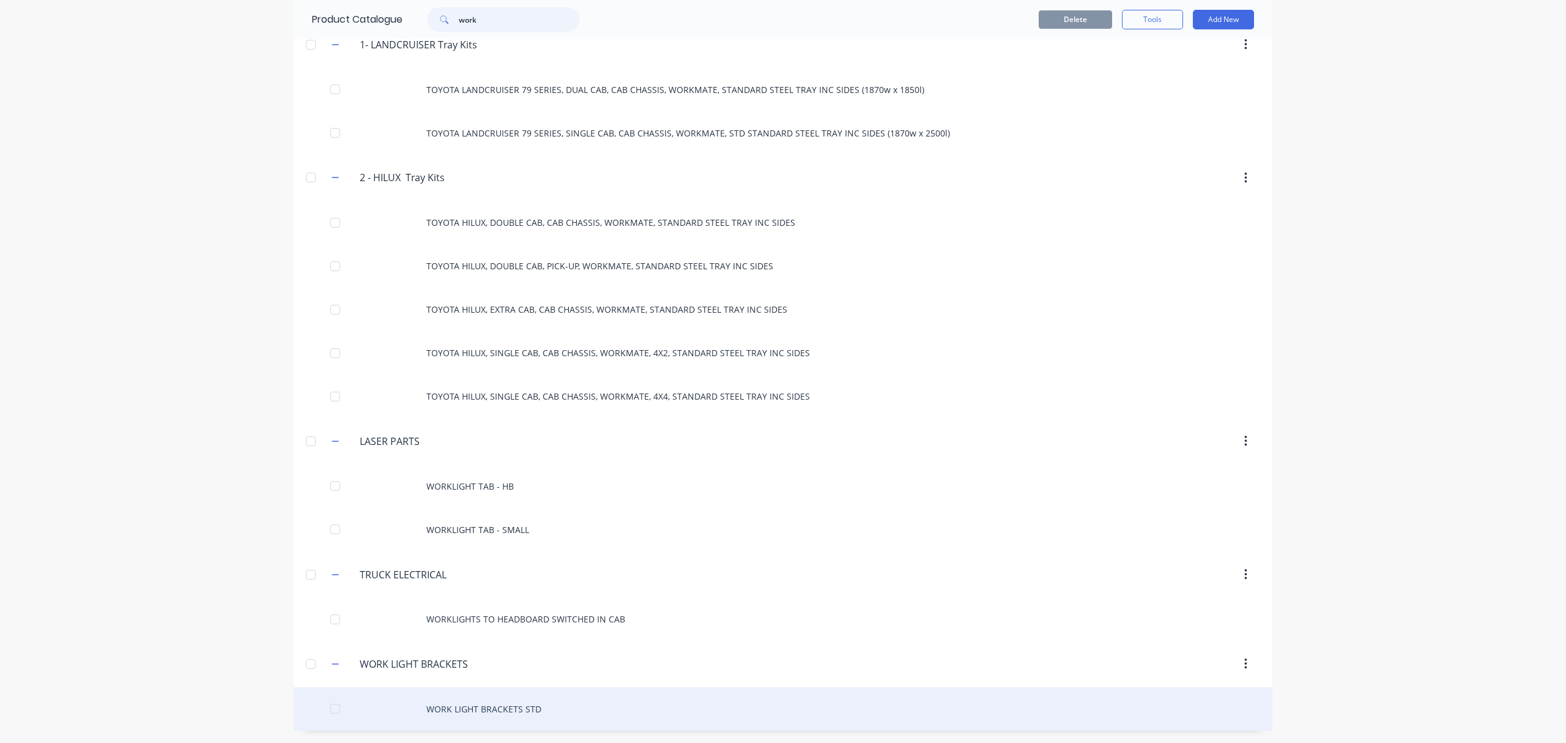
type input "work"
click at [480, 708] on div "WORK LIGHT BRACKETS STD" at bounding box center [783, 708] width 979 height 43
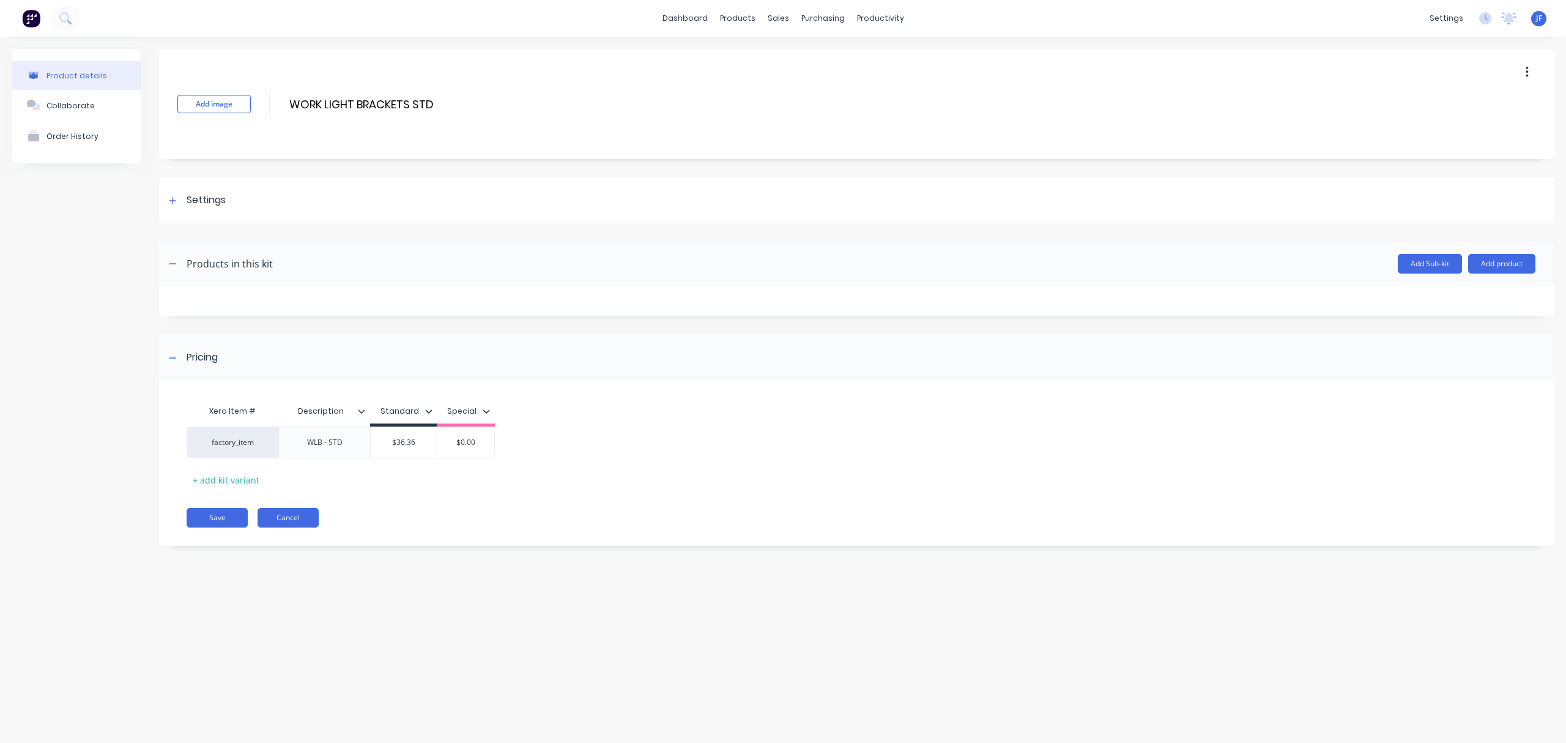
click at [311, 521] on button "Cancel" at bounding box center [287, 518] width 61 height 20
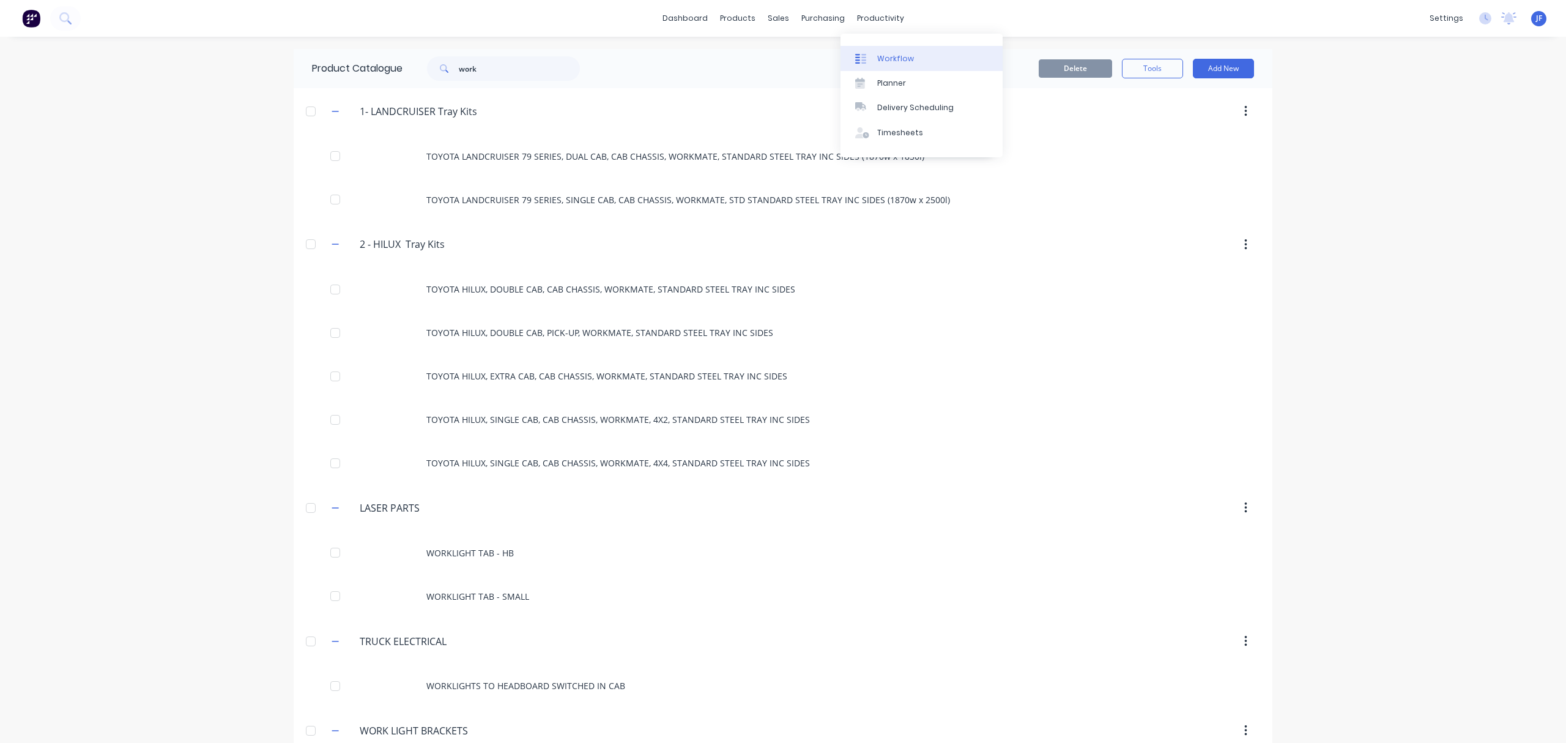
click at [874, 55] on link "Workflow" at bounding box center [921, 58] width 162 height 24
